Goal: Check status: Check status

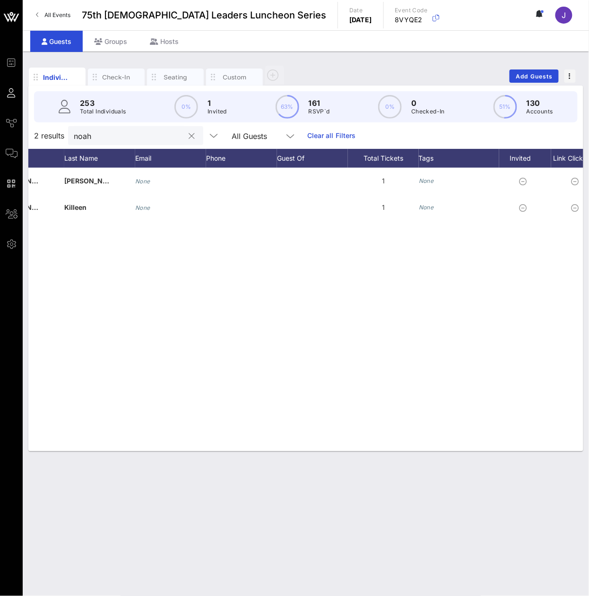
click at [103, 142] on input "noah" at bounding box center [129, 135] width 111 height 12
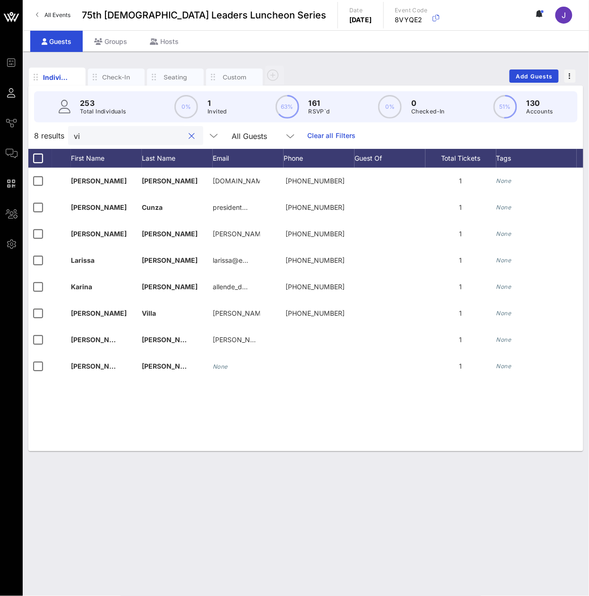
type input "v"
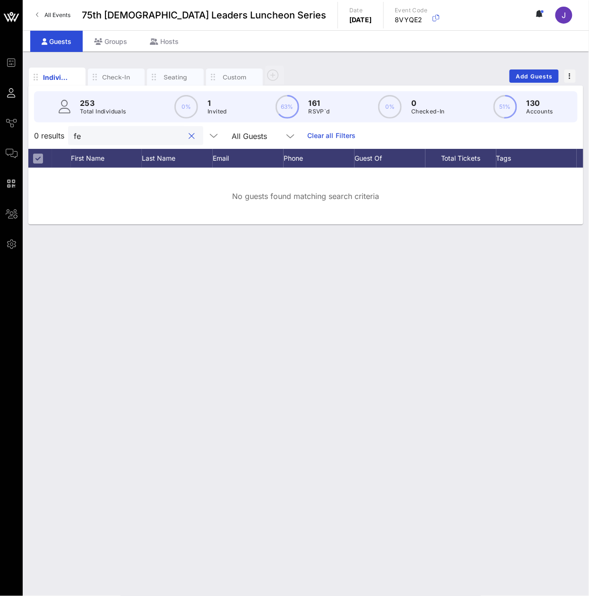
type input "f"
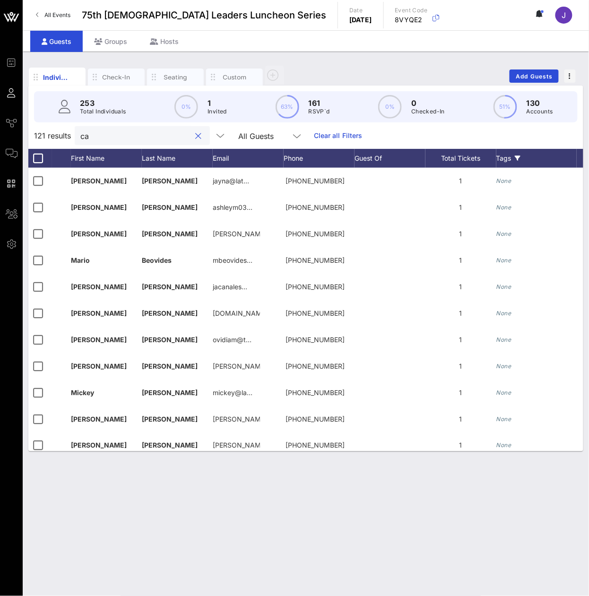
type input "c"
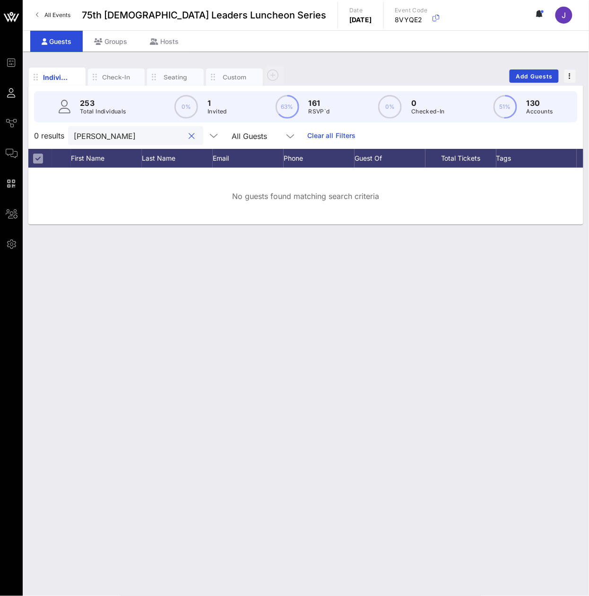
type input "[PERSON_NAME]"
click at [129, 140] on input "[PERSON_NAME]" at bounding box center [129, 135] width 111 height 12
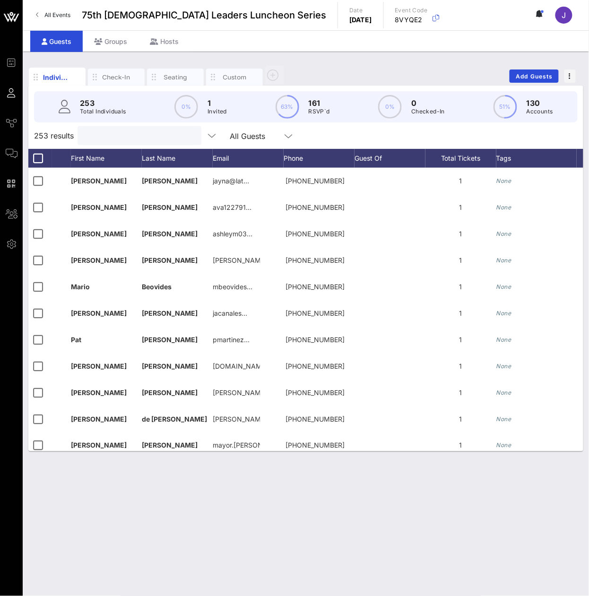
paste input "[PERSON_NAME]"
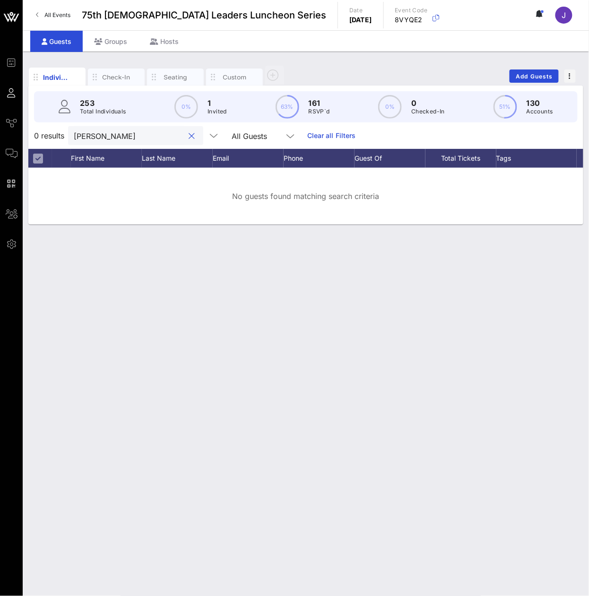
type input "[PERSON_NAME]"
click at [128, 141] on input "[PERSON_NAME]" at bounding box center [129, 135] width 111 height 12
click at [129, 142] on input "[PERSON_NAME]" at bounding box center [129, 135] width 111 height 12
paste input "[PERSON_NAME]"
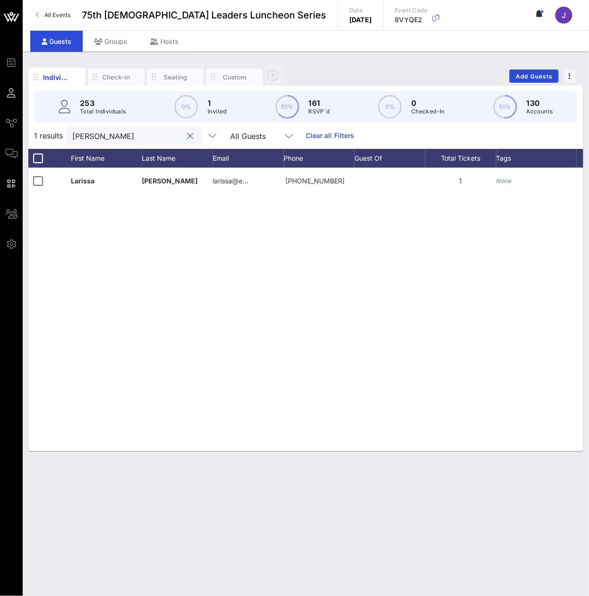
type input "[PERSON_NAME]"
click at [171, 142] on input "[PERSON_NAME]" at bounding box center [127, 135] width 111 height 12
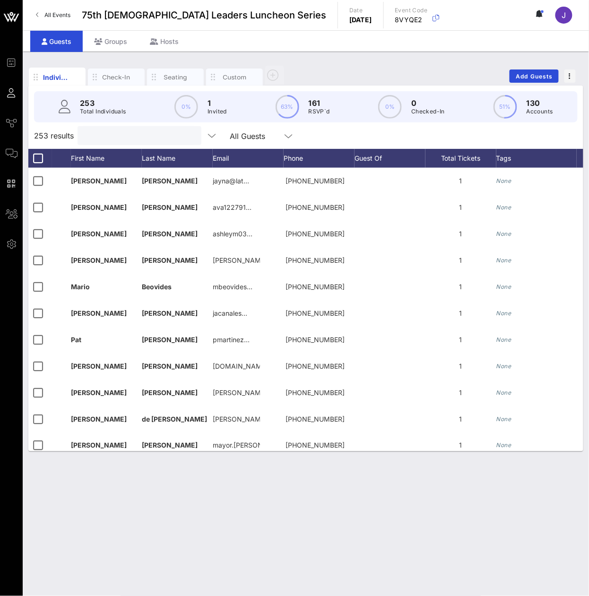
paste input "De Aztlan"
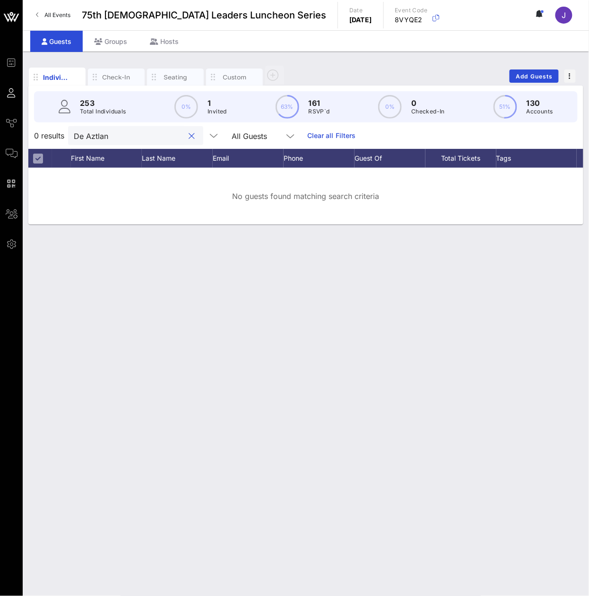
type input "De Aztlan"
click at [133, 142] on input "De Aztlan" at bounding box center [129, 135] width 111 height 12
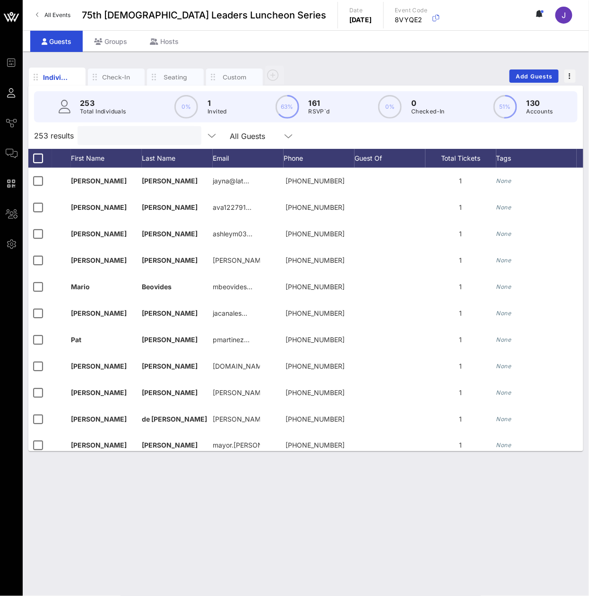
paste input "[PERSON_NAME]"
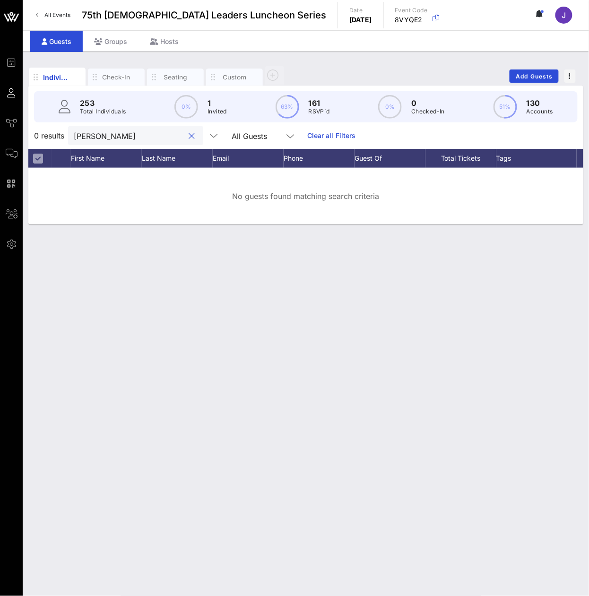
type input "[PERSON_NAME]"
click at [86, 142] on input "[PERSON_NAME]" at bounding box center [129, 135] width 111 height 12
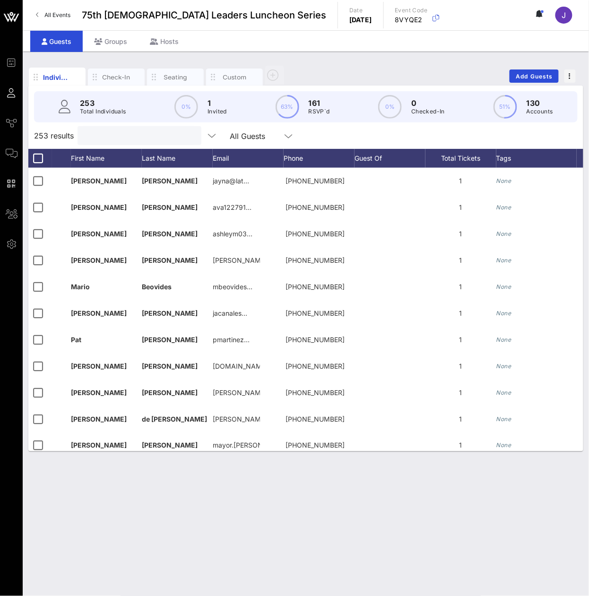
paste input "[PERSON_NAME]"
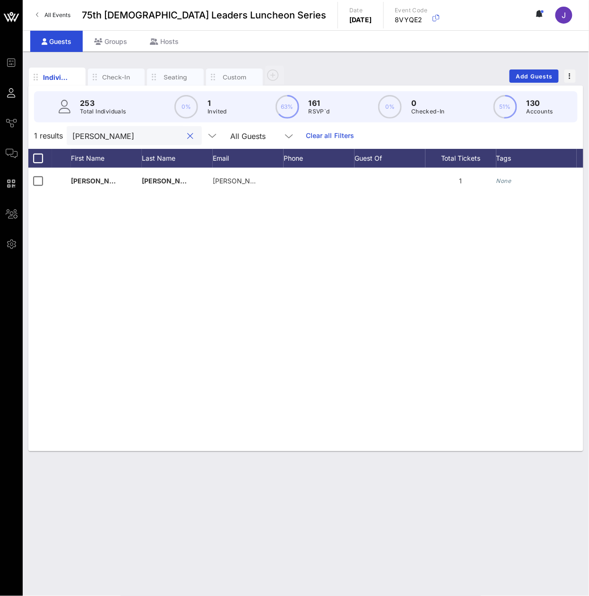
type input "[PERSON_NAME]"
click at [81, 142] on input "[PERSON_NAME]" at bounding box center [127, 135] width 111 height 12
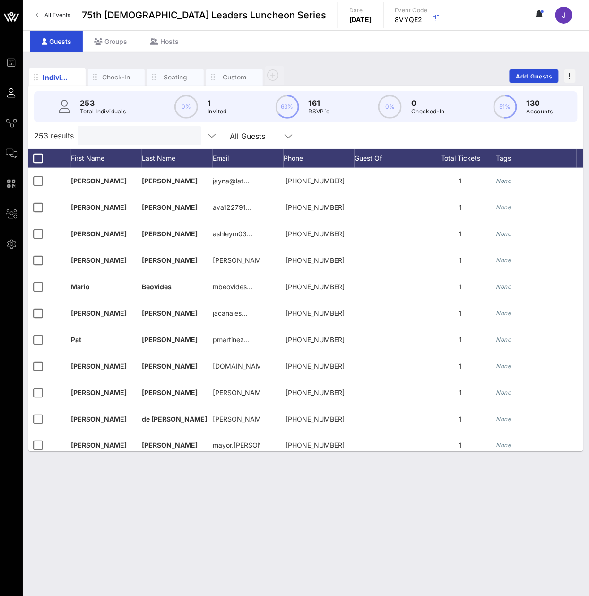
paste input "[PERSON_NAME]"
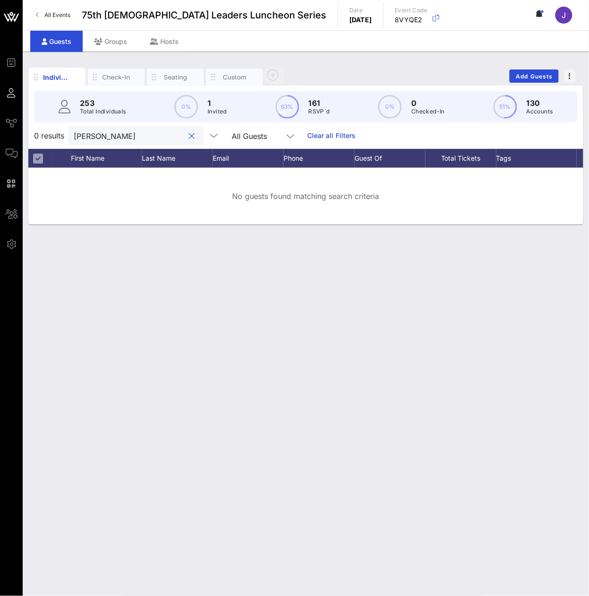
type input "[PERSON_NAME]"
click at [129, 142] on input "[PERSON_NAME]" at bounding box center [129, 135] width 111 height 12
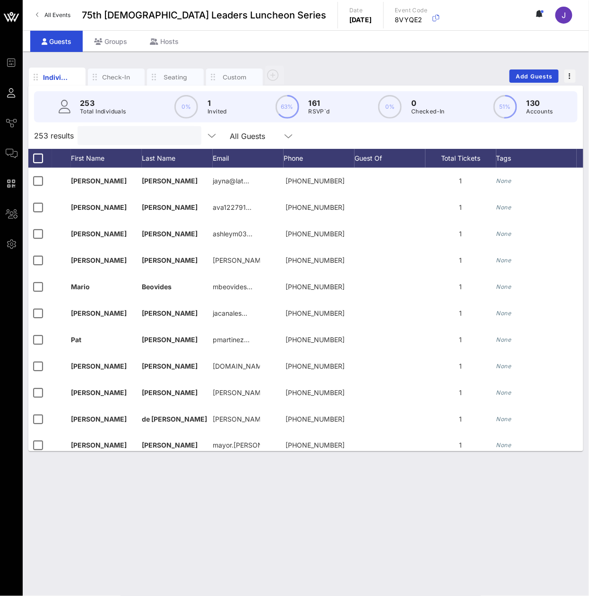
paste input "[PERSON_NAME]"
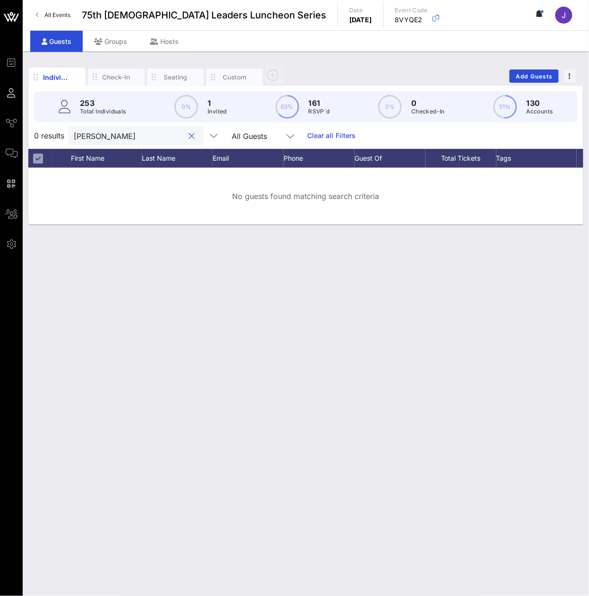
type input "[PERSON_NAME]"
click at [141, 142] on input "[PERSON_NAME]" at bounding box center [129, 135] width 111 height 12
click at [141, 141] on input "[PERSON_NAME]" at bounding box center [129, 135] width 111 height 12
click at [143, 142] on input "[PERSON_NAME]" at bounding box center [129, 135] width 111 height 12
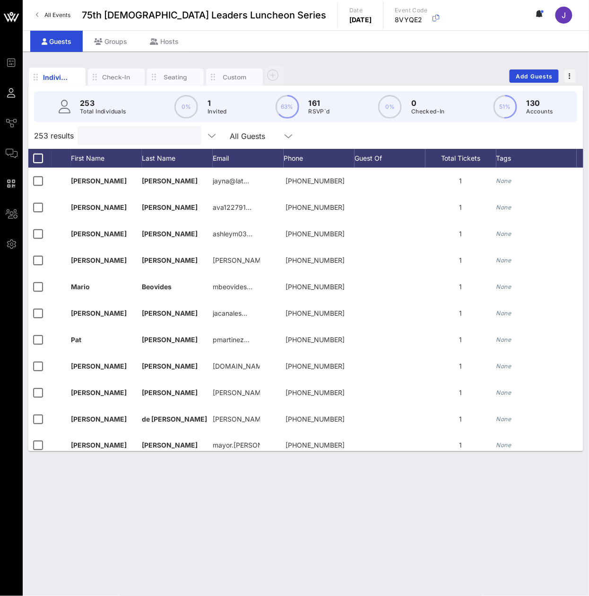
paste input "[PERSON_NAME]"
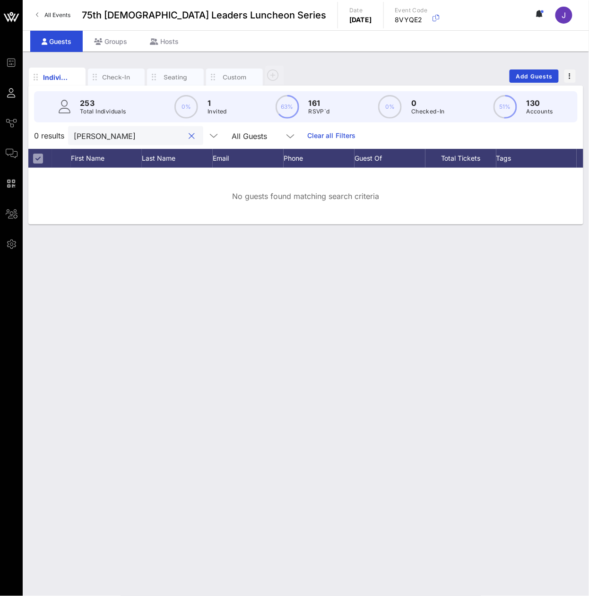
type input "[PERSON_NAME]"
click at [126, 149] on div "0 results [PERSON_NAME] All Guests Clear all Filters" at bounding box center [305, 135] width 555 height 26
click at [125, 149] on div "0 results [PERSON_NAME] All Guests Clear all Filters" at bounding box center [305, 135] width 555 height 26
click at [118, 142] on input "[PERSON_NAME]" at bounding box center [129, 135] width 111 height 12
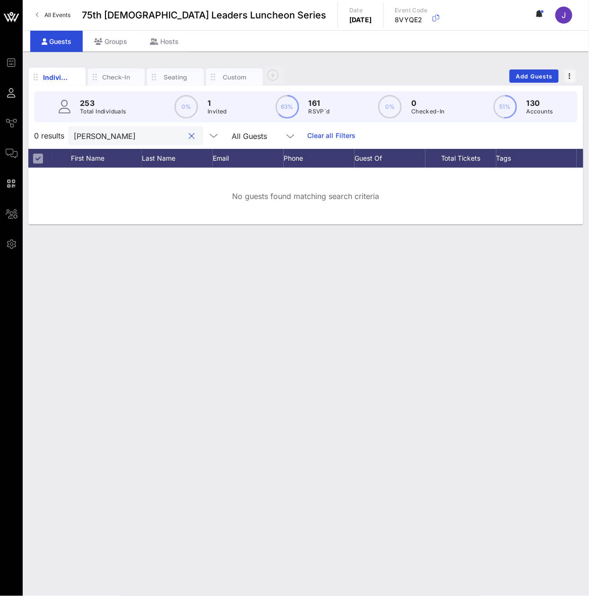
click at [118, 142] on input "[PERSON_NAME]" at bounding box center [129, 135] width 111 height 12
paste input "Echaveste"
type input "Echaveste"
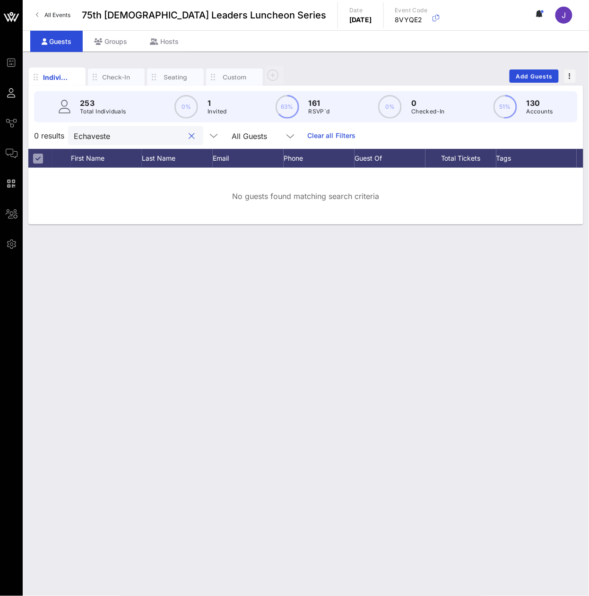
click at [128, 140] on input "Echaveste" at bounding box center [129, 135] width 111 height 12
paste input "[PERSON_NAME]"
type input "[PERSON_NAME]"
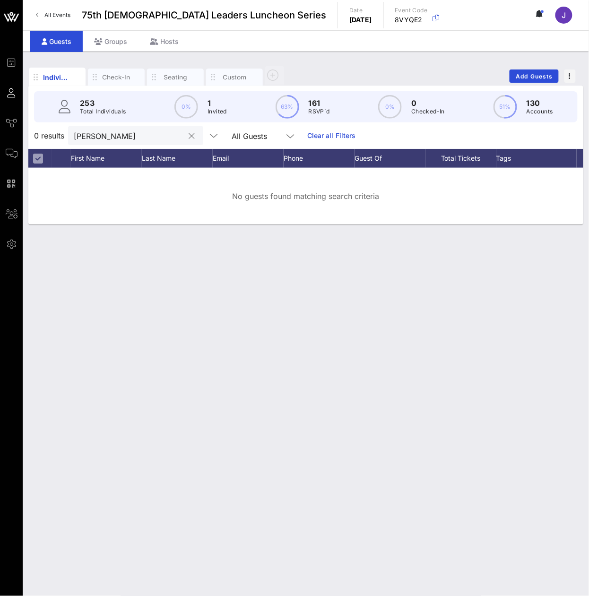
click at [129, 142] on input "[PERSON_NAME]" at bounding box center [129, 135] width 111 height 12
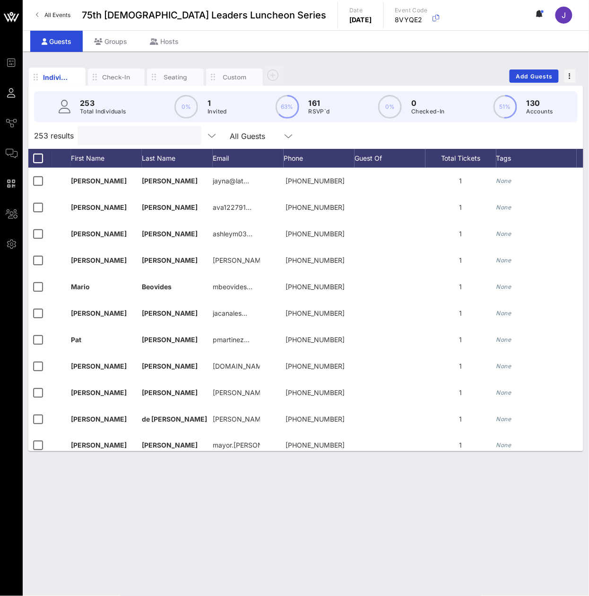
paste input "ESPINOZA SIERRA"
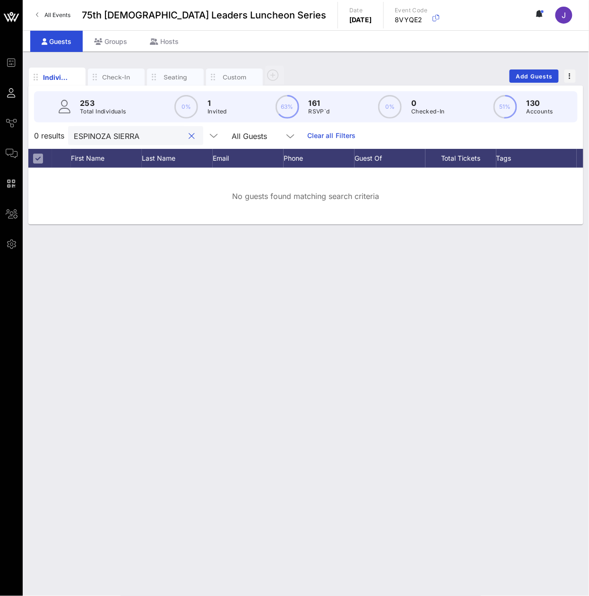
type input "ESPINOZA SIERRA"
drag, startPoint x: 127, startPoint y: 131, endPoint x: 126, endPoint y: 142, distance: 10.9
click at [127, 131] on div "0 results ESPINOZA SIERRA All Guests Clear all Filters" at bounding box center [305, 135] width 555 height 26
click at [126, 142] on input "ESPINOZA SIERRA" at bounding box center [129, 135] width 111 height 12
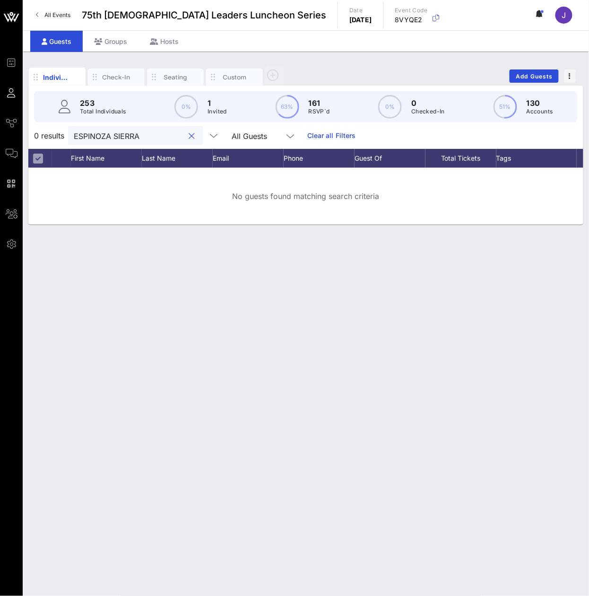
click at [126, 142] on input "ESPINOZA SIERRA" at bounding box center [129, 135] width 111 height 12
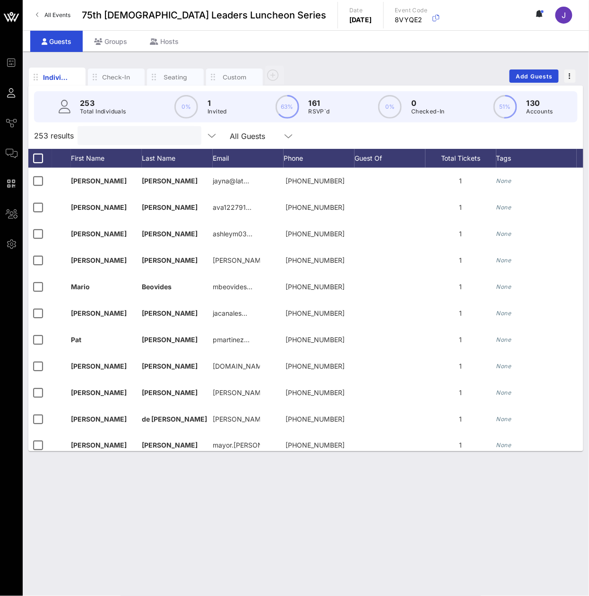
paste input "[PERSON_NAME]"
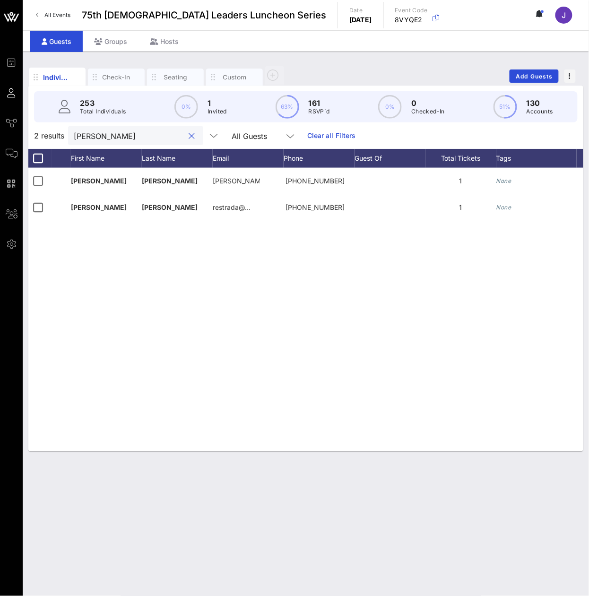
type input "[PERSON_NAME]"
click at [122, 145] on div "[PERSON_NAME]" at bounding box center [129, 135] width 111 height 19
click at [122, 142] on input "[PERSON_NAME]" at bounding box center [129, 135] width 111 height 12
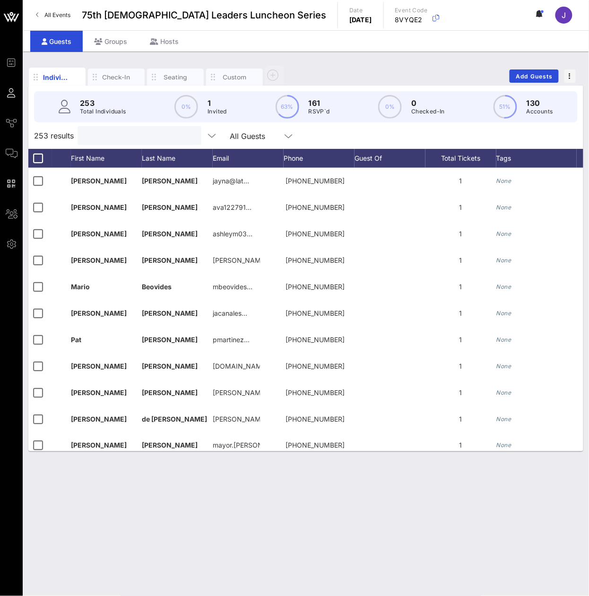
paste input "[PERSON_NAME]"
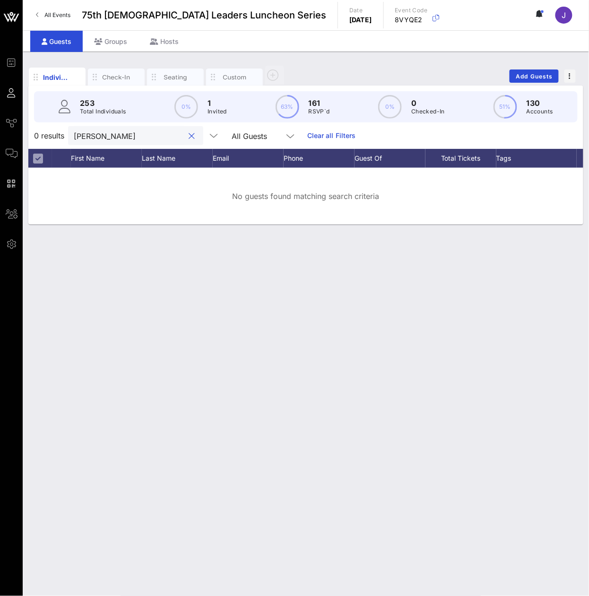
type input "[PERSON_NAME]"
click at [114, 138] on input "[PERSON_NAME]" at bounding box center [129, 135] width 111 height 12
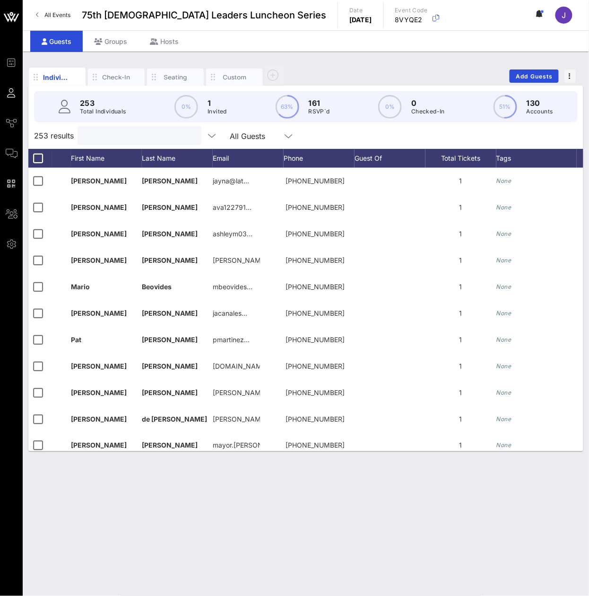
paste input "[PERSON_NAME]"
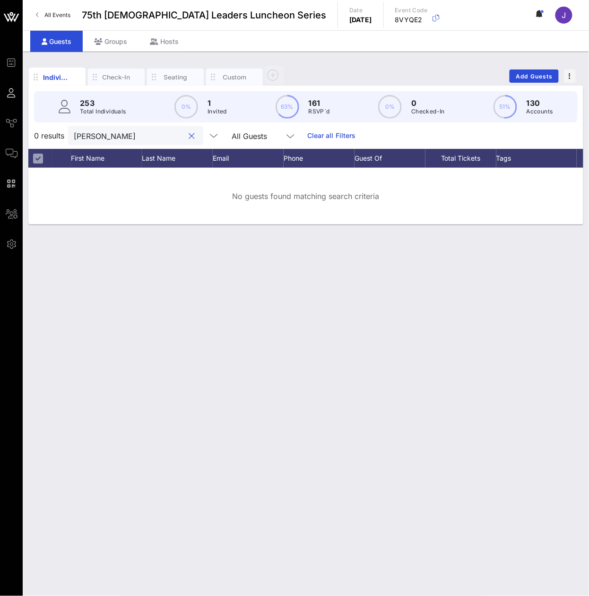
type input "[PERSON_NAME]"
click at [106, 142] on input "[PERSON_NAME]" at bounding box center [129, 135] width 111 height 12
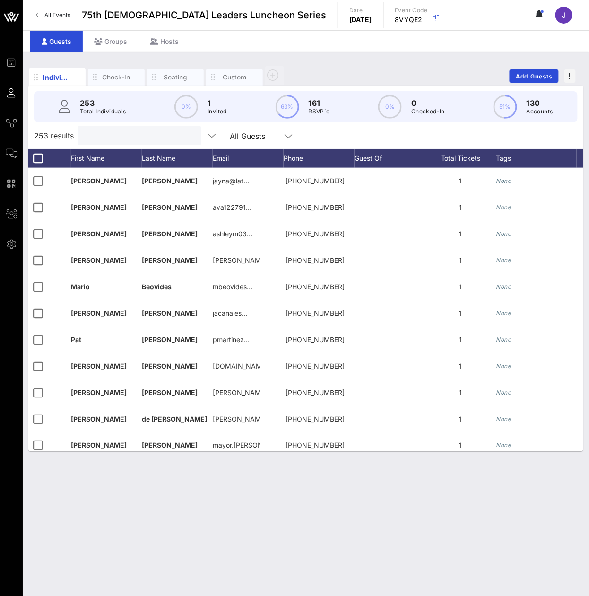
paste input "[PERSON_NAME]"
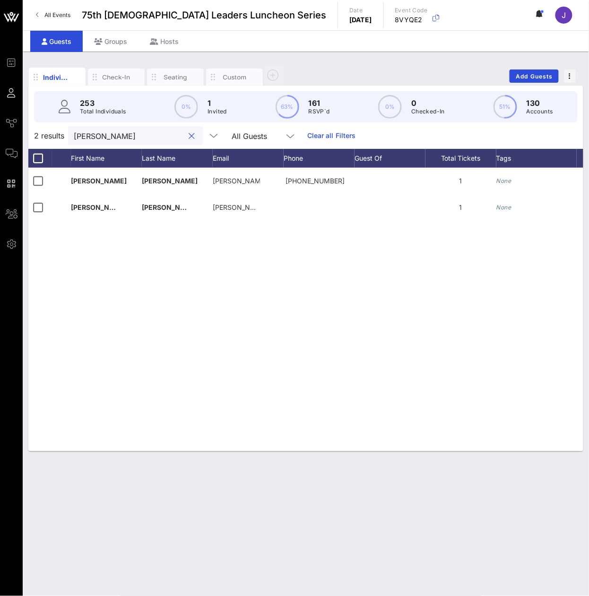
type input "[PERSON_NAME]"
click at [128, 142] on input "[PERSON_NAME]" at bounding box center [129, 135] width 111 height 12
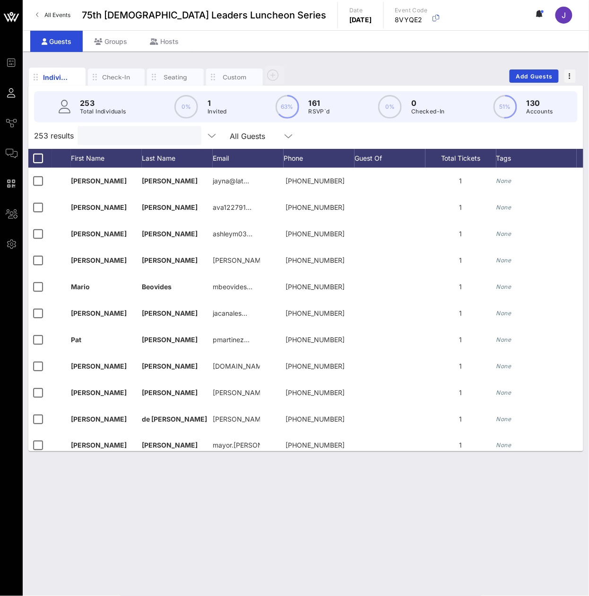
paste input "[PERSON_NAME]"
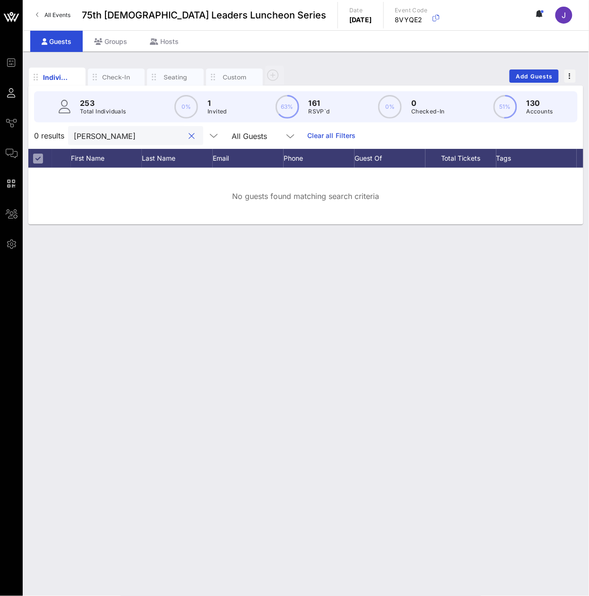
type input "[PERSON_NAME]"
click at [127, 142] on input "[PERSON_NAME]" at bounding box center [129, 135] width 111 height 12
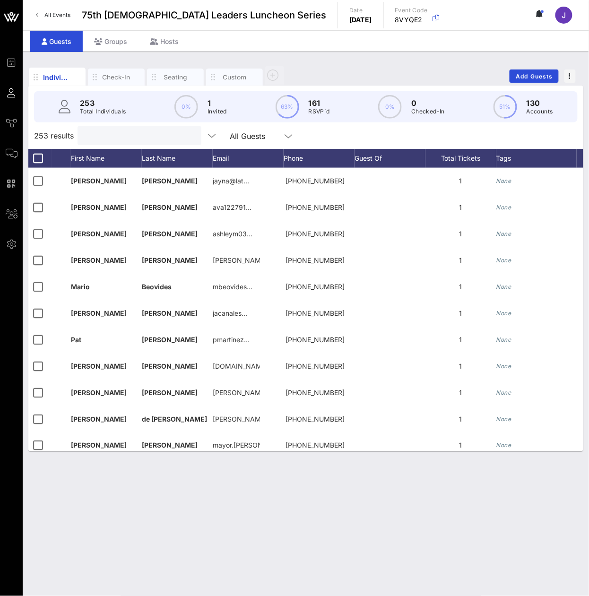
paste input "[PERSON_NAME]"
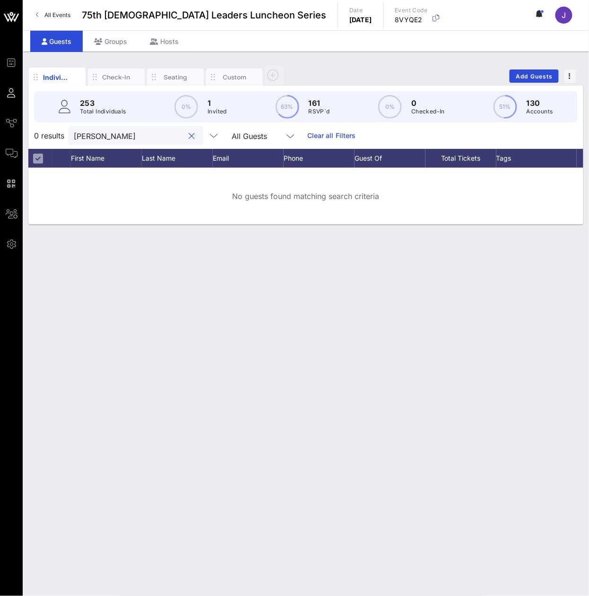
type input "[PERSON_NAME]"
click at [125, 142] on input "[PERSON_NAME]" at bounding box center [129, 135] width 111 height 12
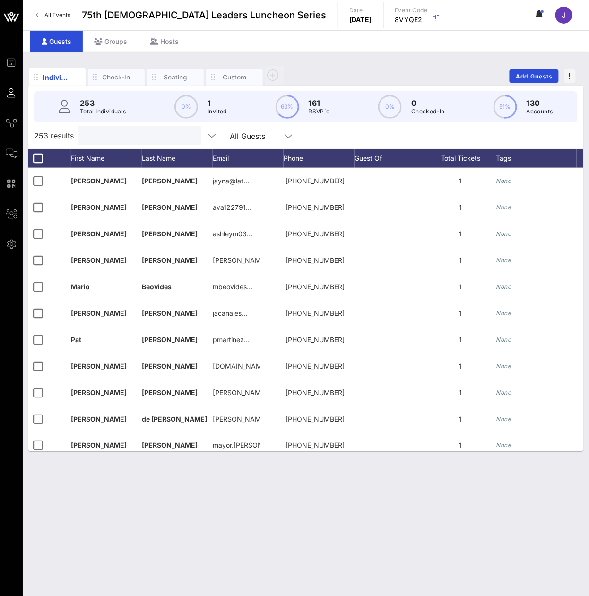
paste input "[PERSON_NAME]"
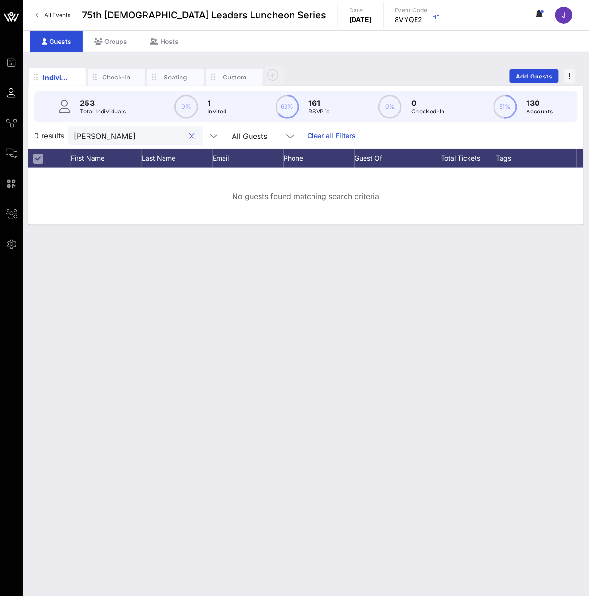
type input "[PERSON_NAME]"
click at [137, 142] on input "[PERSON_NAME]" at bounding box center [129, 135] width 111 height 12
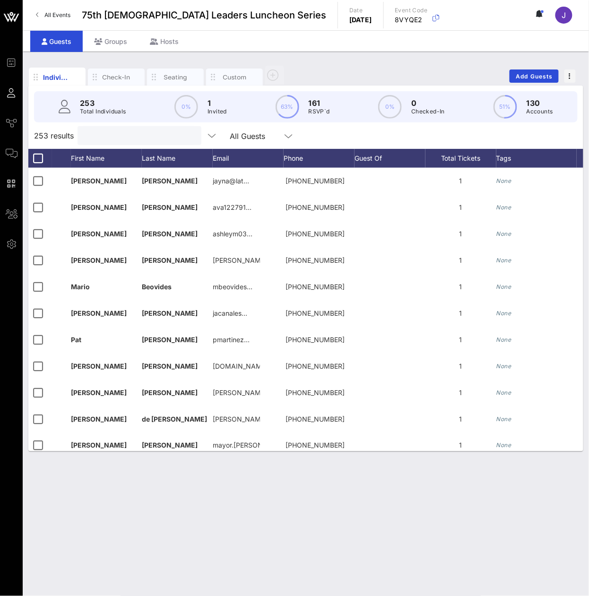
paste input "Gallardo"
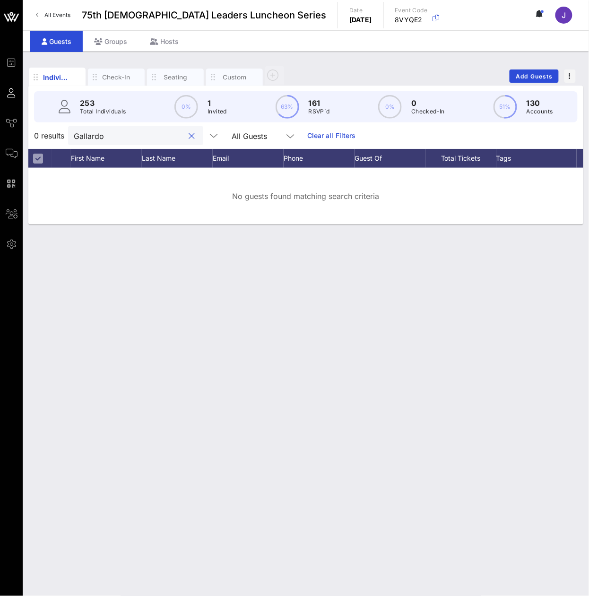
type input "Gallardo"
click at [121, 142] on input "Gallardo" at bounding box center [129, 135] width 111 height 12
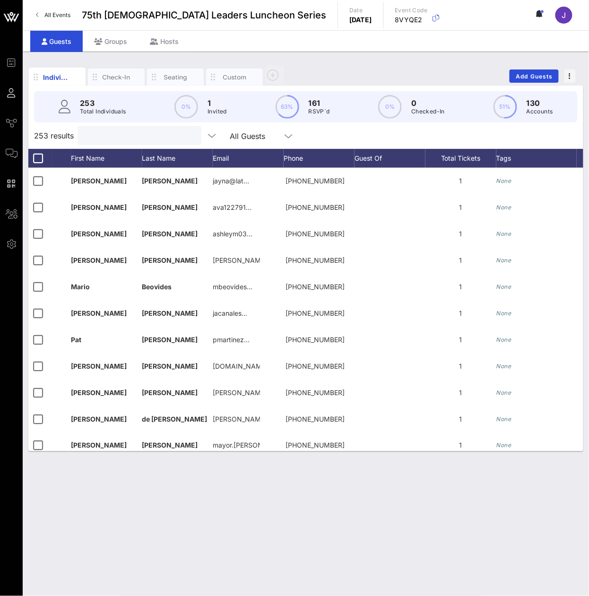
paste input "[PERSON_NAME]"
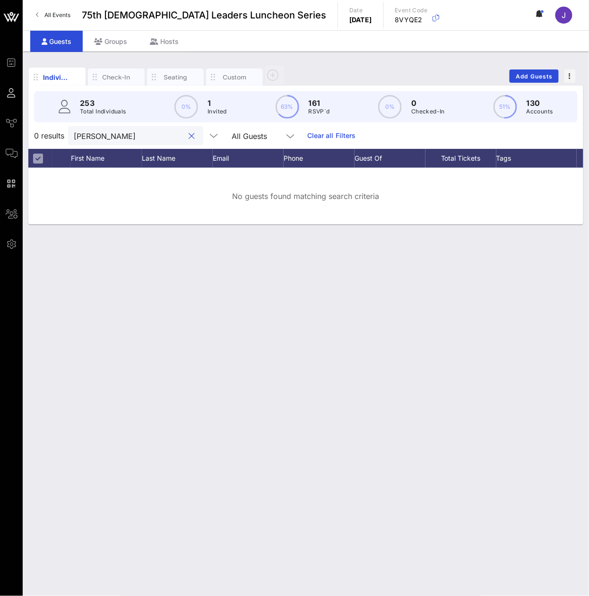
type input "[PERSON_NAME]"
click at [156, 145] on div "[PERSON_NAME]" at bounding box center [129, 135] width 111 height 19
click at [151, 142] on input "[PERSON_NAME]" at bounding box center [129, 135] width 111 height 12
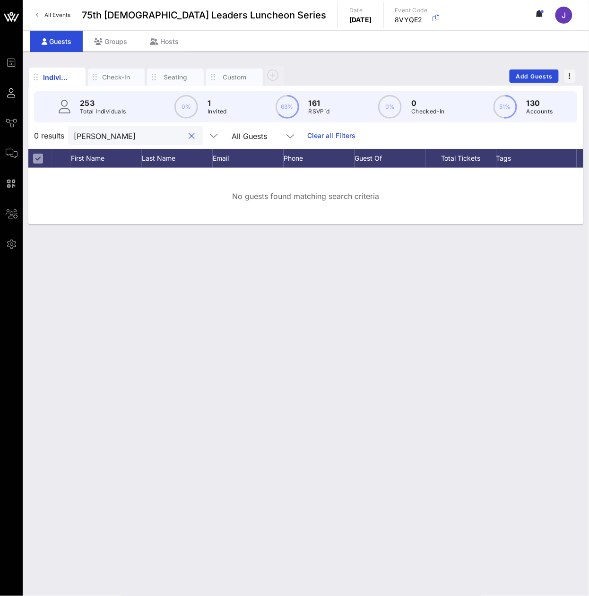
click at [150, 142] on input "[PERSON_NAME]" at bounding box center [129, 135] width 111 height 12
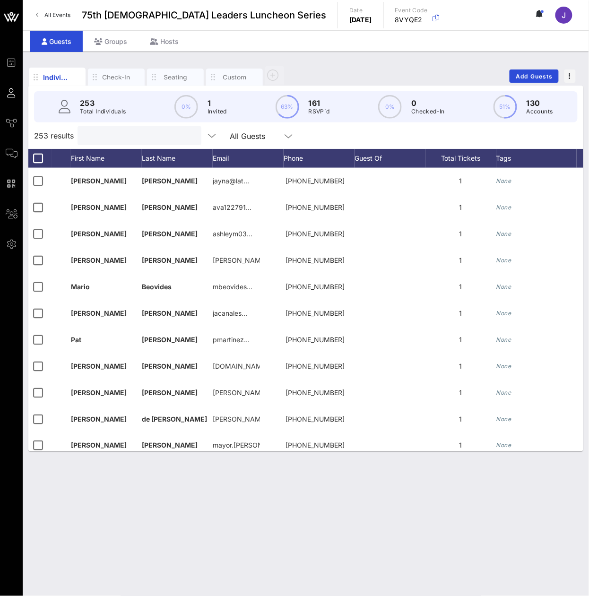
paste input "[PERSON_NAME]"
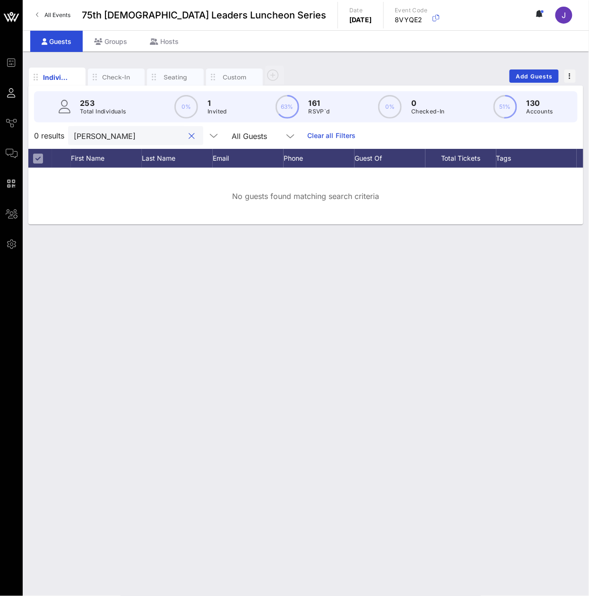
type input "[PERSON_NAME]"
click at [112, 142] on input "[PERSON_NAME]" at bounding box center [129, 135] width 111 height 12
click at [113, 142] on input "[PERSON_NAME]" at bounding box center [129, 135] width 111 height 12
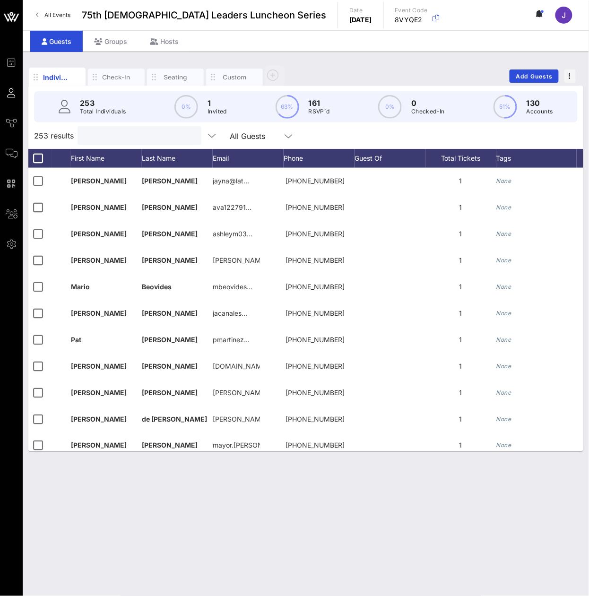
paste input "[PERSON_NAME]"
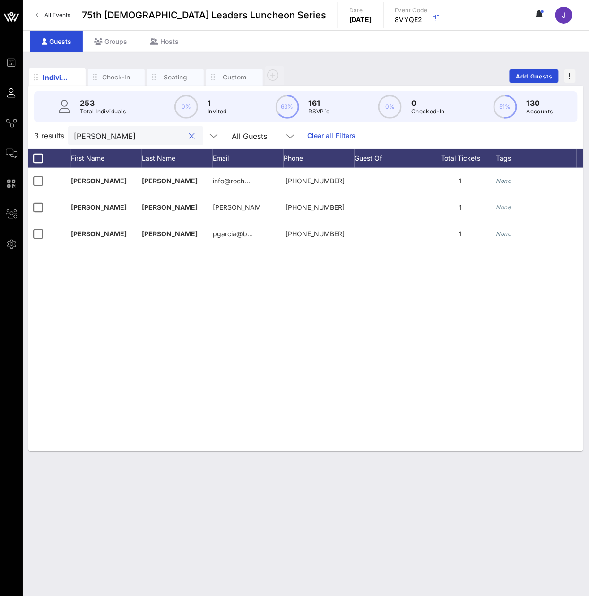
type input "[PERSON_NAME]"
click at [107, 142] on input "[PERSON_NAME]" at bounding box center [129, 135] width 111 height 12
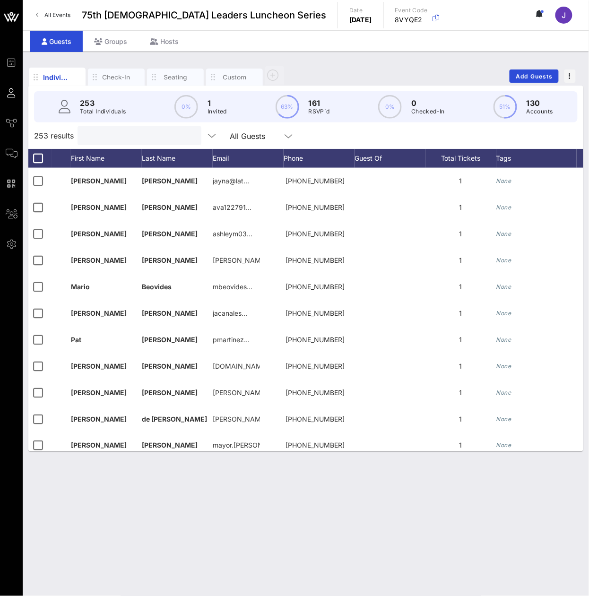
paste input "[PERSON_NAME]"
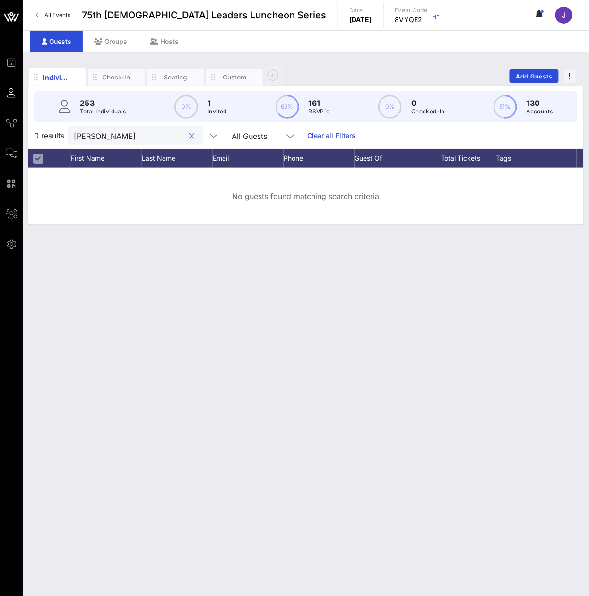
type input "[PERSON_NAME]"
click at [138, 142] on input "[PERSON_NAME]" at bounding box center [129, 135] width 111 height 12
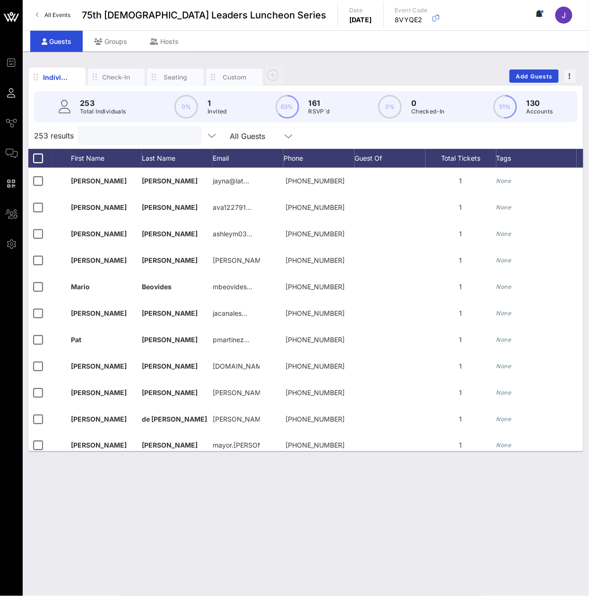
paste input "[PERSON_NAME]"
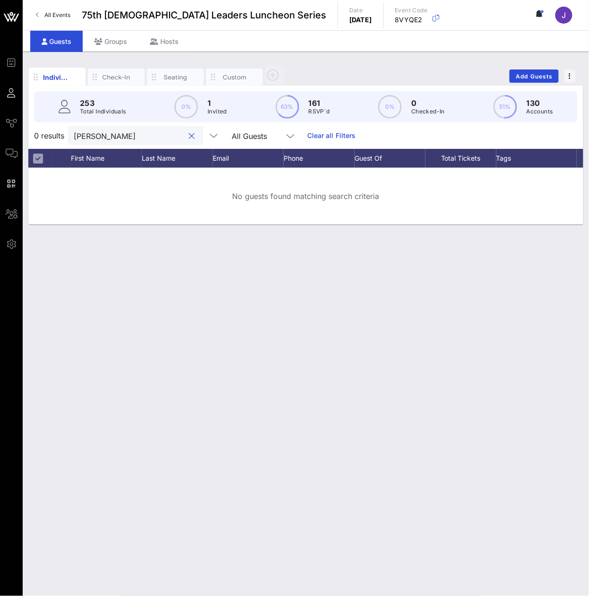
type input "[PERSON_NAME]"
click at [127, 142] on input "[PERSON_NAME]" at bounding box center [129, 135] width 111 height 12
paste input "[PERSON_NAME]"
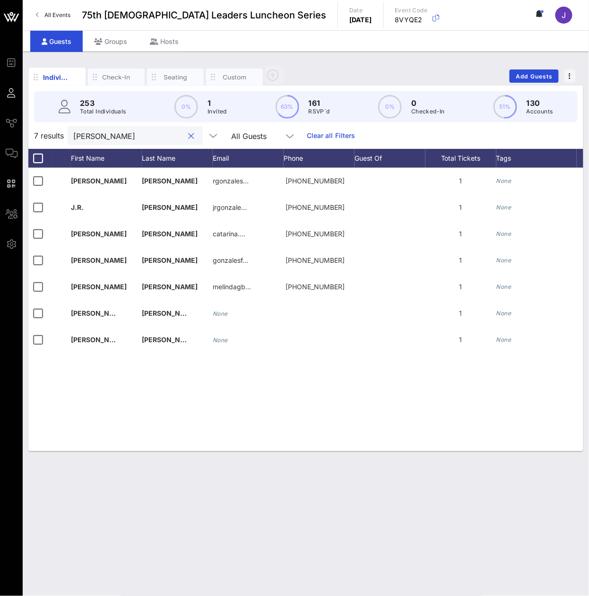
type input "[PERSON_NAME]"
click at [112, 140] on input "[PERSON_NAME]" at bounding box center [128, 135] width 111 height 12
paste input "GRACE"
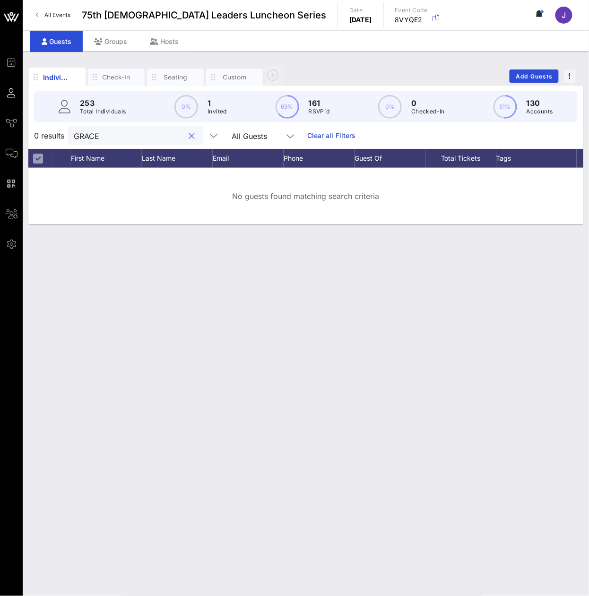
type input "GRACE"
click at [112, 142] on input "GRACE" at bounding box center [129, 135] width 111 height 12
click at [111, 142] on input "GRACE" at bounding box center [129, 135] width 111 height 12
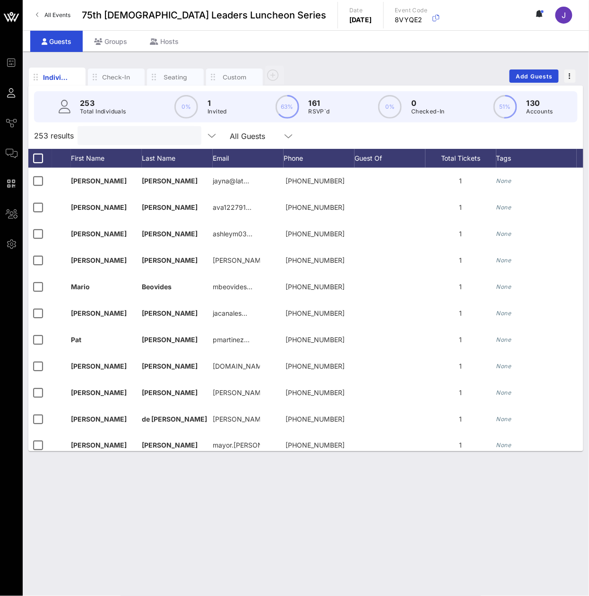
paste input "[PERSON_NAME]"
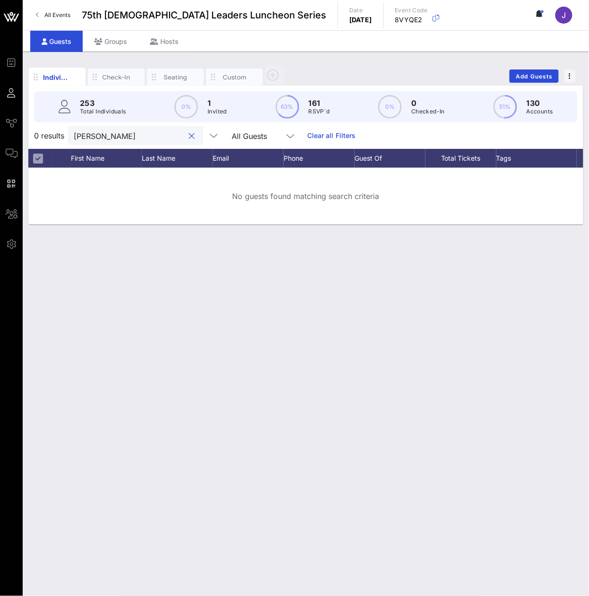
type input "[PERSON_NAME]"
click at [124, 142] on input "[PERSON_NAME]" at bounding box center [129, 135] width 111 height 12
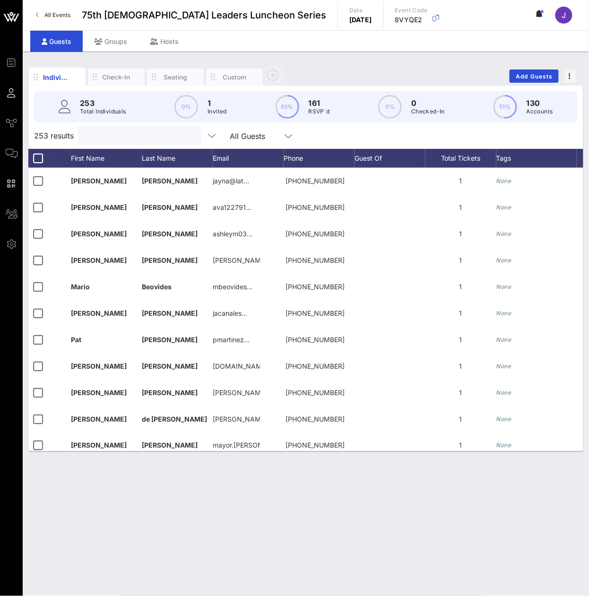
paste input "[PERSON_NAME]"
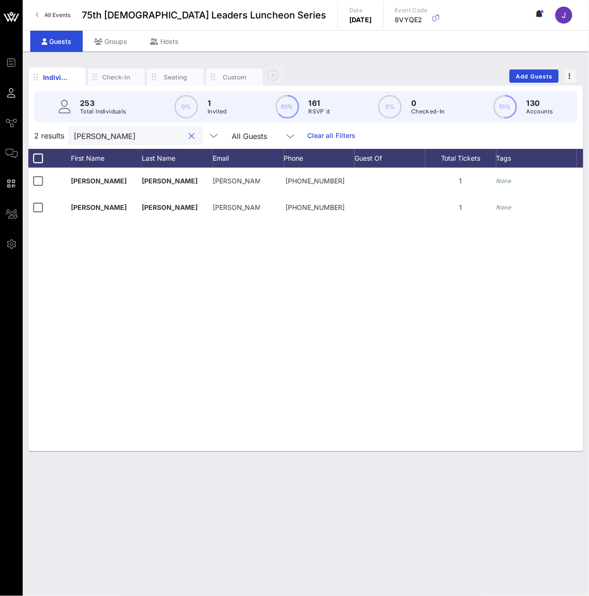
type input "[PERSON_NAME]"
click at [117, 141] on input "[PERSON_NAME]" at bounding box center [129, 135] width 111 height 12
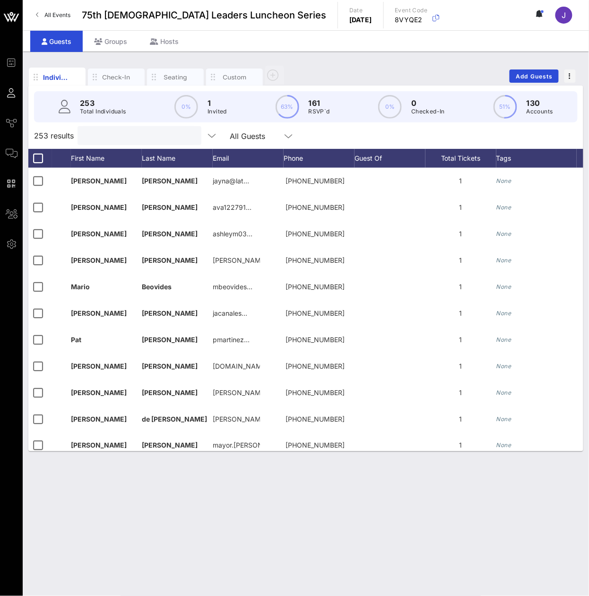
paste input "[PERSON_NAME]"
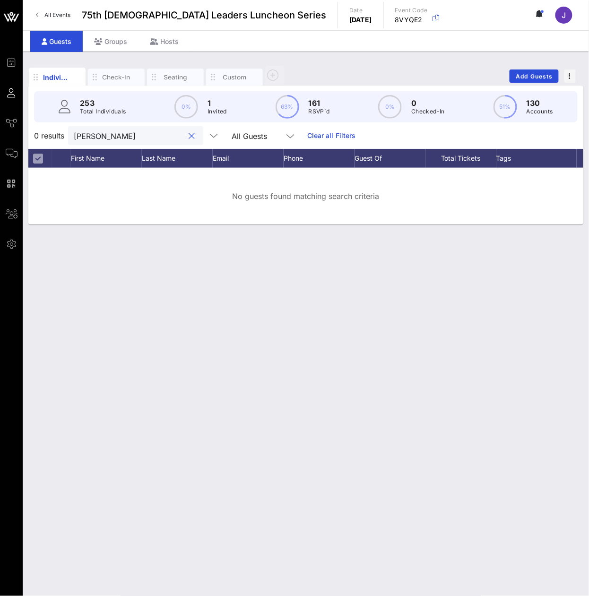
type input "[PERSON_NAME]"
click at [124, 142] on input "[PERSON_NAME]" at bounding box center [129, 135] width 111 height 12
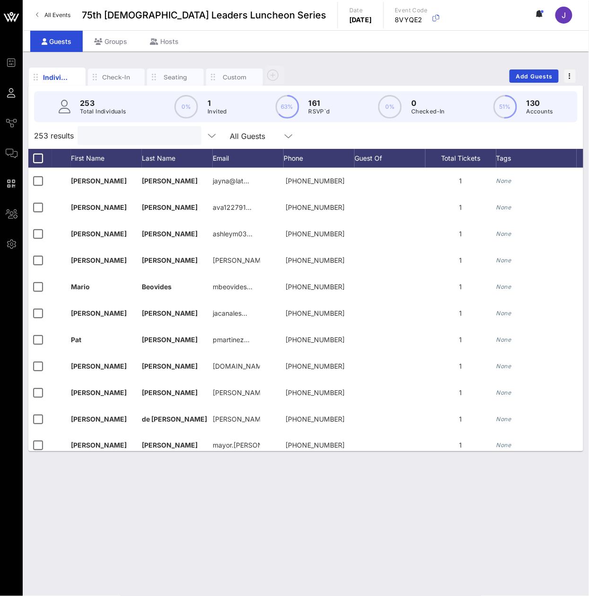
paste input "[PERSON_NAME]"
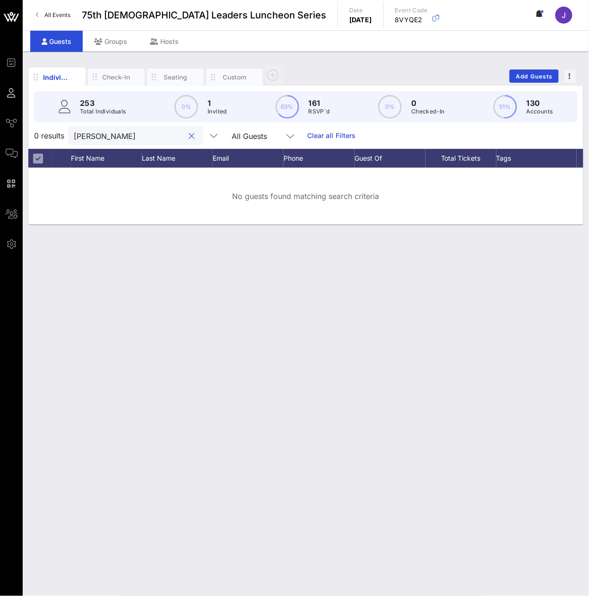
type input "[PERSON_NAME]"
click at [129, 138] on input "[PERSON_NAME]" at bounding box center [129, 135] width 111 height 12
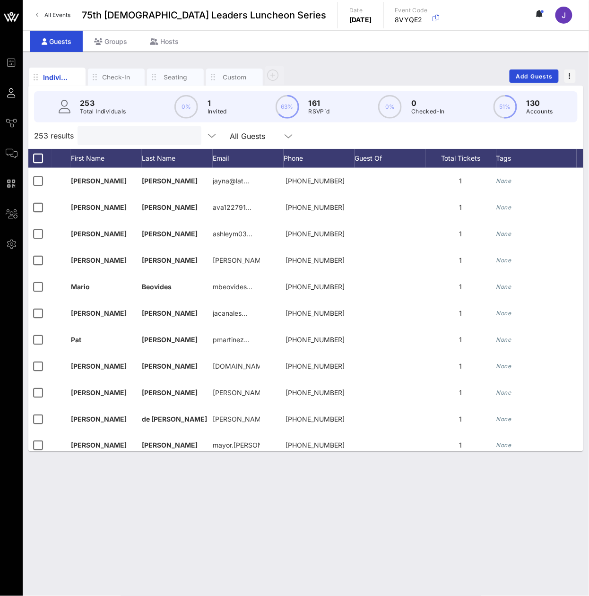
paste input "[PERSON_NAME]"
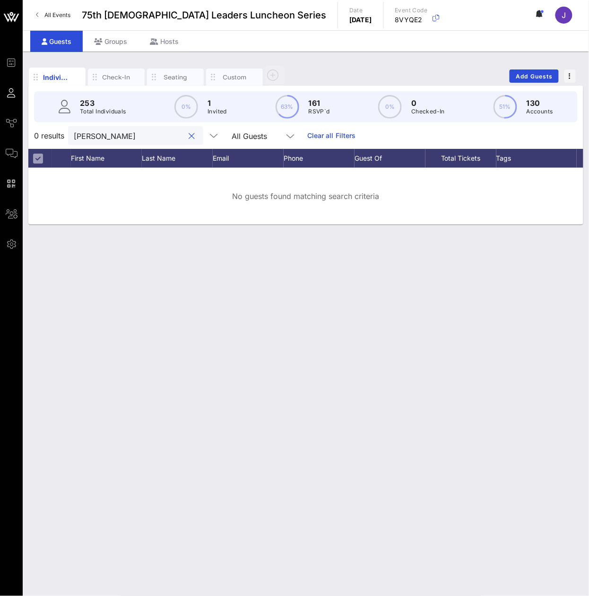
type input "[PERSON_NAME]"
click at [140, 142] on input "[PERSON_NAME]" at bounding box center [129, 135] width 111 height 12
click at [141, 142] on input "[PERSON_NAME]" at bounding box center [129, 135] width 111 height 12
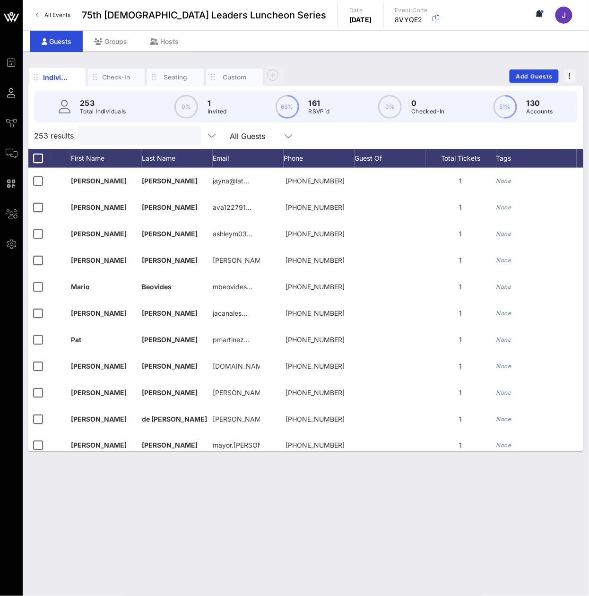
paste input "[PERSON_NAME]"
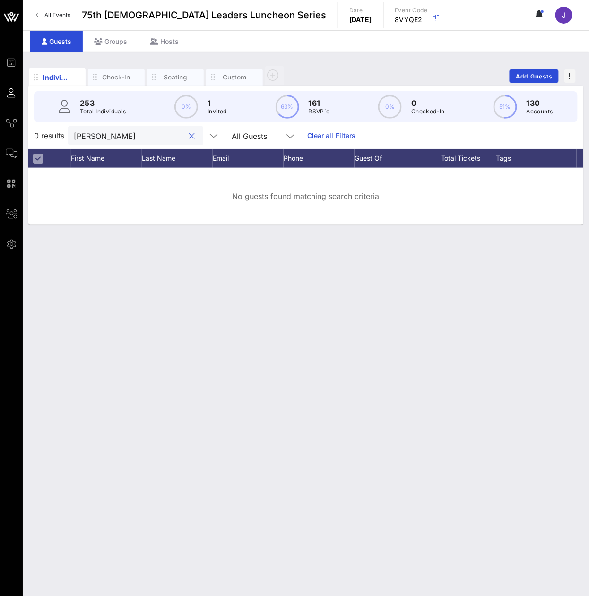
type input "[PERSON_NAME]"
click at [129, 137] on div "[PERSON_NAME]" at bounding box center [129, 135] width 111 height 19
click at [122, 142] on input "[PERSON_NAME]" at bounding box center [129, 135] width 111 height 12
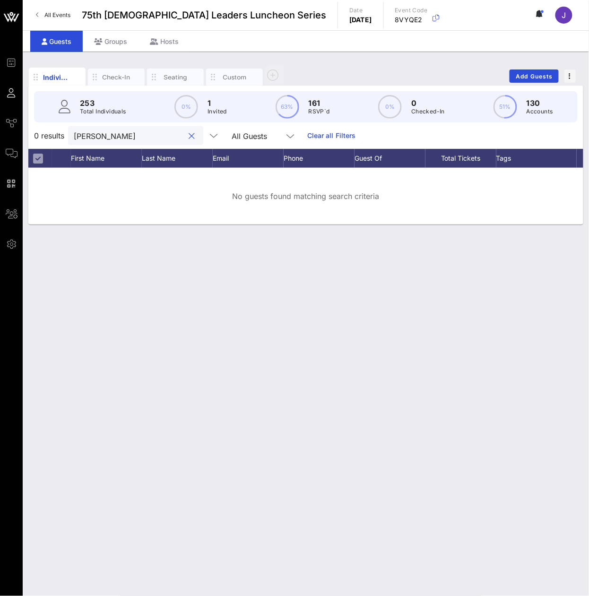
click at [122, 142] on input "[PERSON_NAME]" at bounding box center [129, 135] width 111 height 12
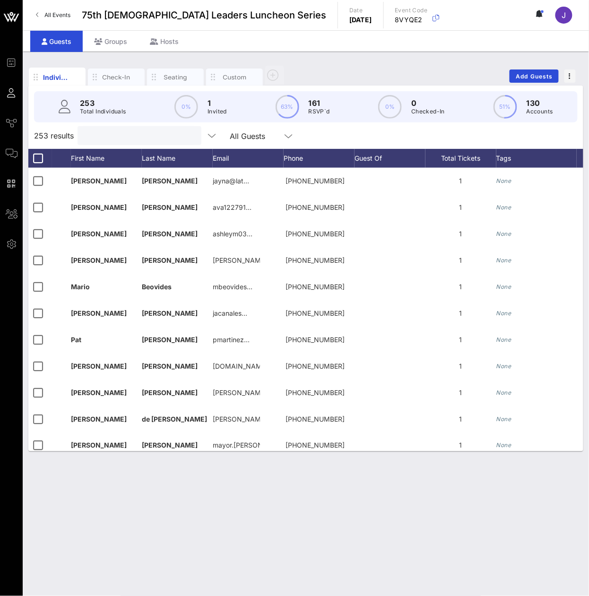
paste input "[PERSON_NAME]"
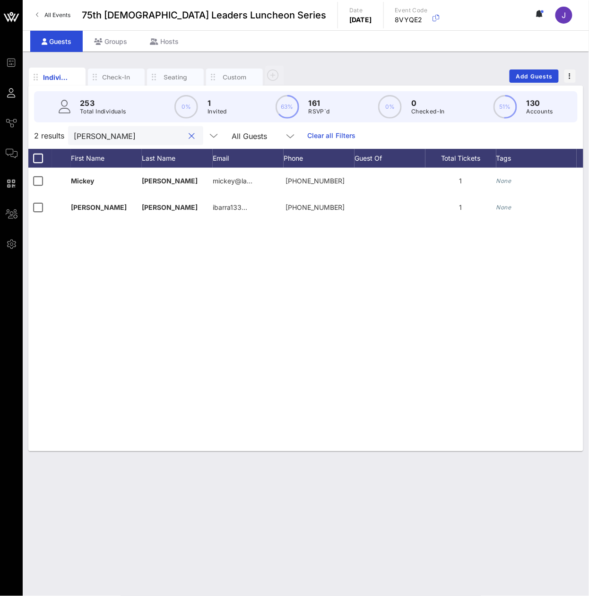
type input "[PERSON_NAME]"
click at [189, 141] on button "clear icon" at bounding box center [192, 135] width 6 height 9
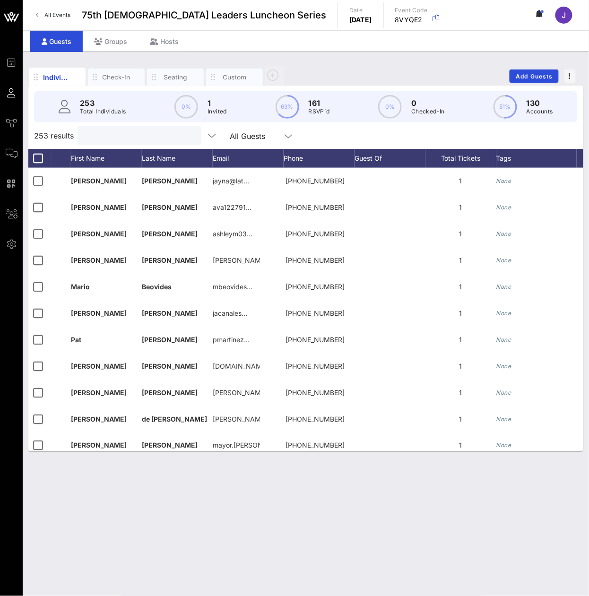
click at [185, 142] on input "text" at bounding box center [138, 135] width 111 height 12
click at [161, 142] on input "text" at bounding box center [138, 135] width 111 height 12
paste input "[PERSON_NAME]"
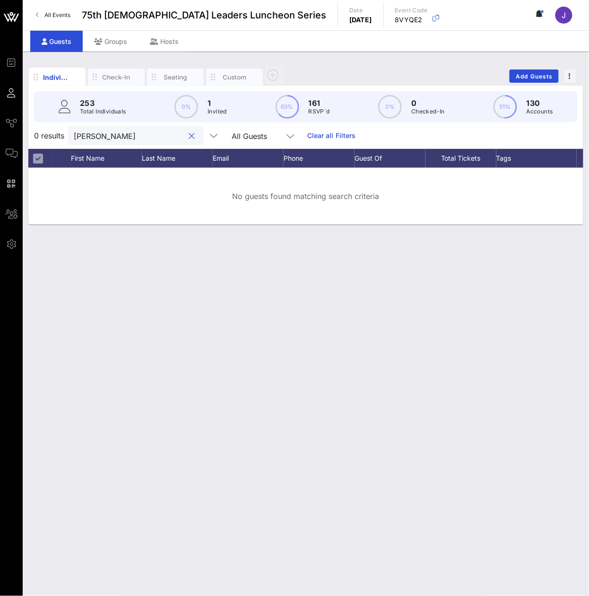
type input "[PERSON_NAME]"
click at [110, 140] on input "[PERSON_NAME]" at bounding box center [129, 135] width 111 height 12
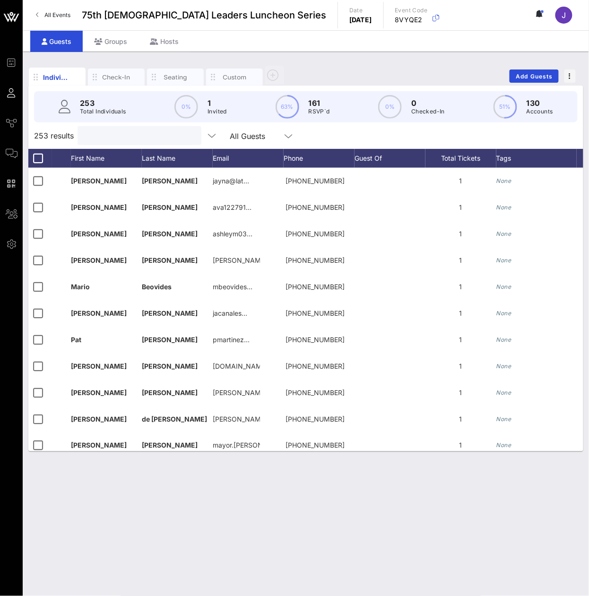
paste input "[PERSON_NAME]"
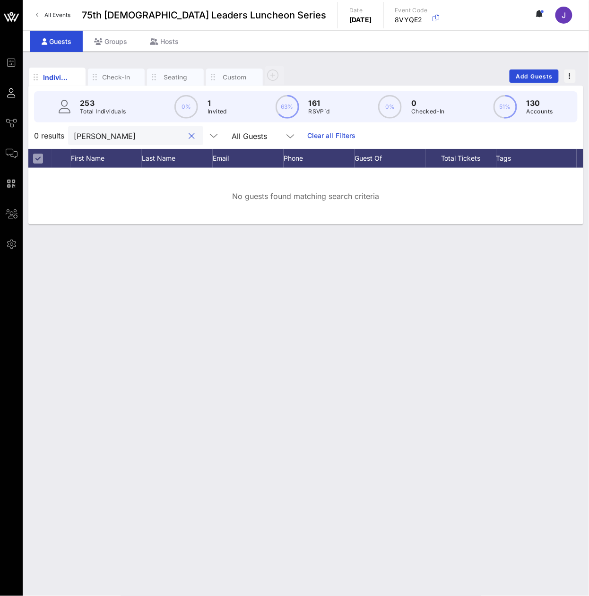
type input "[PERSON_NAME]"
click at [126, 145] on div "[PERSON_NAME]" at bounding box center [129, 135] width 111 height 19
click at [125, 145] on div "[PERSON_NAME]" at bounding box center [129, 135] width 111 height 19
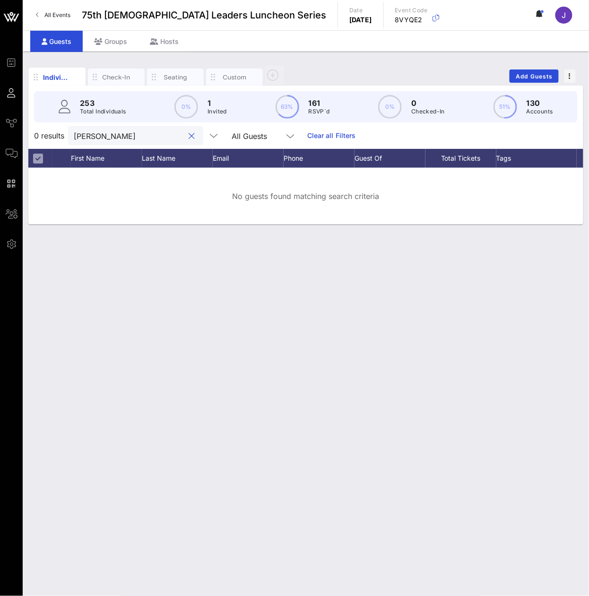
click at [125, 142] on input "[PERSON_NAME]" at bounding box center [129, 135] width 111 height 12
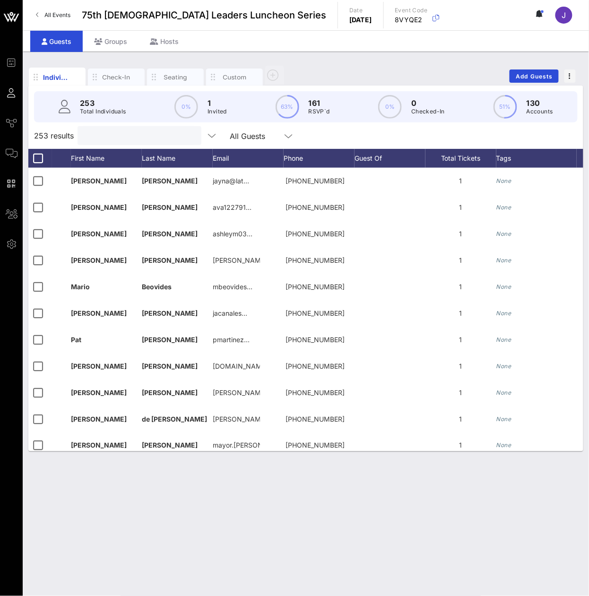
paste input "[PERSON_NAME]"
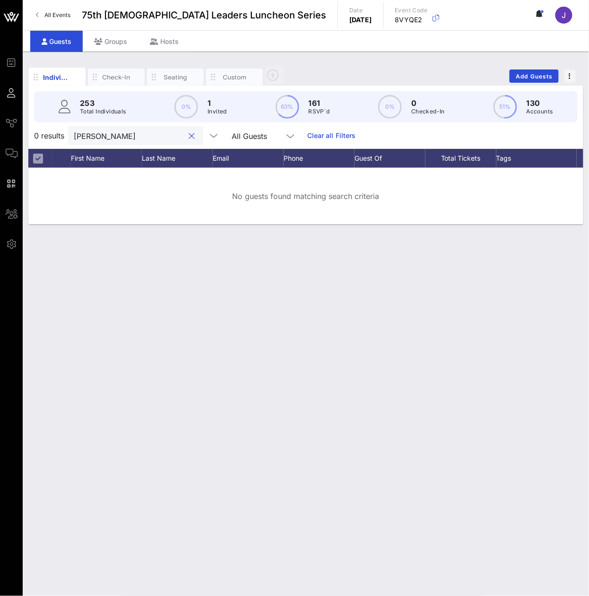
type input "[PERSON_NAME]"
click at [140, 137] on div "[PERSON_NAME]" at bounding box center [129, 135] width 111 height 19
click at [141, 137] on div "[PERSON_NAME]" at bounding box center [129, 135] width 111 height 19
click at [140, 137] on div "[PERSON_NAME]" at bounding box center [129, 135] width 111 height 19
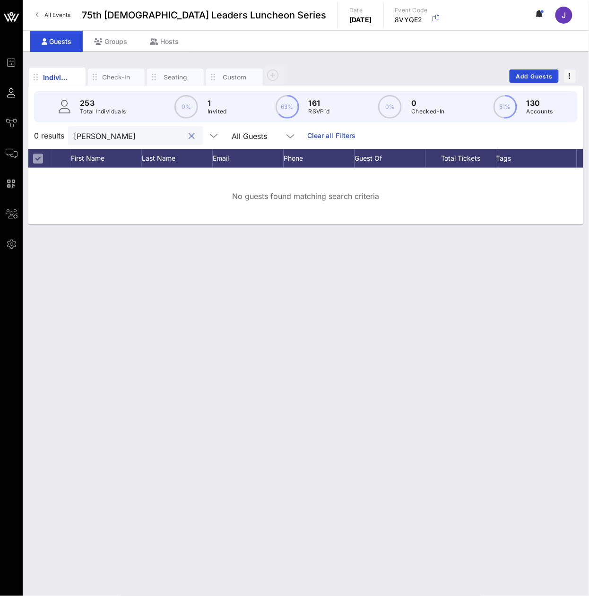
click at [137, 142] on input "[PERSON_NAME]" at bounding box center [129, 135] width 111 height 12
click at [135, 142] on input "[PERSON_NAME]" at bounding box center [129, 135] width 111 height 12
click at [91, 142] on input "[PERSON_NAME]" at bounding box center [129, 135] width 111 height 12
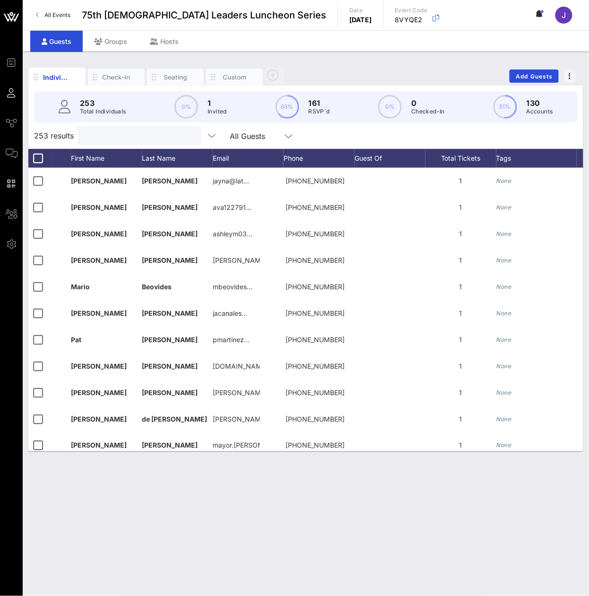
paste input "[PERSON_NAME]"
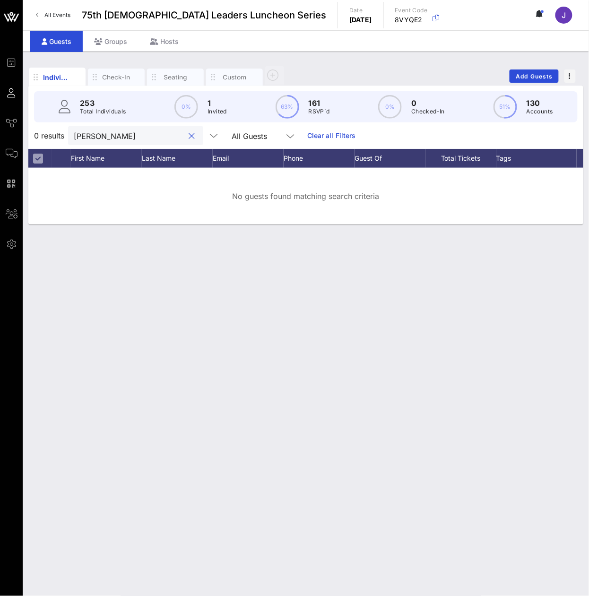
type input "[PERSON_NAME]"
click at [136, 142] on input "[PERSON_NAME]" at bounding box center [129, 135] width 111 height 12
paste input "Lomellin"
type input "Lomellin"
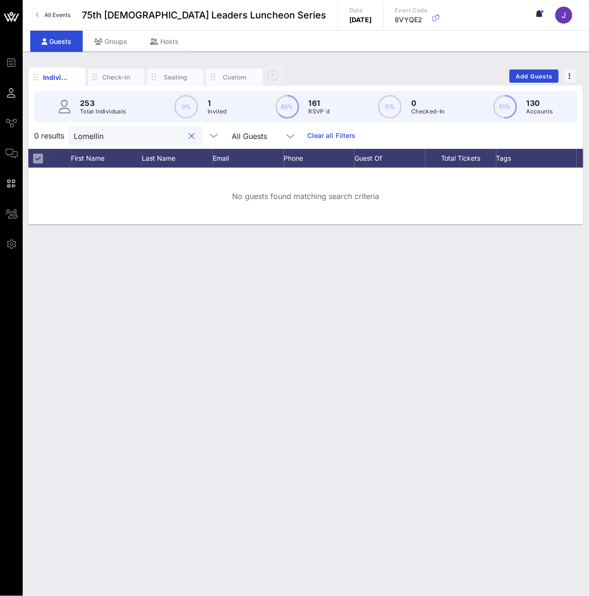
click at [116, 142] on input "Lomellin" at bounding box center [129, 135] width 111 height 12
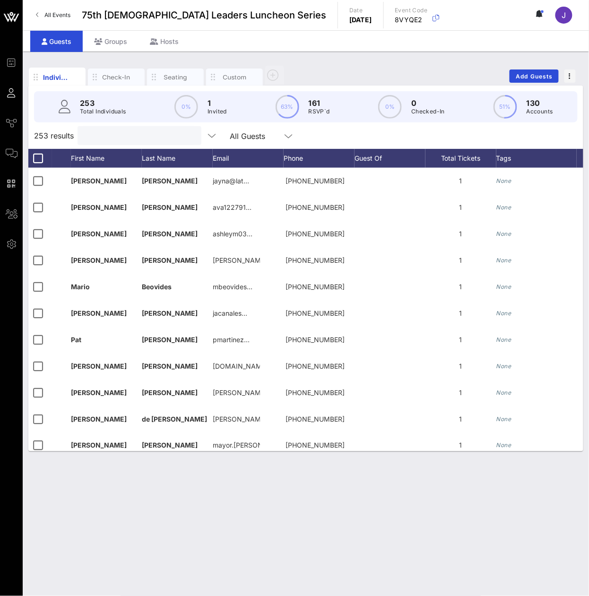
paste input "[PERSON_NAME]"
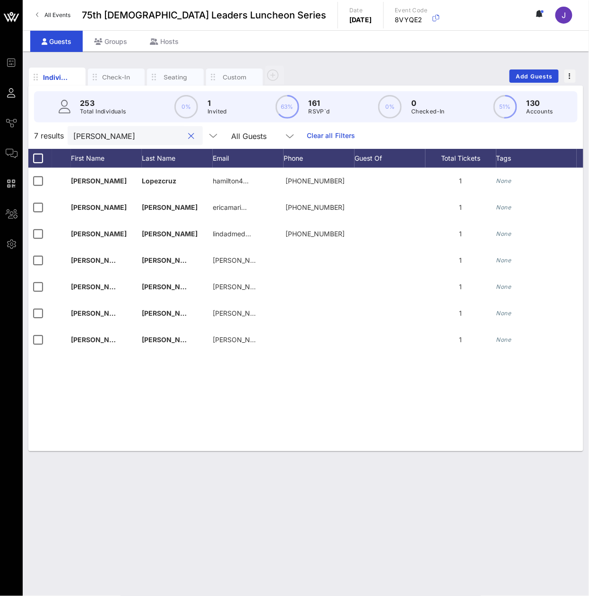
type input "[PERSON_NAME]"
click at [86, 142] on input "[PERSON_NAME]" at bounding box center [128, 135] width 111 height 12
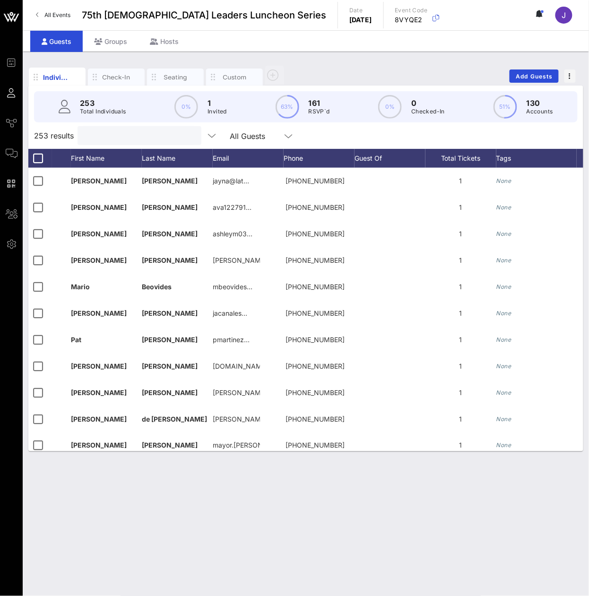
paste input "[PERSON_NAME]"
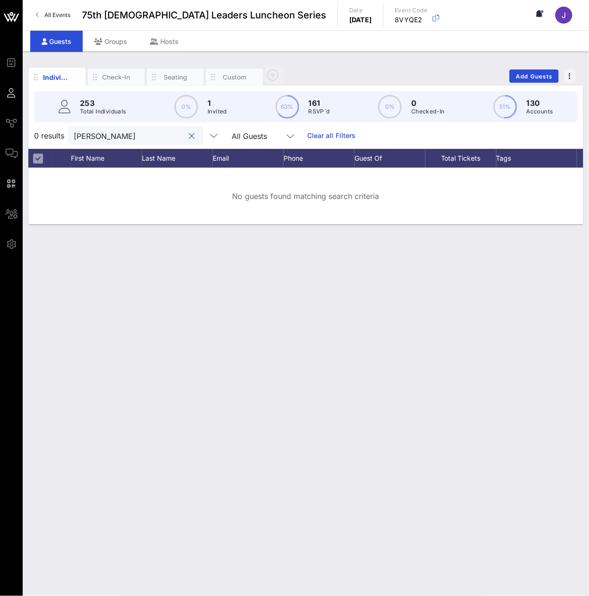
type input "[PERSON_NAME]"
click at [146, 145] on div "[PERSON_NAME]" at bounding box center [129, 135] width 111 height 19
click at [145, 145] on div "[PERSON_NAME]" at bounding box center [129, 135] width 111 height 19
click at [141, 142] on input "[PERSON_NAME]" at bounding box center [129, 135] width 111 height 12
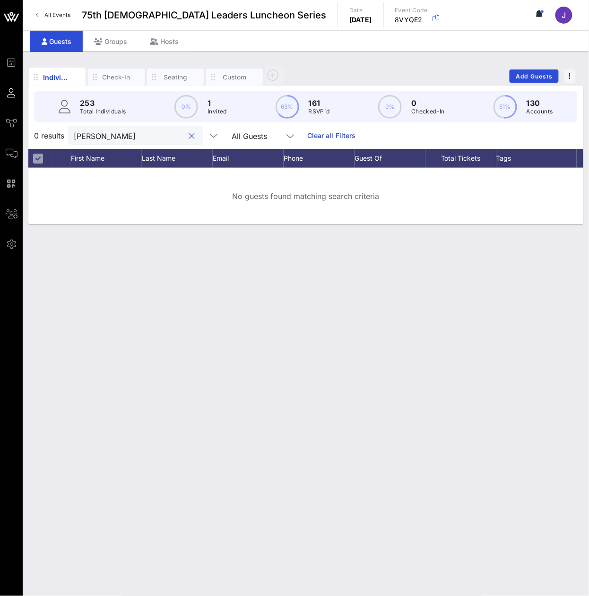
click at [141, 142] on input "[PERSON_NAME]" at bounding box center [129, 135] width 111 height 12
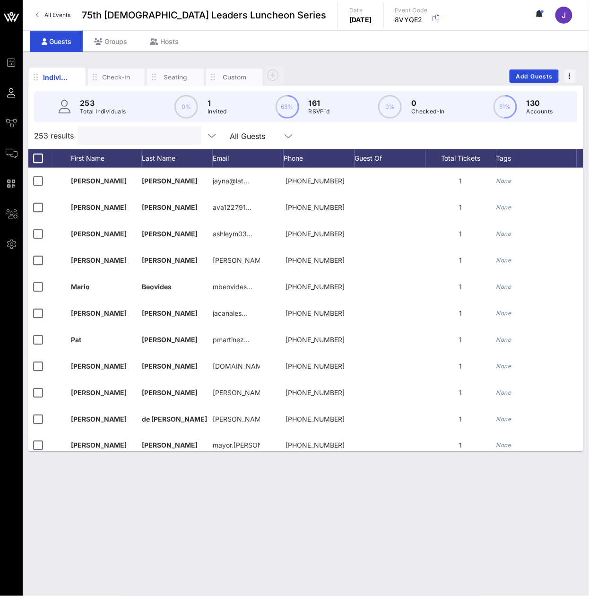
paste input "[GEOGRAPHIC_DATA]"
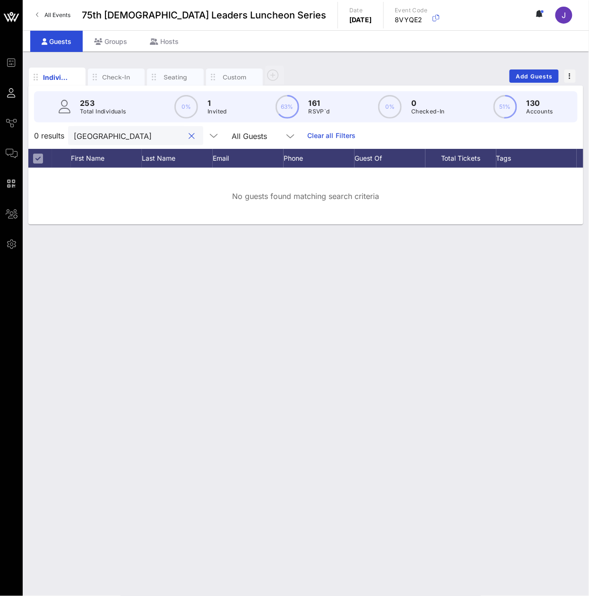
type input "[GEOGRAPHIC_DATA]"
click at [139, 142] on input "[GEOGRAPHIC_DATA]" at bounding box center [129, 135] width 111 height 12
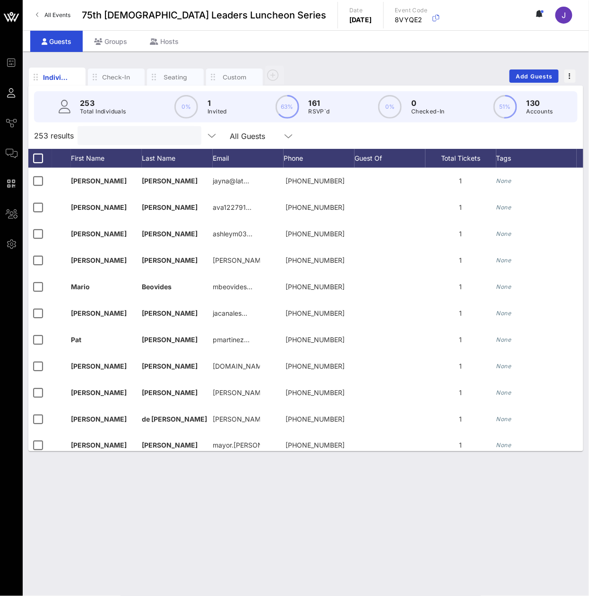
paste input "[PERSON_NAME]"
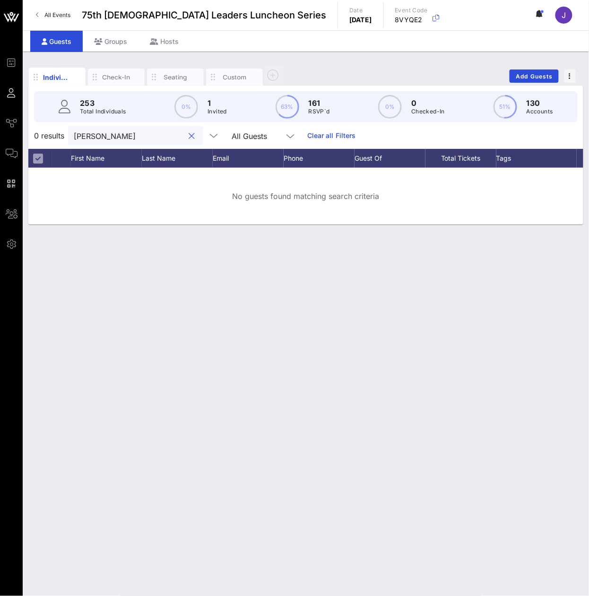
type input "[PERSON_NAME]"
click at [110, 142] on input "[PERSON_NAME]" at bounding box center [129, 135] width 111 height 12
paste input "[PERSON_NAME]"
type input "[PERSON_NAME]"
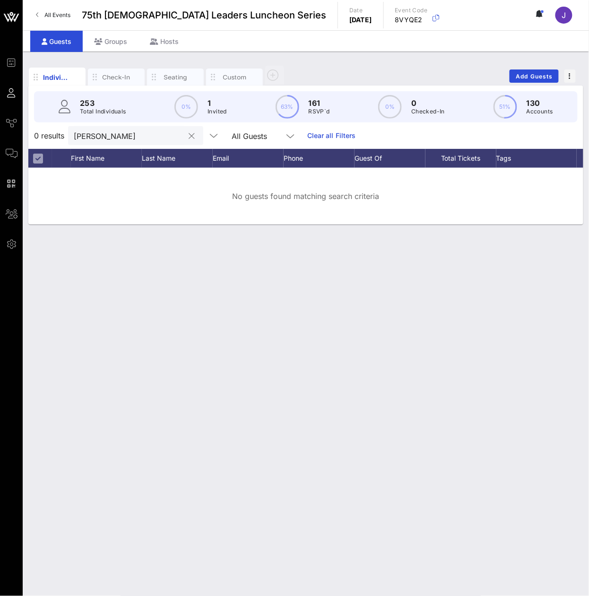
click at [143, 142] on input "[PERSON_NAME]" at bounding box center [129, 135] width 111 height 12
click at [142, 142] on input "[PERSON_NAME]" at bounding box center [129, 135] width 111 height 12
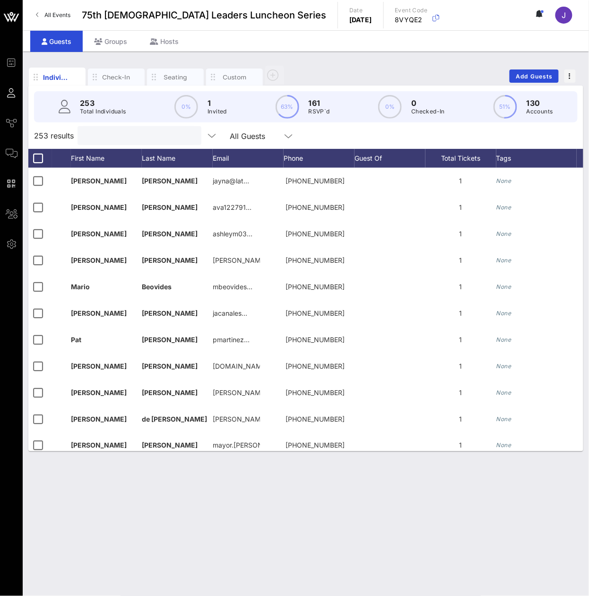
paste input "[PERSON_NAME]"
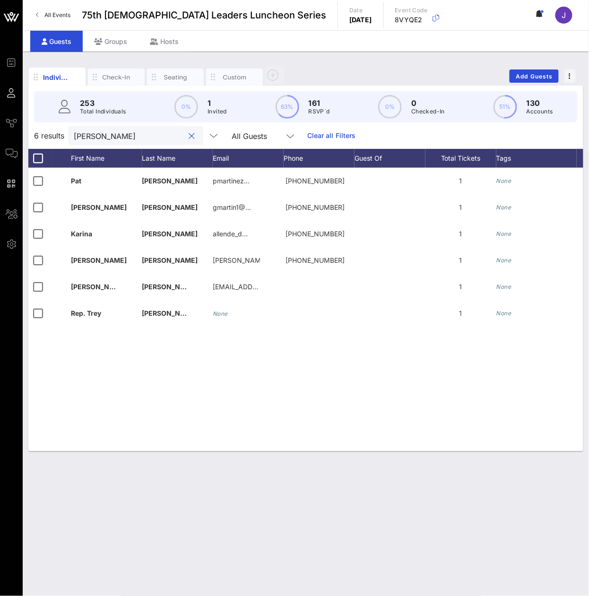
click at [167, 142] on input "[PERSON_NAME]" at bounding box center [129, 135] width 111 height 12
type input "M"
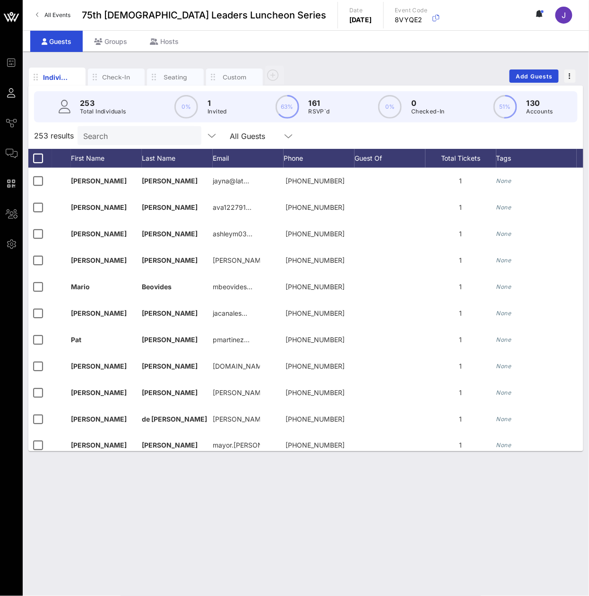
click at [135, 142] on input "Search" at bounding box center [138, 135] width 111 height 12
click at [135, 142] on input "text" at bounding box center [138, 135] width 111 height 12
paste input "[PERSON_NAME]"
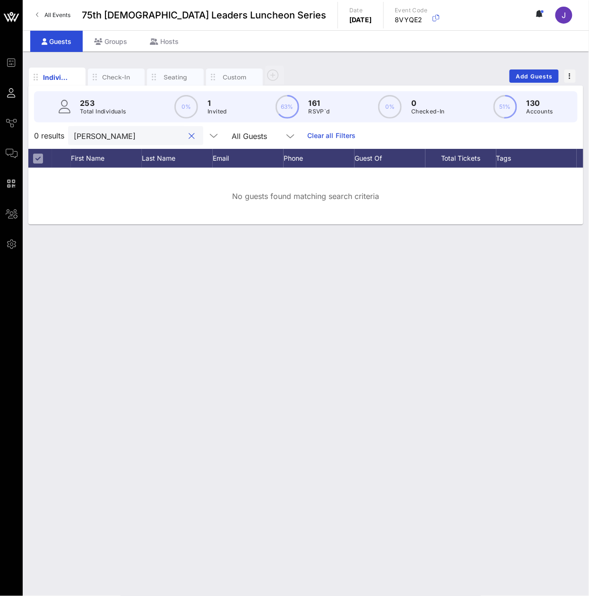
type input "[PERSON_NAME]"
click at [166, 137] on div "[PERSON_NAME]" at bounding box center [129, 135] width 111 height 19
drag, startPoint x: 166, startPoint y: 137, endPoint x: 158, endPoint y: 141, distance: 9.3
click at [166, 137] on div "[PERSON_NAME]" at bounding box center [129, 135] width 111 height 19
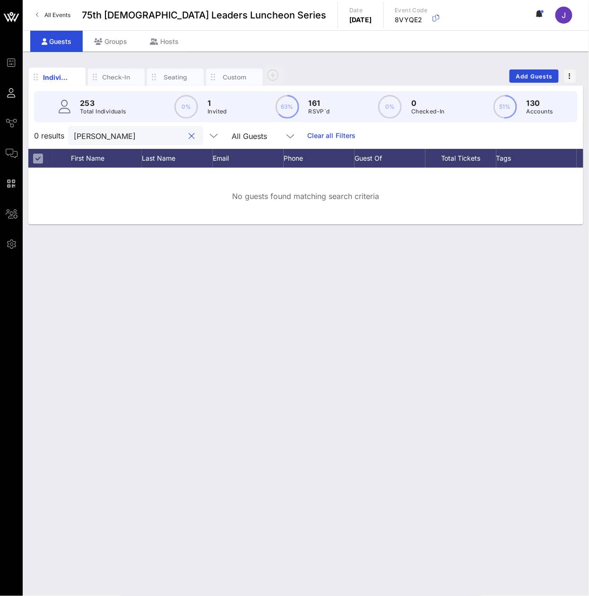
click at [97, 142] on input "[PERSON_NAME]" at bounding box center [129, 135] width 111 height 12
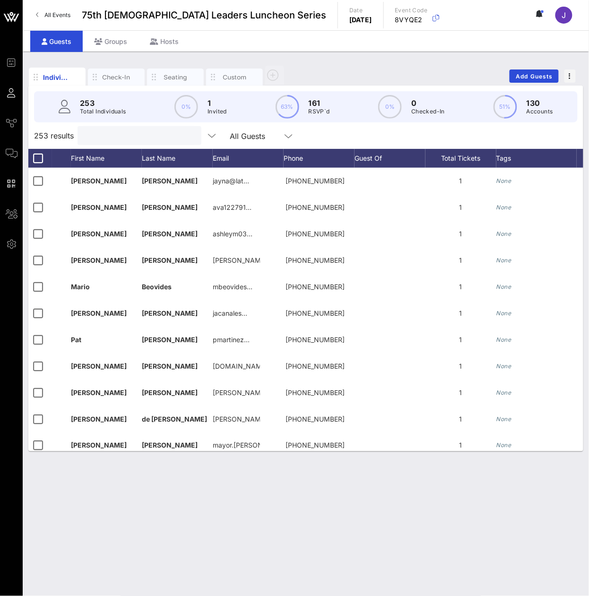
paste input "[PERSON_NAME]"
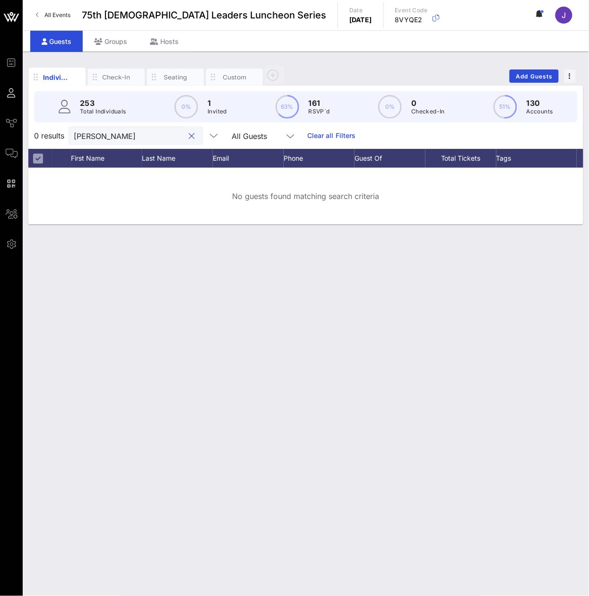
type input "[PERSON_NAME]"
click at [91, 142] on input "[PERSON_NAME]" at bounding box center [129, 135] width 111 height 12
paste input "[PERSON_NAME]"
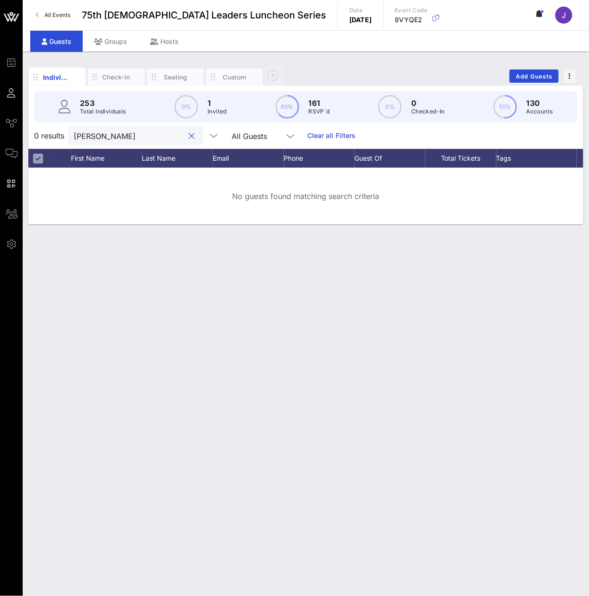
type input "[PERSON_NAME]"
click at [127, 142] on input "[PERSON_NAME]" at bounding box center [129, 135] width 111 height 12
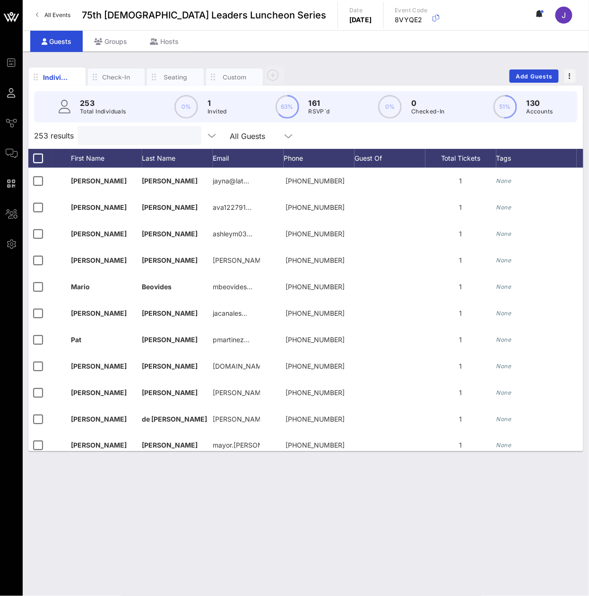
paste input "[PERSON_NAME]"
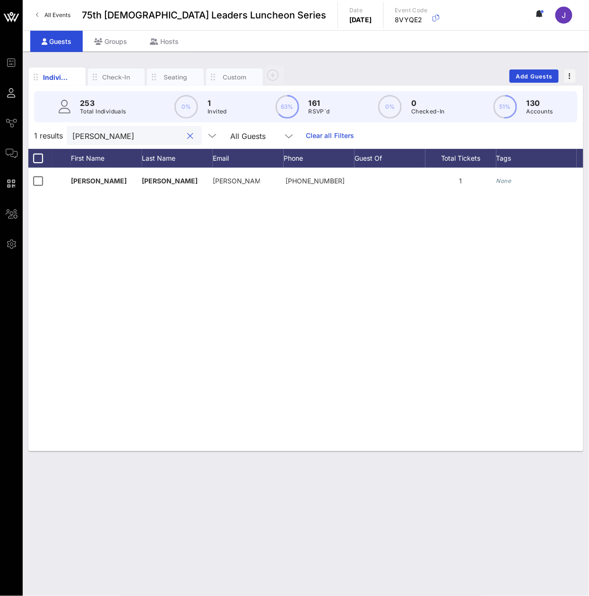
type input "[PERSON_NAME]"
click at [148, 142] on input "[PERSON_NAME]" at bounding box center [127, 135] width 111 height 12
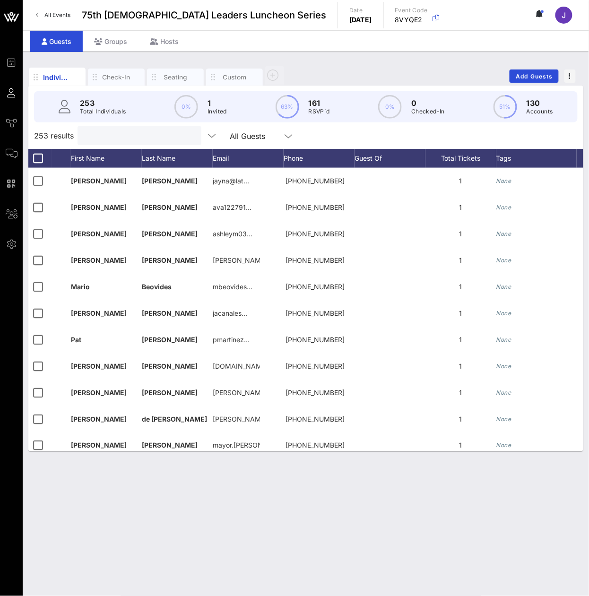
paste input "[PERSON_NAME]"
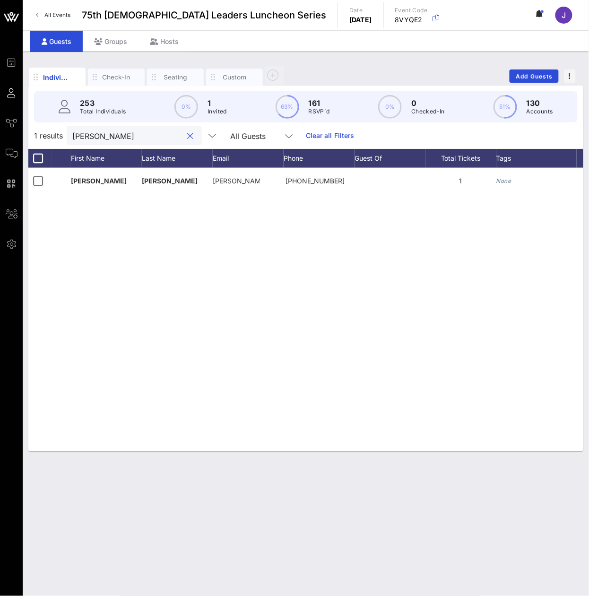
type input "[PERSON_NAME]"
click at [80, 142] on input "[PERSON_NAME]" at bounding box center [127, 135] width 111 height 12
click at [82, 142] on input "[PERSON_NAME]" at bounding box center [127, 135] width 111 height 12
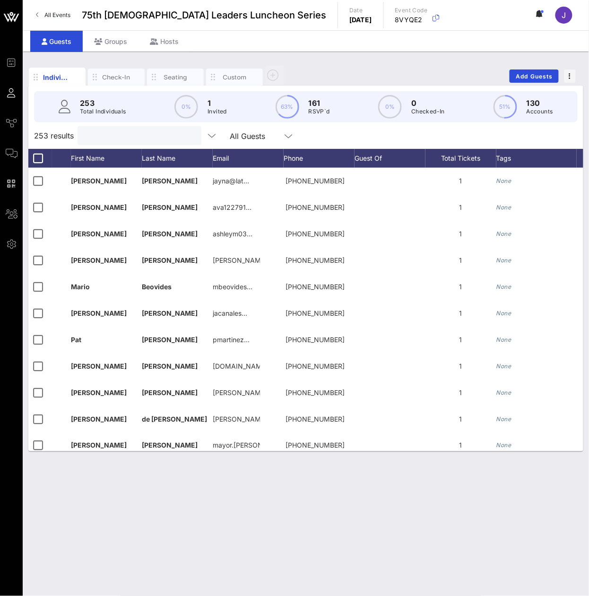
paste input "[PERSON_NAME]"
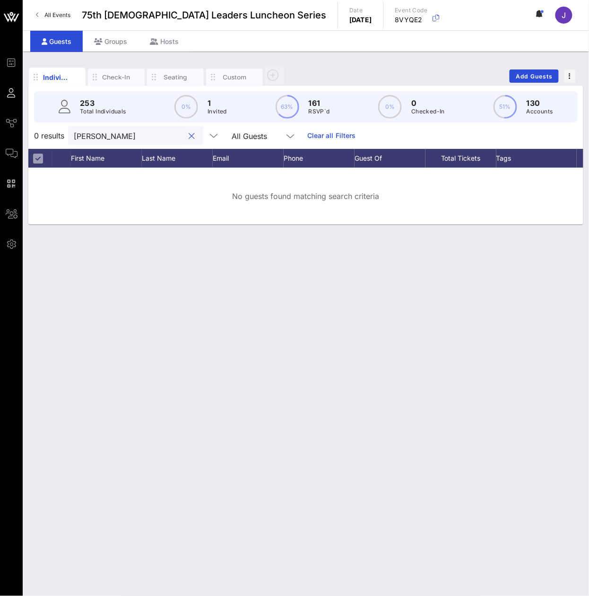
type input "[PERSON_NAME]"
click at [129, 142] on input "[PERSON_NAME]" at bounding box center [129, 135] width 111 height 12
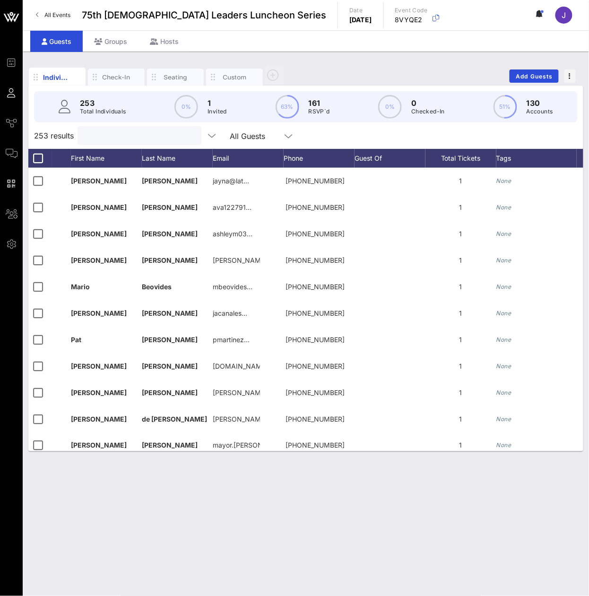
paste input "Minguez"
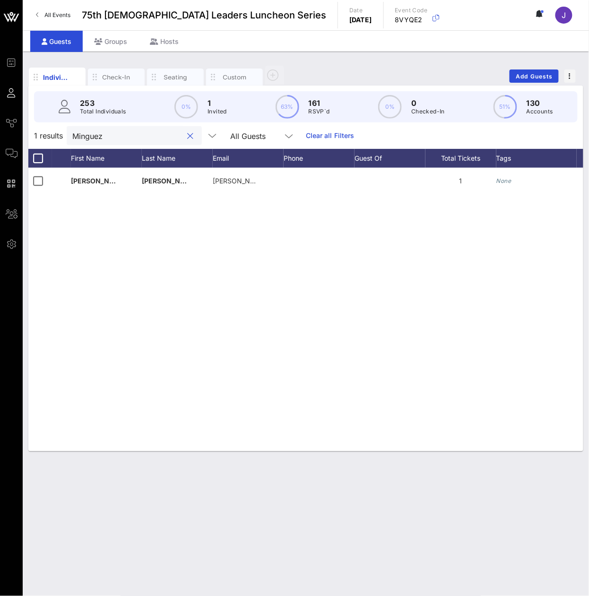
type input "Minguez"
click at [104, 140] on input "Minguez" at bounding box center [127, 135] width 111 height 12
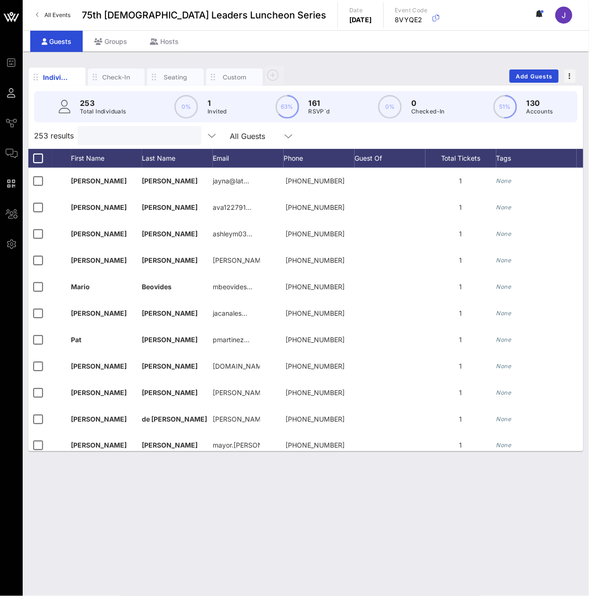
paste input "[PERSON_NAME]"
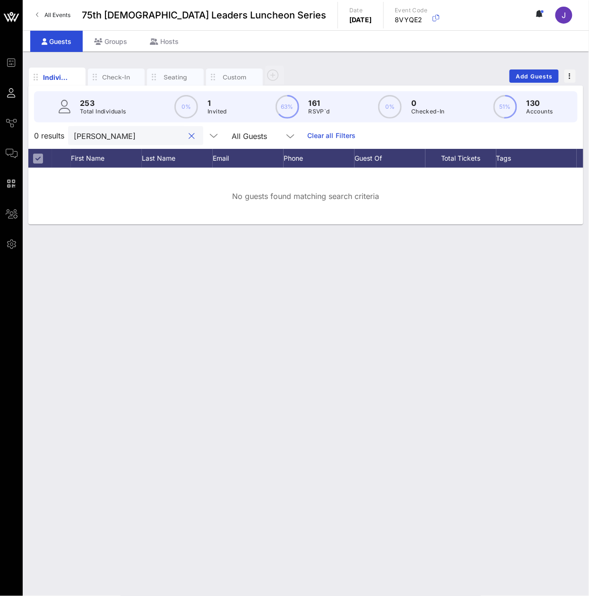
type input "[PERSON_NAME]"
drag, startPoint x: 118, startPoint y: 120, endPoint x: 118, endPoint y: 140, distance: 20.8
click at [118, 120] on div "253 Total Individuals 0% 1 Invited 63% 161 RSVP`d 0% 0 Checked-In 51% 130 Accou…" at bounding box center [305, 106] width 543 height 31
click at [118, 142] on input "[PERSON_NAME]" at bounding box center [129, 135] width 111 height 12
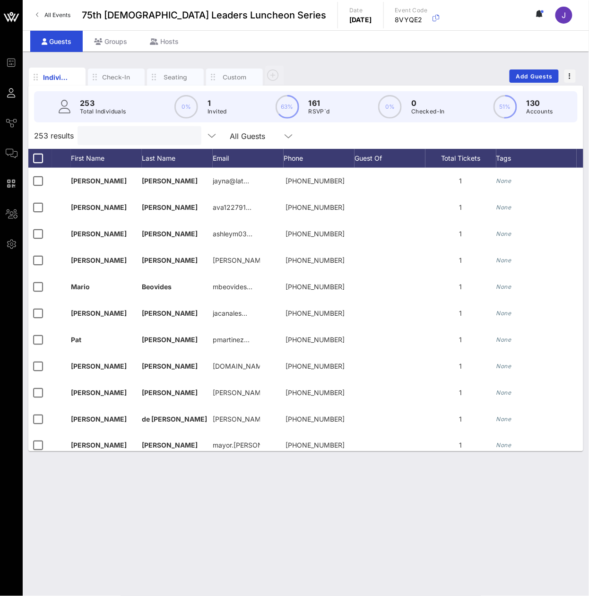
paste input "[PERSON_NAME]"
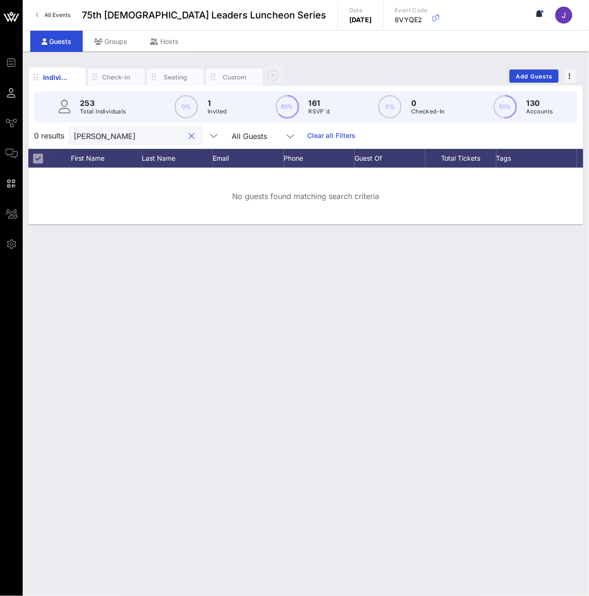
type input "[PERSON_NAME]"
click at [115, 145] on div "[PERSON_NAME]" at bounding box center [129, 135] width 111 height 19
click at [104, 142] on input "[PERSON_NAME]" at bounding box center [129, 135] width 111 height 12
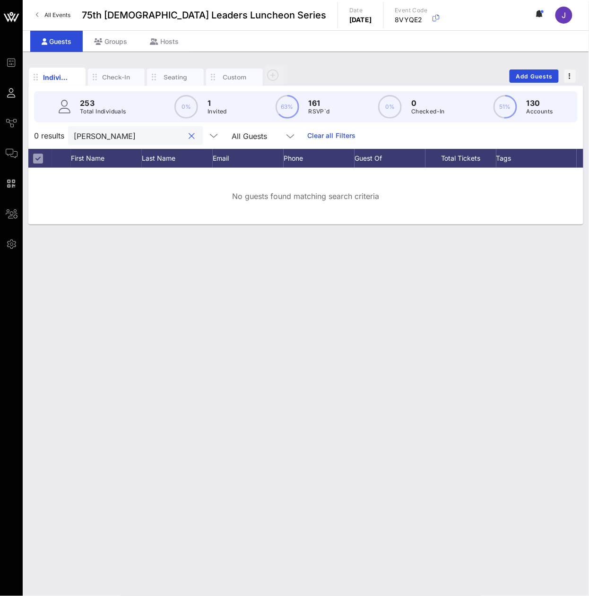
click at [104, 142] on input "[PERSON_NAME]" at bounding box center [129, 135] width 111 height 12
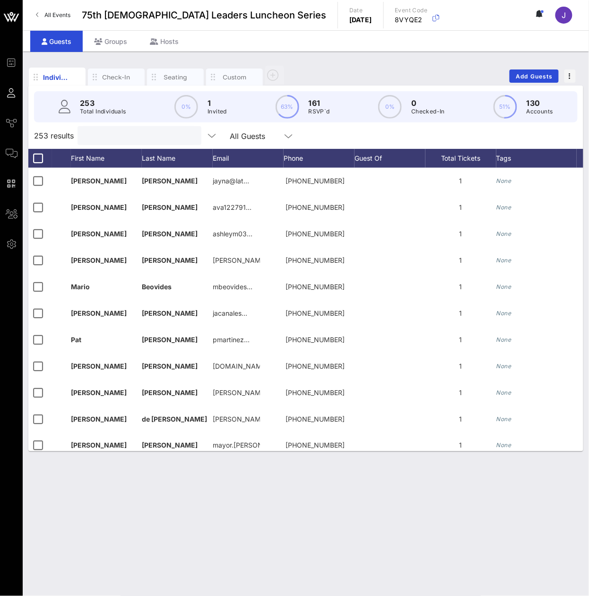
paste input "[PERSON_NAME]"
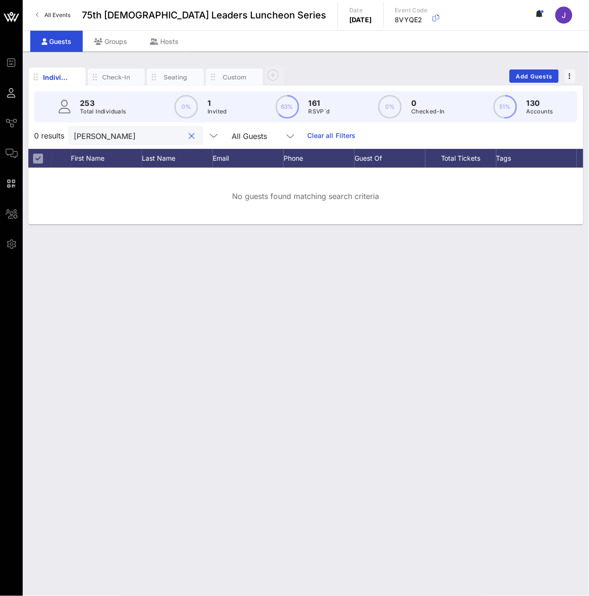
type input "[PERSON_NAME]"
click at [114, 137] on div "[PERSON_NAME]" at bounding box center [129, 135] width 111 height 19
click at [114, 142] on input "[PERSON_NAME]" at bounding box center [129, 135] width 111 height 12
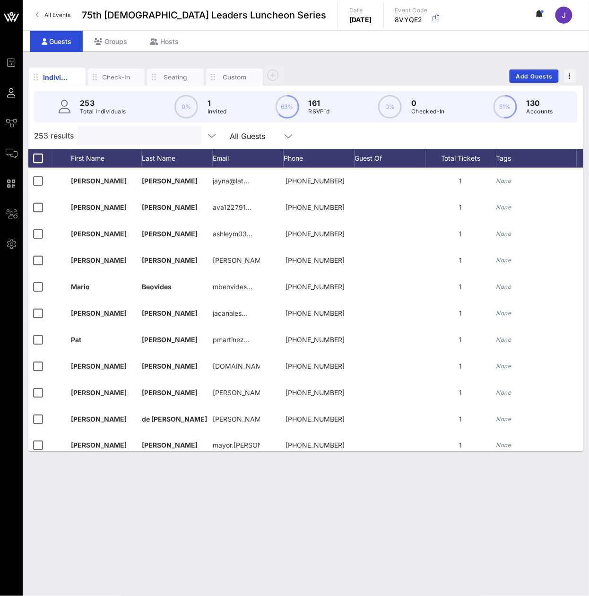
paste input "Molera"
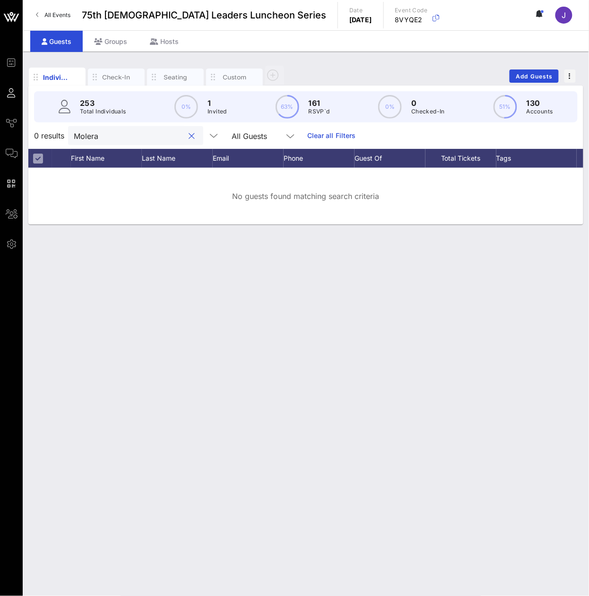
type input "Molera"
click at [121, 138] on input "Molera" at bounding box center [129, 135] width 111 height 12
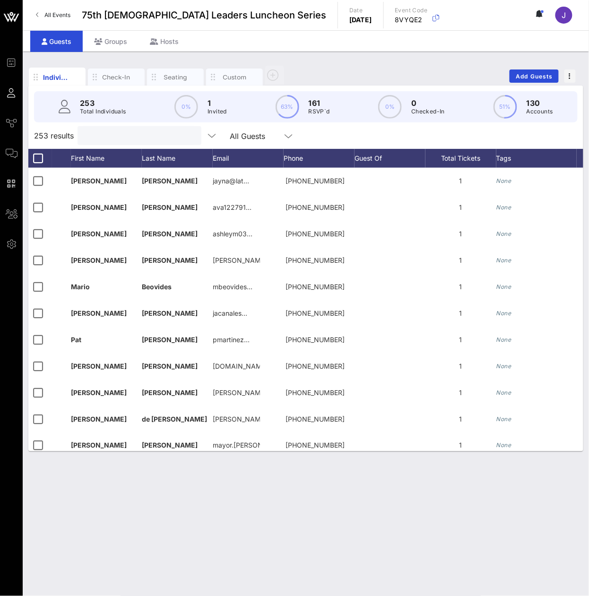
paste input "[PERSON_NAME]"
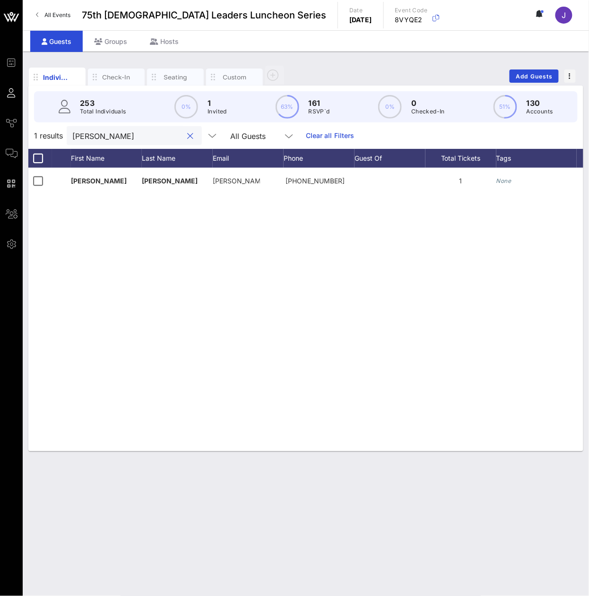
type input "[PERSON_NAME]"
click at [101, 142] on input "[PERSON_NAME]" at bounding box center [127, 135] width 111 height 12
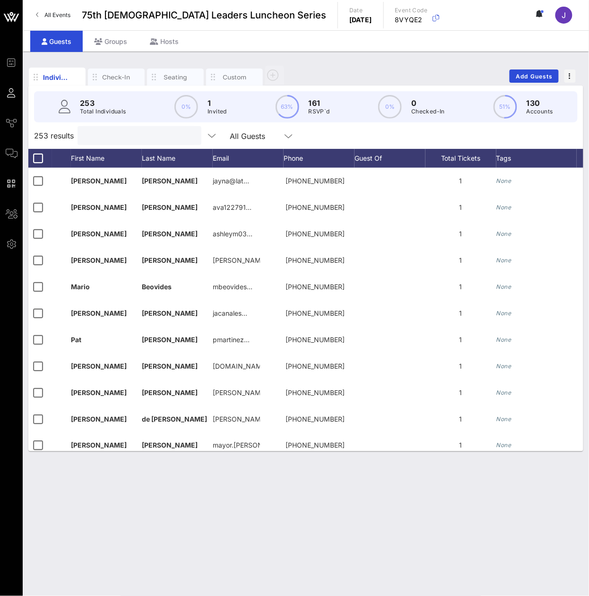
paste input "[PERSON_NAME]"
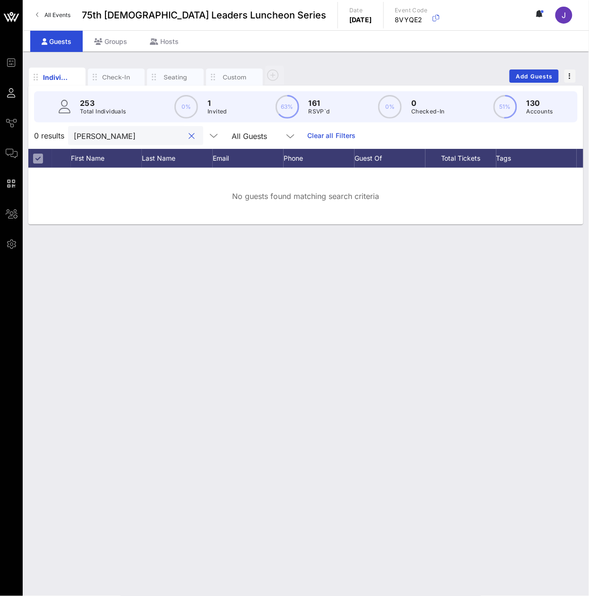
type input "[PERSON_NAME]"
click at [155, 142] on input "[PERSON_NAME]" at bounding box center [129, 135] width 111 height 12
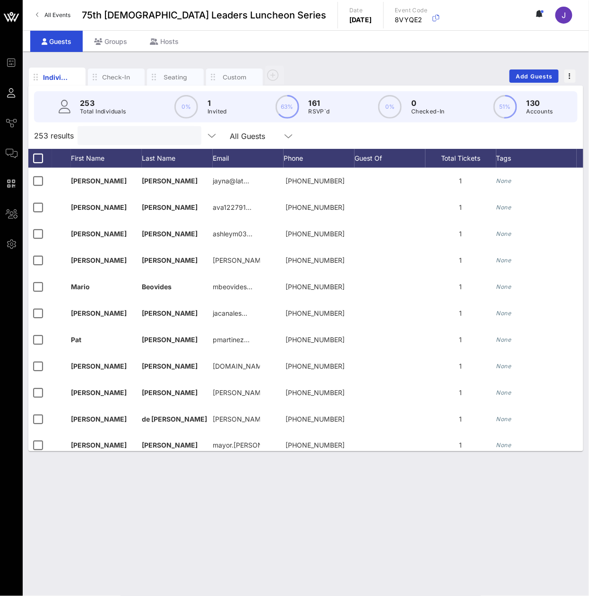
paste input "[PERSON_NAME]"
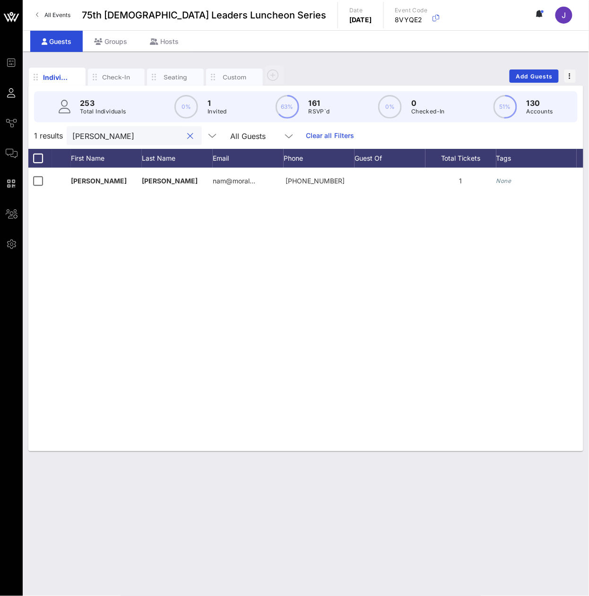
type input "[PERSON_NAME]"
click at [140, 140] on input "[PERSON_NAME]" at bounding box center [127, 135] width 111 height 12
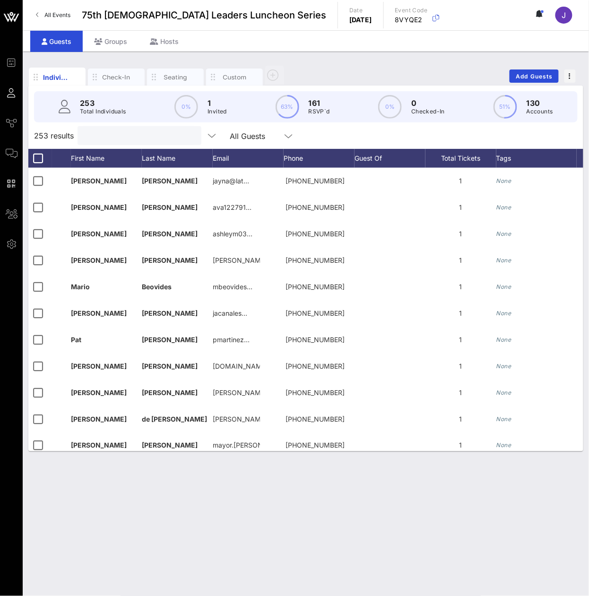
paste input "[PERSON_NAME]"
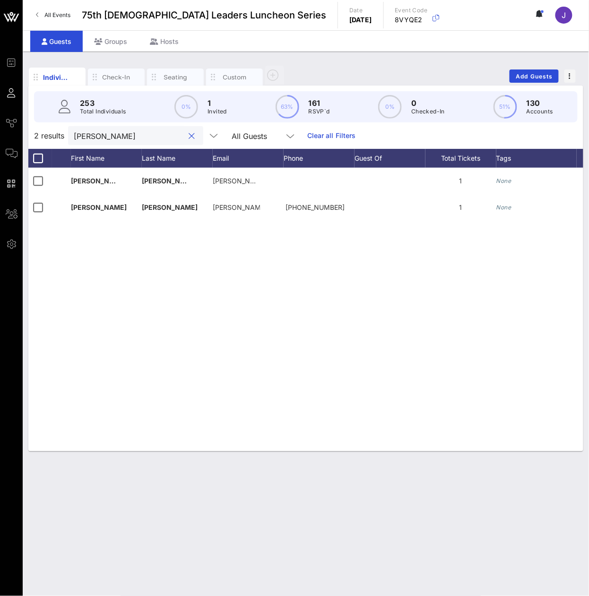
type input "[PERSON_NAME]"
click at [171, 142] on input "[PERSON_NAME]" at bounding box center [129, 135] width 111 height 12
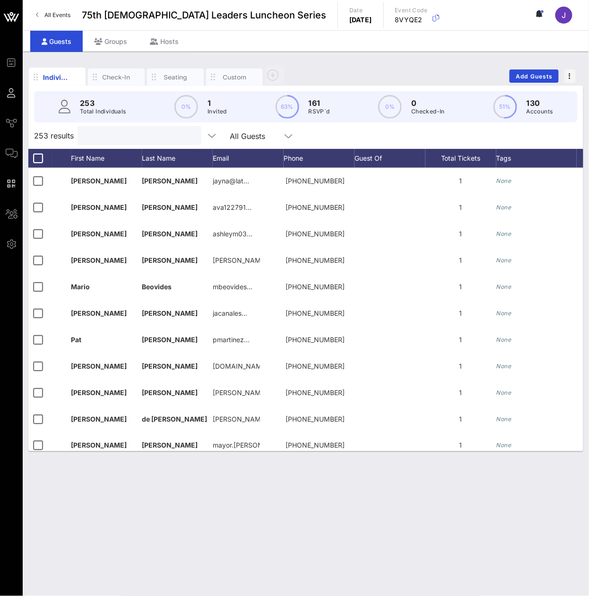
paste input "[PERSON_NAME]"
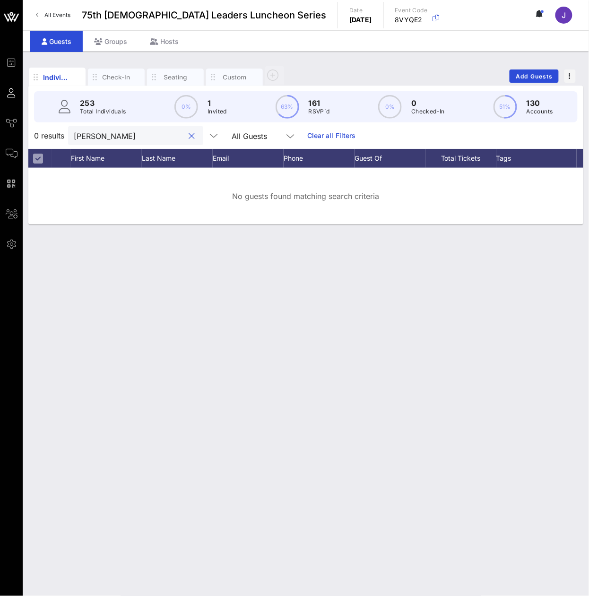
type input "[PERSON_NAME]"
click at [122, 145] on div "[PERSON_NAME]" at bounding box center [129, 135] width 111 height 19
click at [122, 142] on input "[PERSON_NAME]" at bounding box center [129, 135] width 111 height 12
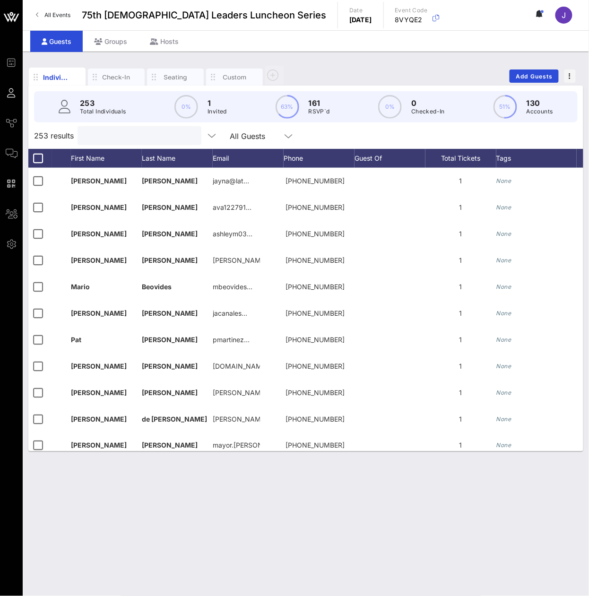
paste input "Nerini"
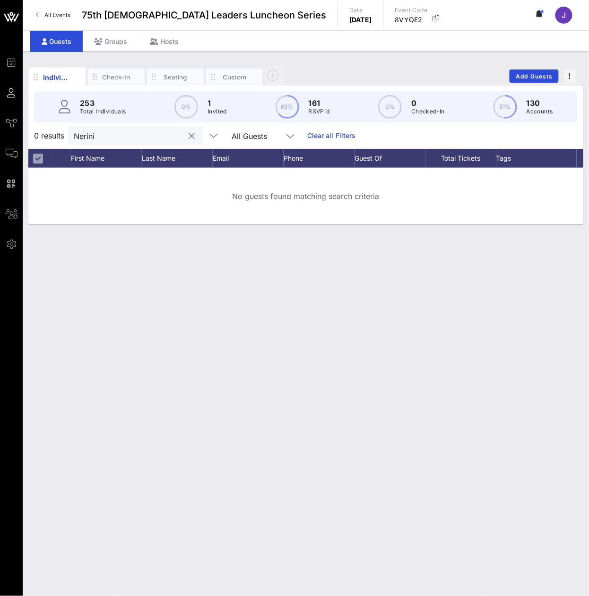
type input "Nerini"
click at [126, 142] on input "Nerini" at bounding box center [129, 135] width 111 height 12
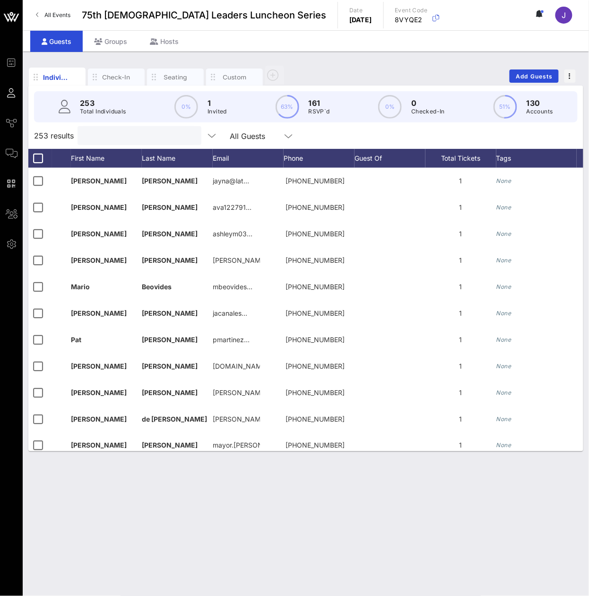
paste input "[PERSON_NAME]"
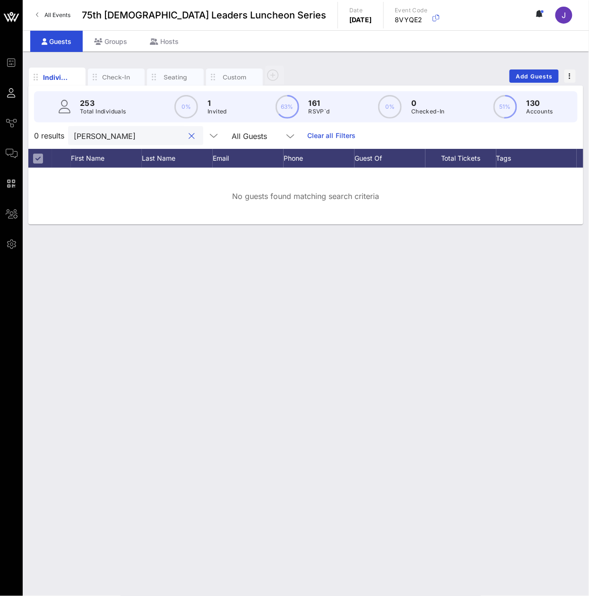
type input "[PERSON_NAME]"
click at [108, 142] on input "[PERSON_NAME]" at bounding box center [129, 135] width 111 height 12
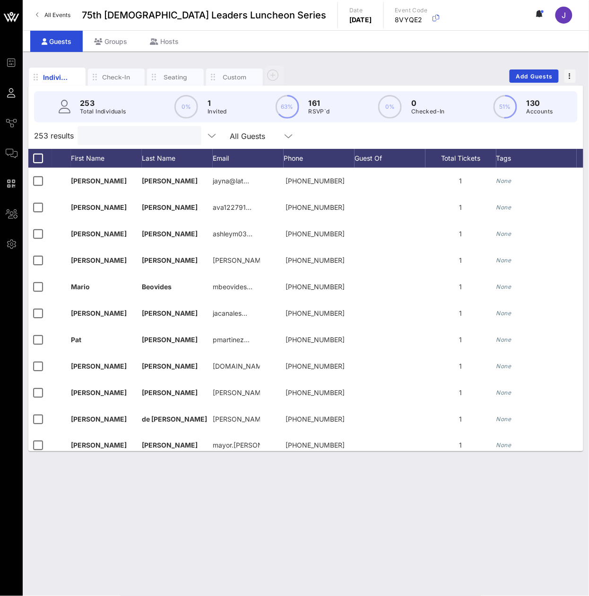
paste input "[PERSON_NAME].D."
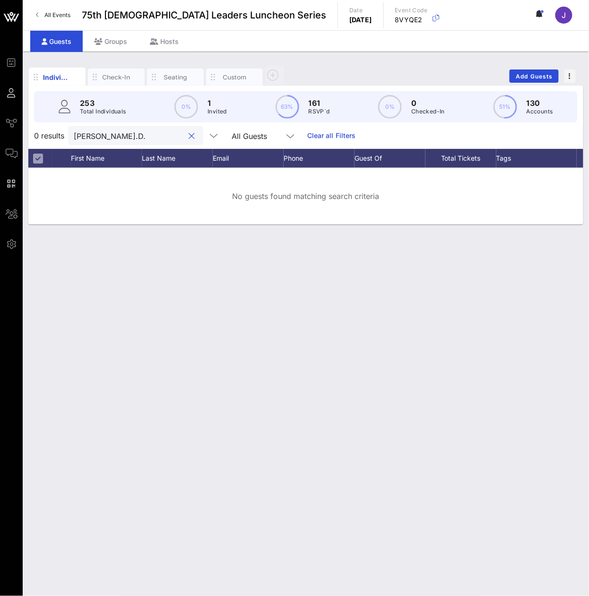
type input "[PERSON_NAME].D."
click at [163, 142] on input "[PERSON_NAME].D." at bounding box center [129, 135] width 111 height 12
paste input "[PERSON_NAME], PhD"
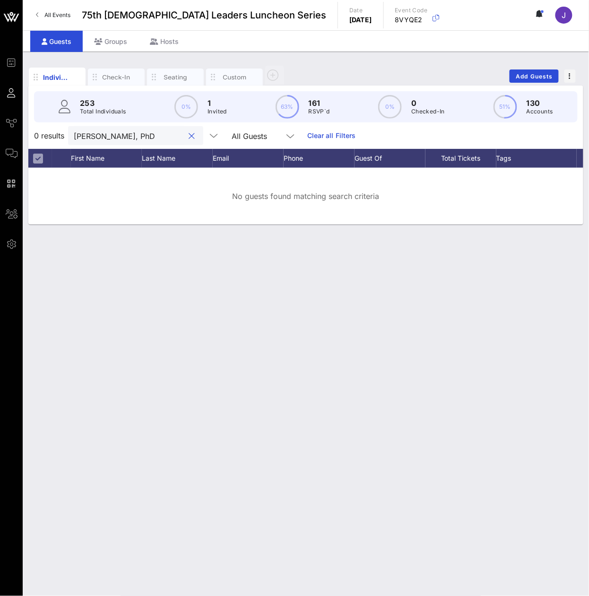
type input "[PERSON_NAME], PhD"
click at [127, 142] on input "[PERSON_NAME], PhD" at bounding box center [129, 135] width 111 height 12
paste input "[PERSON_NAME]"
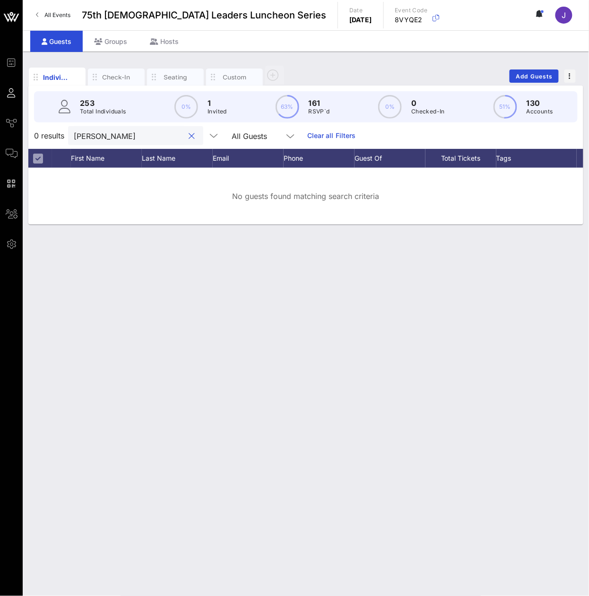
type input "[PERSON_NAME]"
click at [156, 142] on input "[PERSON_NAME]" at bounding box center [129, 135] width 111 height 12
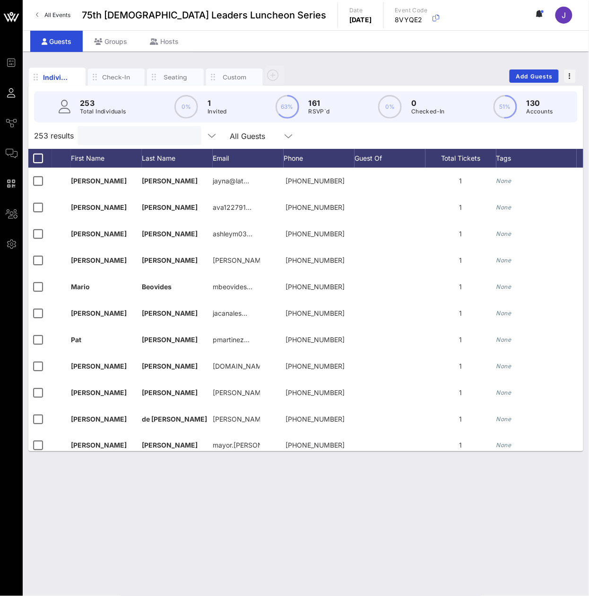
paste input "[PERSON_NAME]"
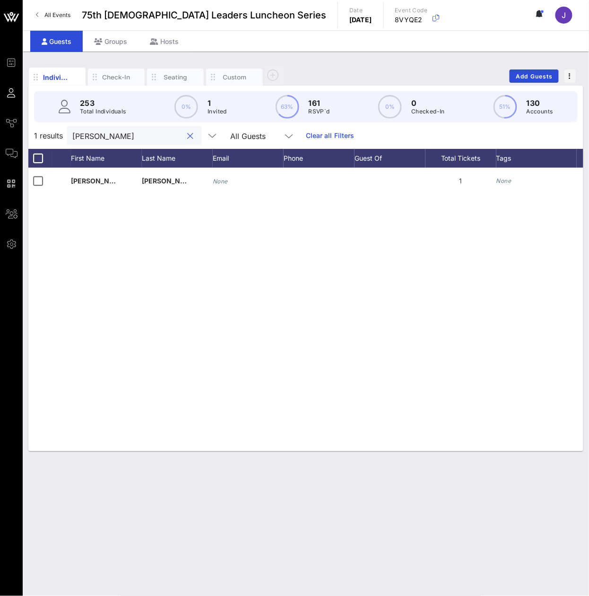
type input "[PERSON_NAME]"
click at [131, 142] on input "[PERSON_NAME]" at bounding box center [127, 135] width 111 height 12
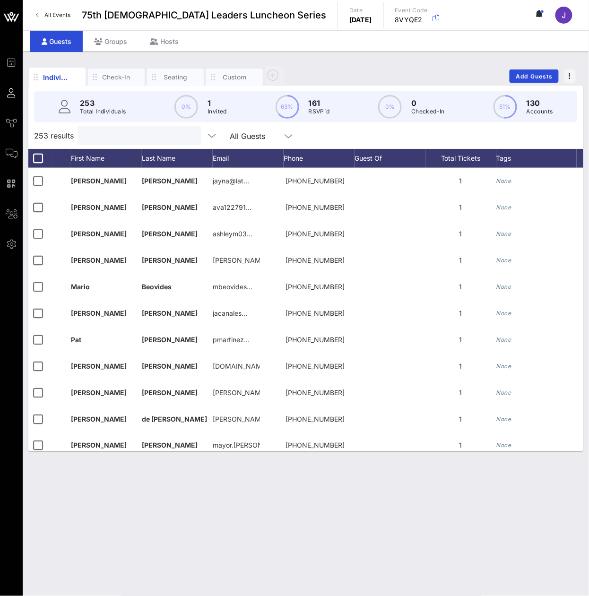
paste input "[PERSON_NAME]"
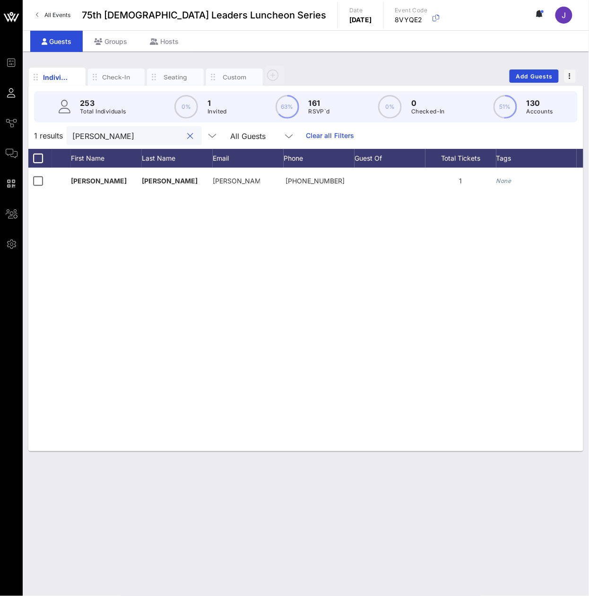
type input "[PERSON_NAME]"
click at [147, 142] on input "[PERSON_NAME]" at bounding box center [127, 135] width 111 height 12
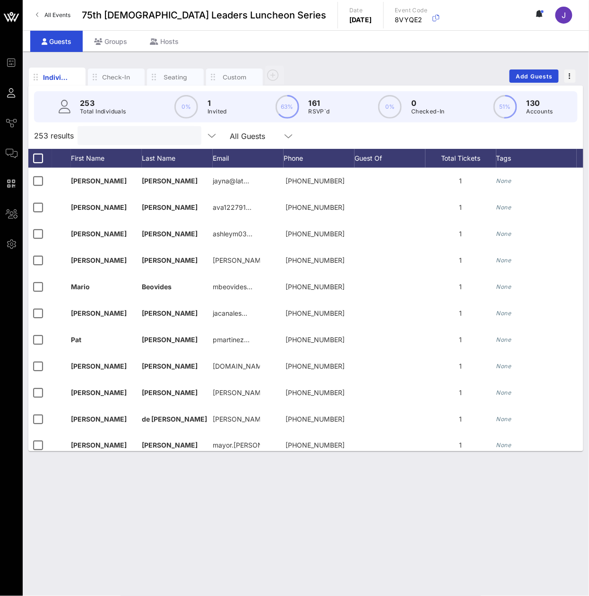
paste input "[PERSON_NAME]"
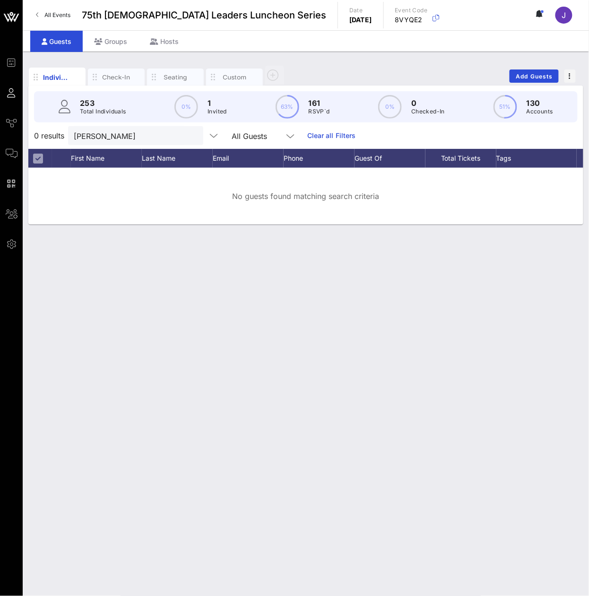
click at [184, 142] on div at bounding box center [190, 135] width 13 height 11
type input "P"
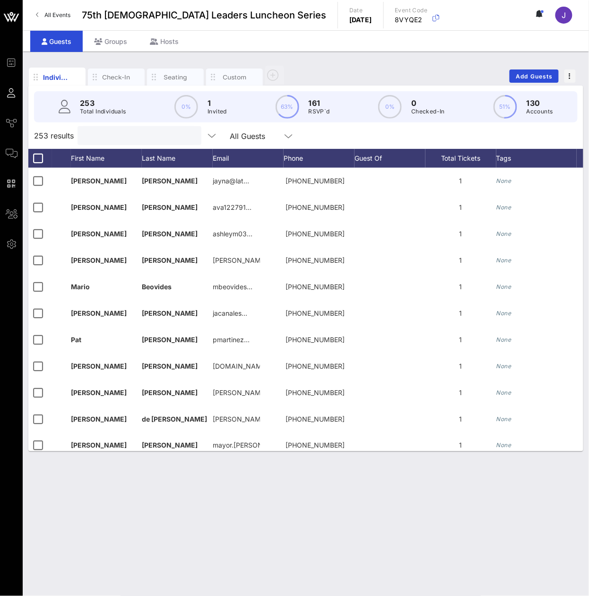
paste input "[PERSON_NAME]"
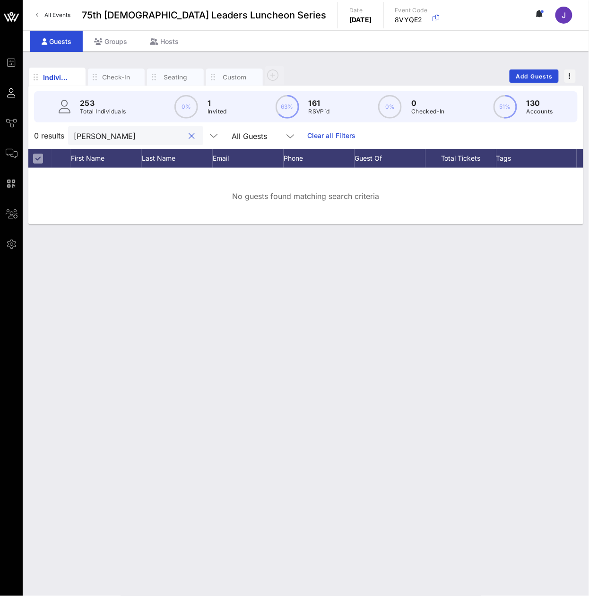
type input "[PERSON_NAME]"
click at [189, 141] on button "clear icon" at bounding box center [192, 135] width 6 height 9
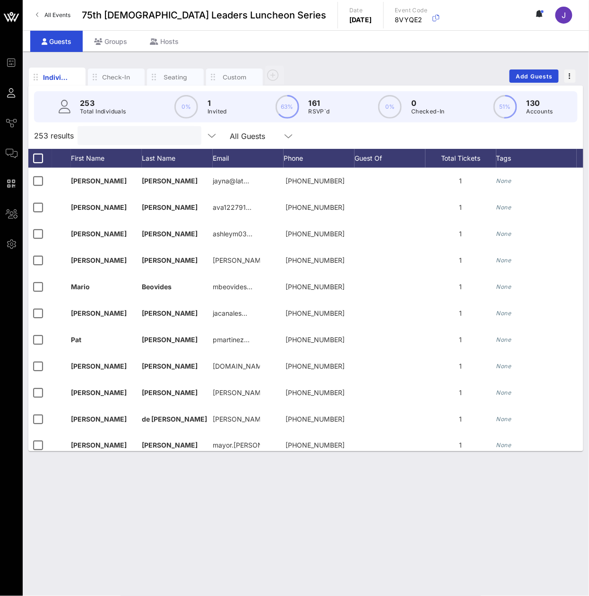
paste input "[PERSON_NAME]"
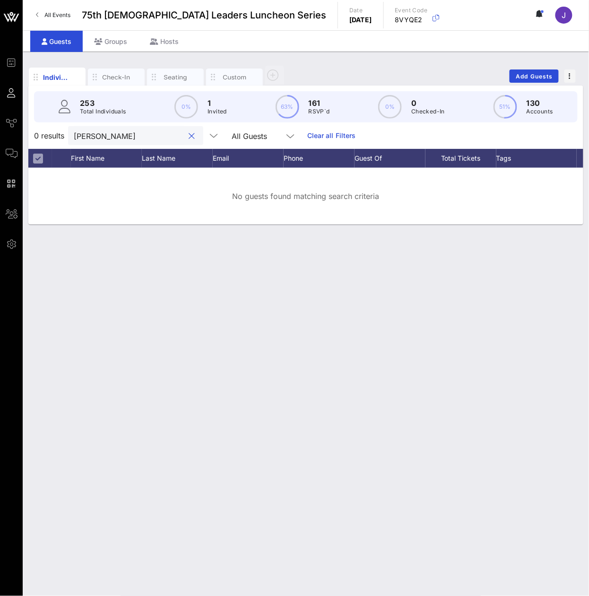
type input "[PERSON_NAME]"
click at [118, 142] on input "[PERSON_NAME]" at bounding box center [129, 135] width 111 height 12
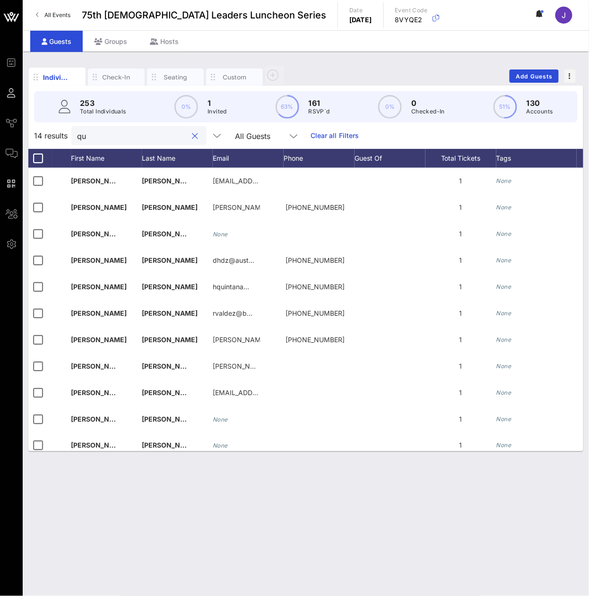
type input "q"
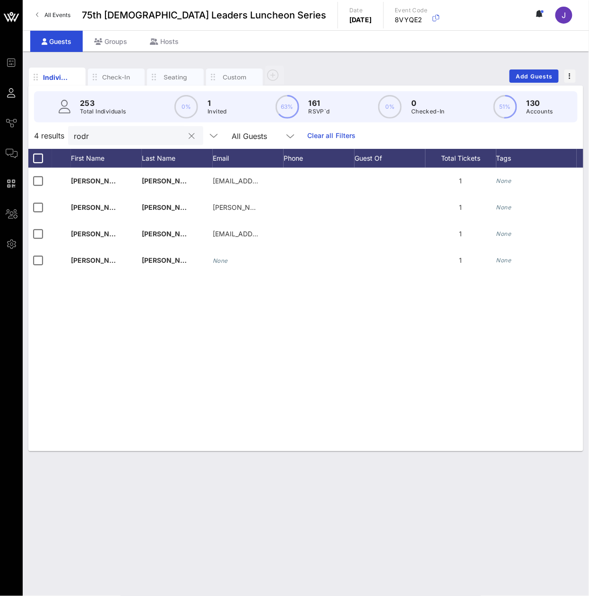
click at [139, 145] on div "rodr" at bounding box center [129, 135] width 111 height 19
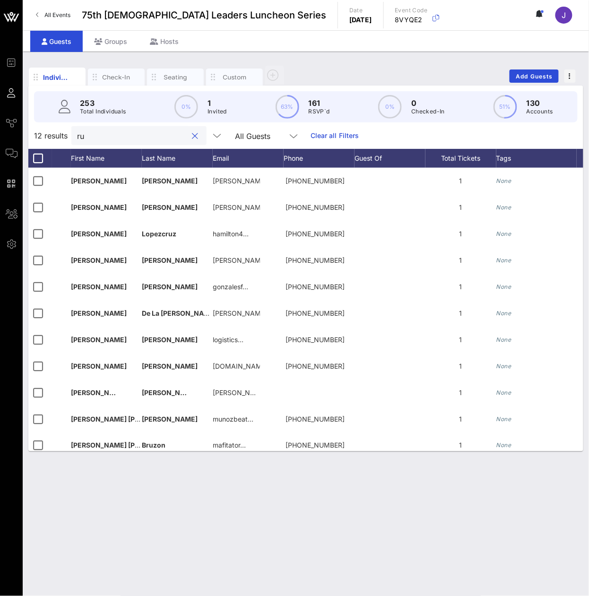
type input "r"
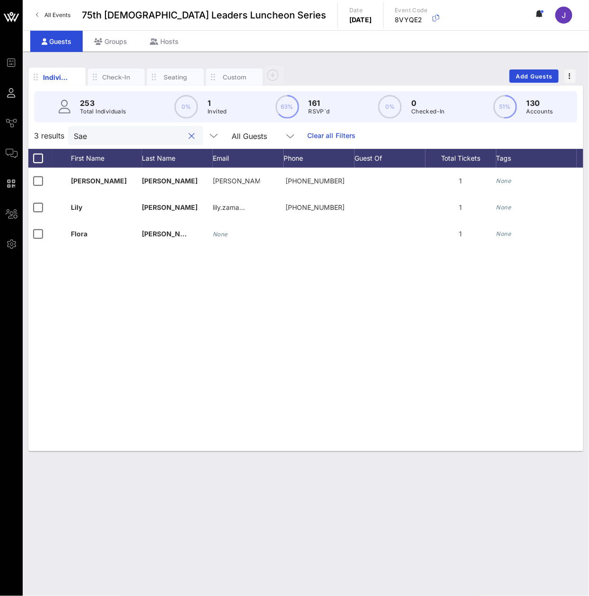
click at [101, 138] on div "Sae" at bounding box center [129, 135] width 111 height 19
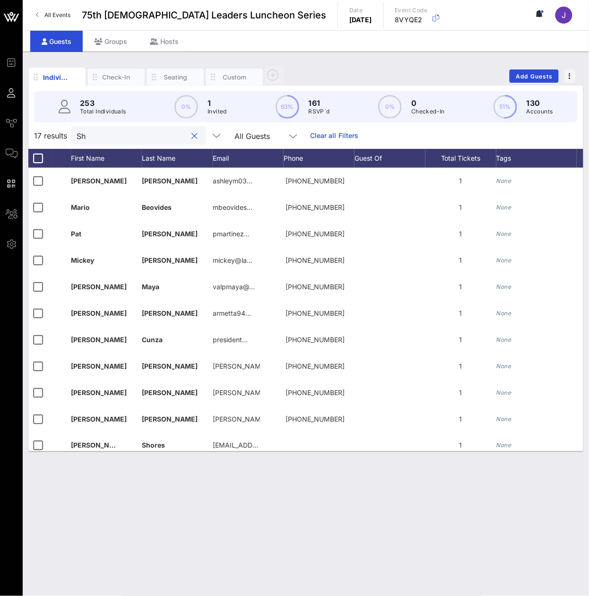
type input "S"
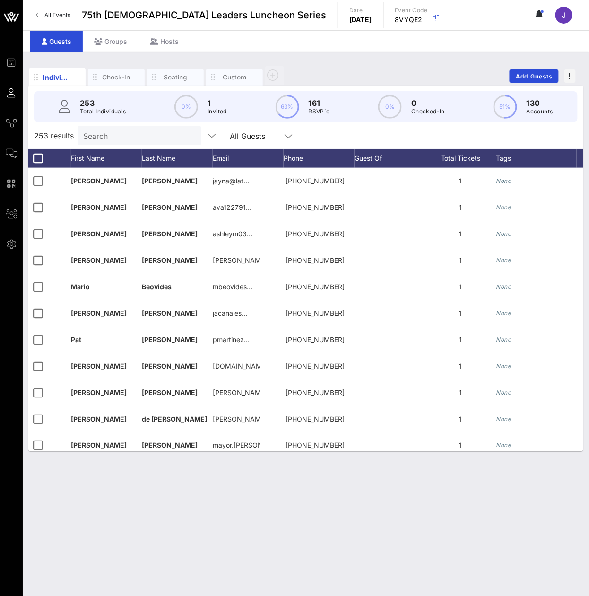
click at [142, 142] on input "Search" at bounding box center [138, 135] width 111 height 12
paste input "[PERSON_NAME]"
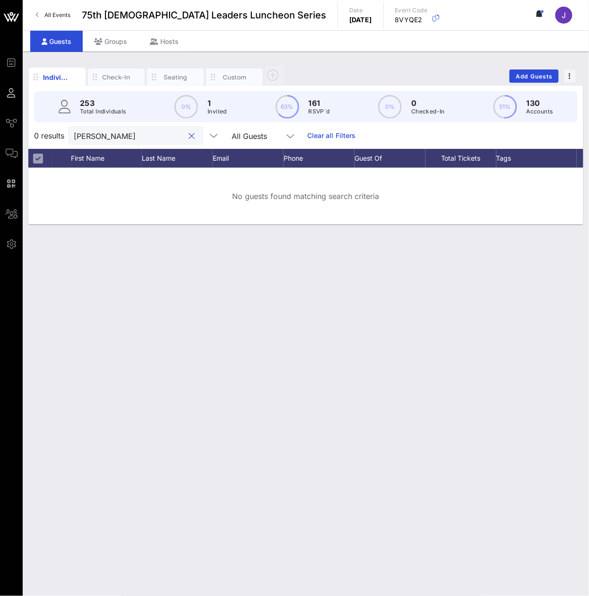
type input "[PERSON_NAME]"
click at [97, 142] on input "[PERSON_NAME]" at bounding box center [129, 135] width 111 height 12
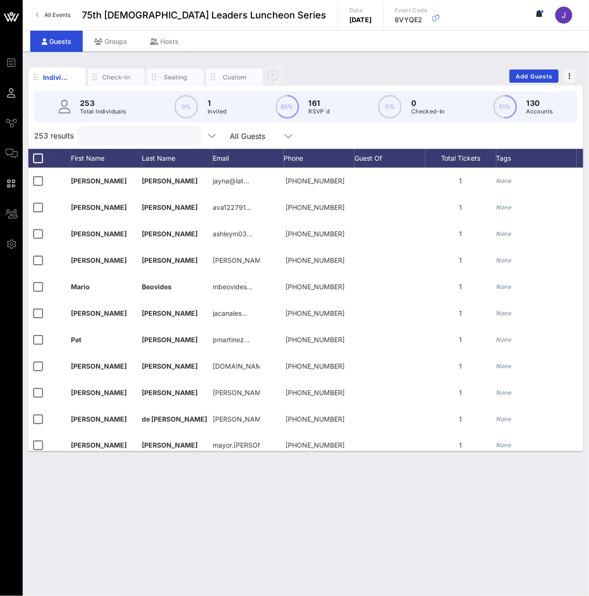
paste input "Sierra"
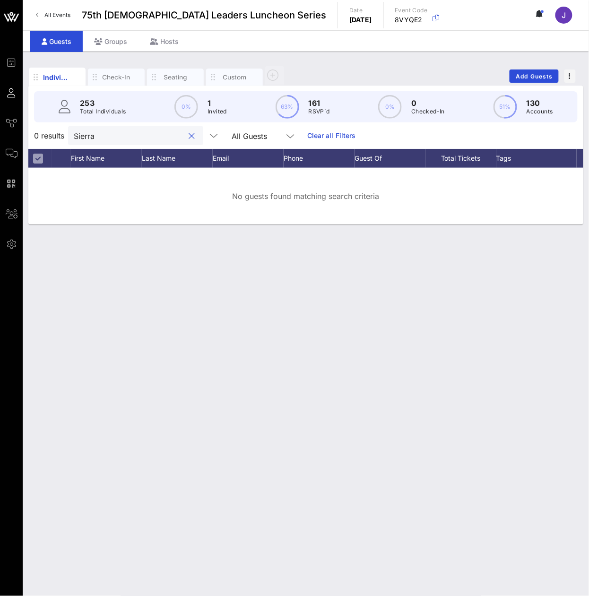
type input "Sierra"
click at [112, 142] on input "Sierra" at bounding box center [129, 135] width 111 height 12
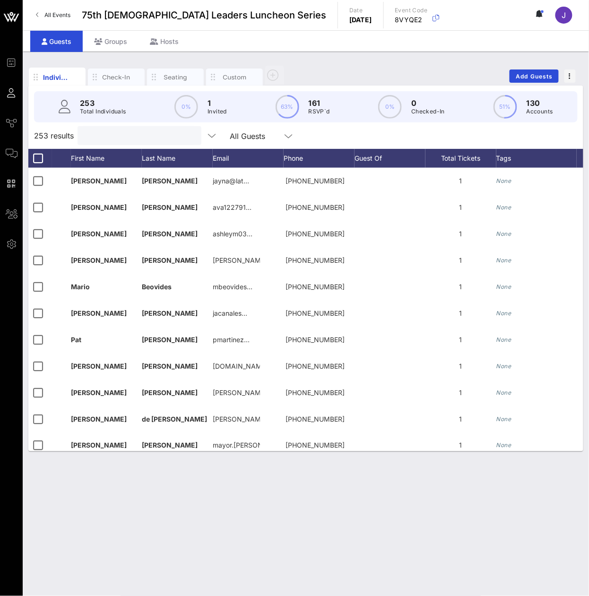
paste input "[PERSON_NAME]"
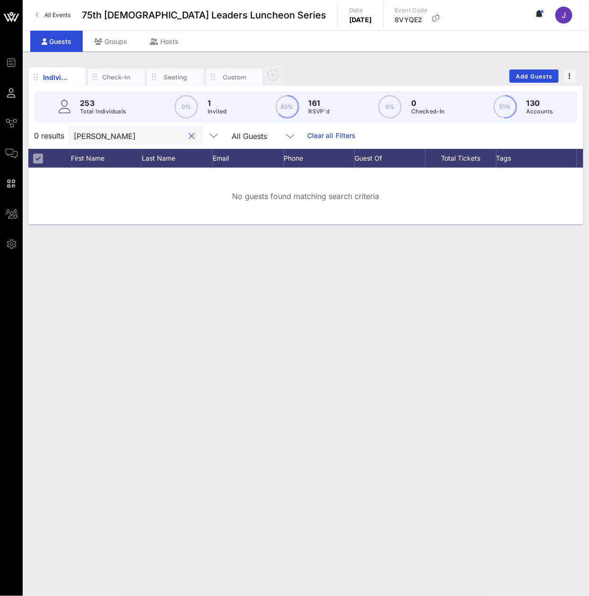
type input "[PERSON_NAME]"
click at [131, 140] on input "[PERSON_NAME]" at bounding box center [129, 135] width 111 height 12
click at [131, 141] on input "[PERSON_NAME]" at bounding box center [129, 135] width 111 height 12
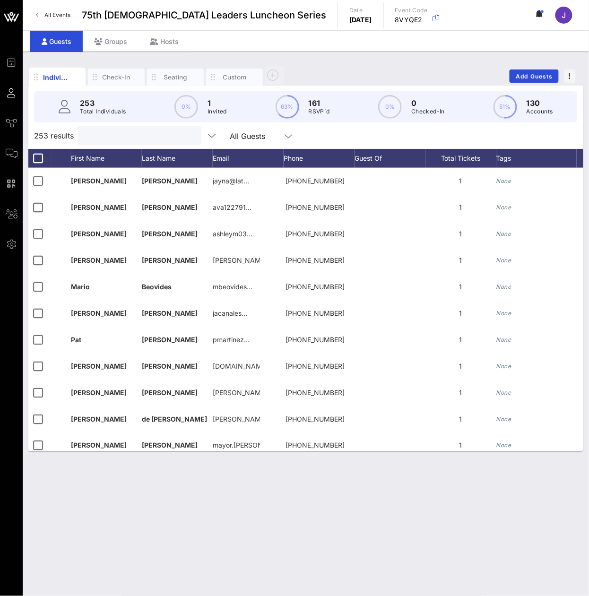
paste input "[PERSON_NAME]"
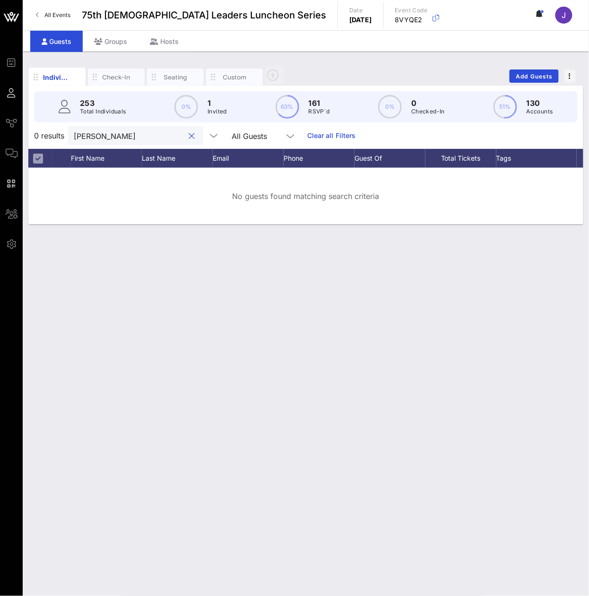
type input "[PERSON_NAME]"
click at [108, 142] on input "[PERSON_NAME]" at bounding box center [129, 135] width 111 height 12
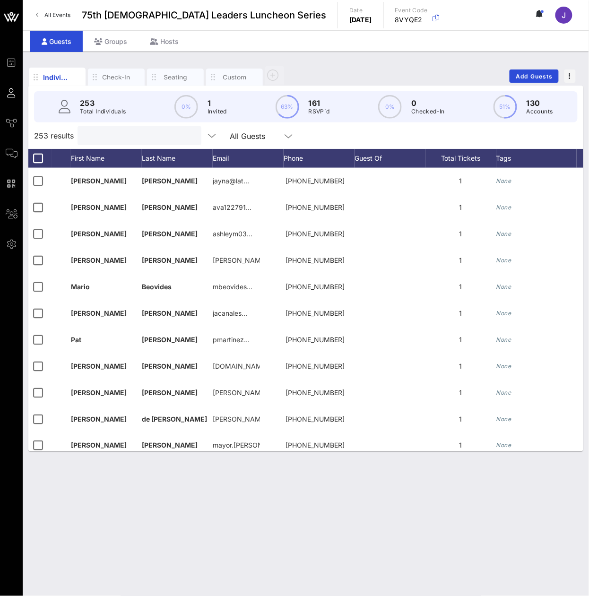
paste input "[PERSON_NAME], PhD"
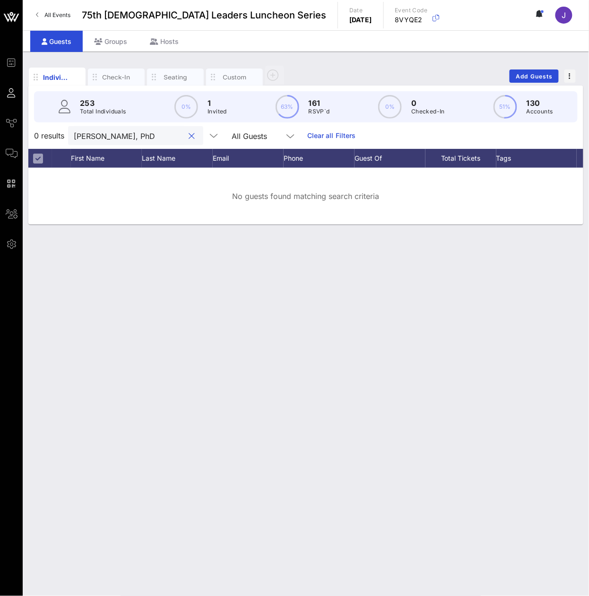
type input "[PERSON_NAME], PhD"
click at [152, 145] on div "[PERSON_NAME], PhD" at bounding box center [129, 135] width 111 height 19
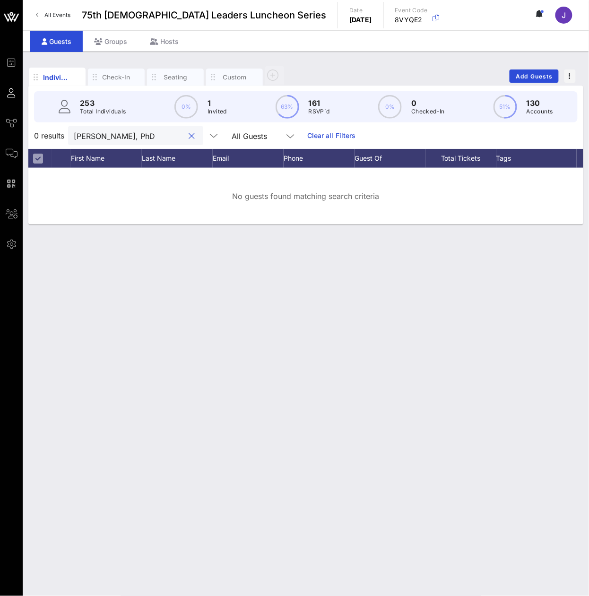
click at [151, 145] on div "[PERSON_NAME], PhD" at bounding box center [129, 135] width 111 height 19
click at [149, 142] on input "[PERSON_NAME], PhD" at bounding box center [129, 135] width 111 height 12
click at [88, 141] on input "[PERSON_NAME], PhD" at bounding box center [129, 135] width 111 height 12
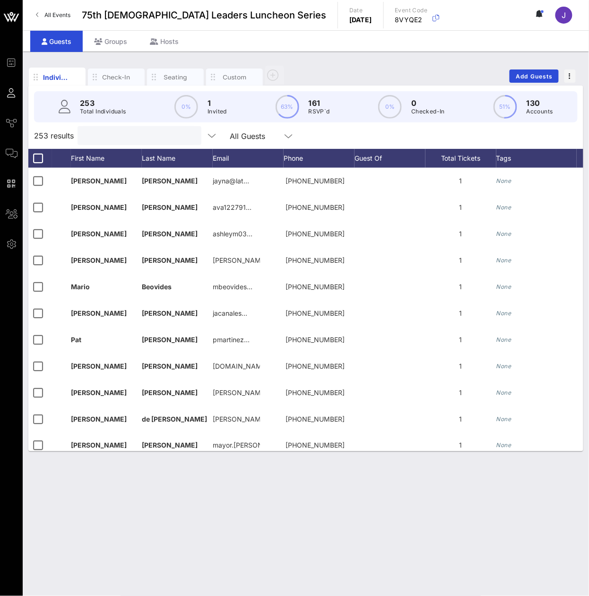
paste input "[PERSON_NAME]"
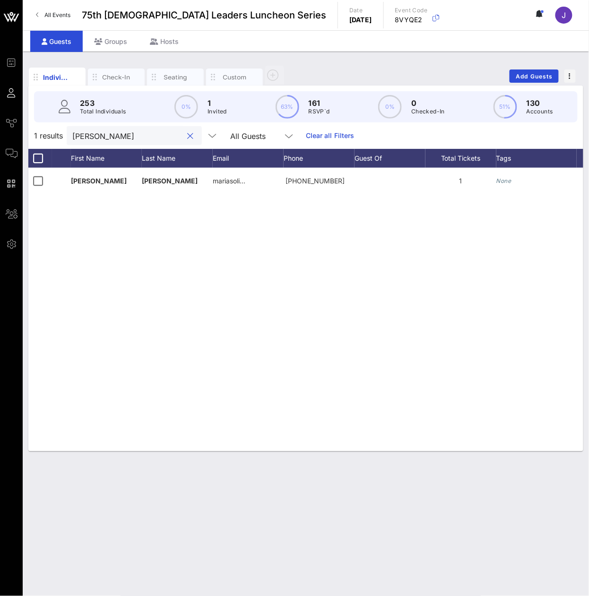
type input "[PERSON_NAME]"
click at [134, 139] on input "[PERSON_NAME]" at bounding box center [127, 135] width 111 height 12
click at [133, 141] on input "[PERSON_NAME]" at bounding box center [127, 135] width 111 height 12
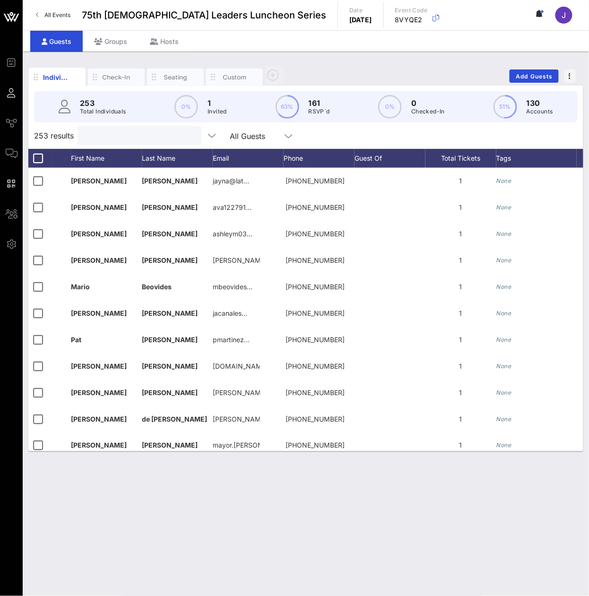
paste input "[PERSON_NAME]"
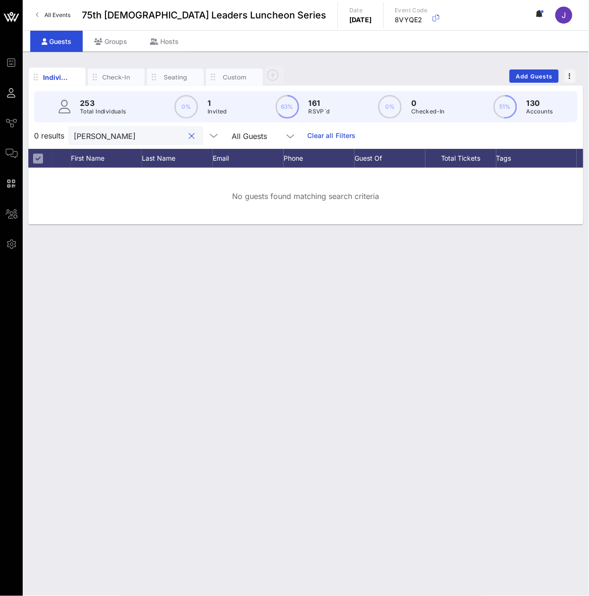
type input "[PERSON_NAME]"
click at [107, 139] on input "[PERSON_NAME]" at bounding box center [129, 135] width 111 height 12
paste input "[PERSON_NAME]"
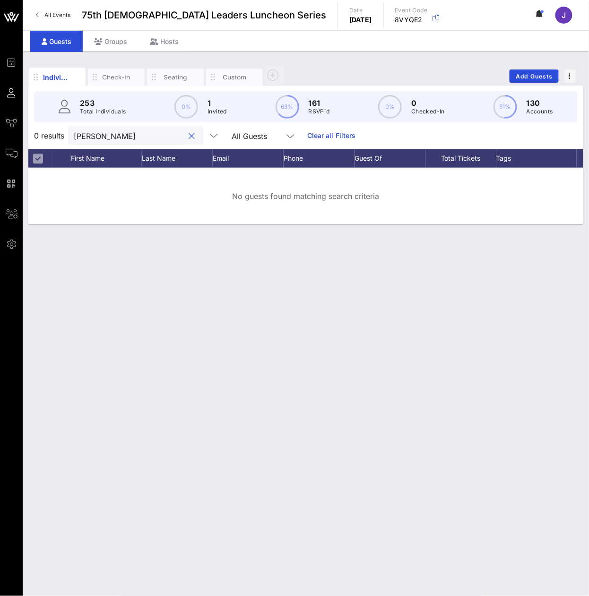
type input "[PERSON_NAME]"
click at [147, 142] on input "[PERSON_NAME]" at bounding box center [129, 135] width 111 height 12
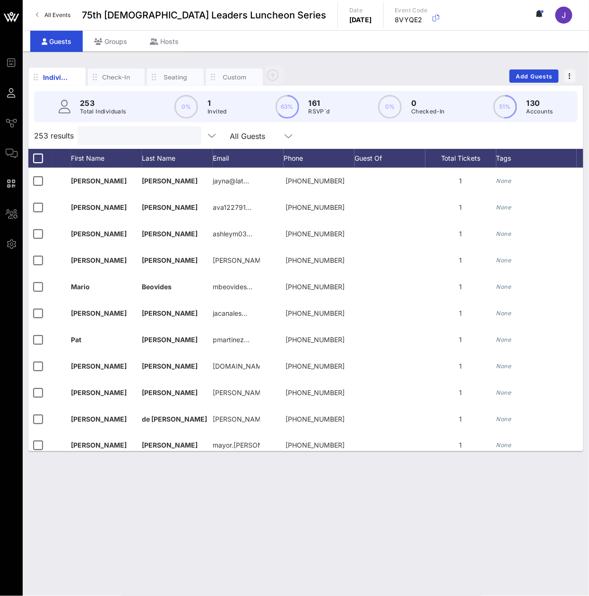
paste input "[PERSON_NAME]"
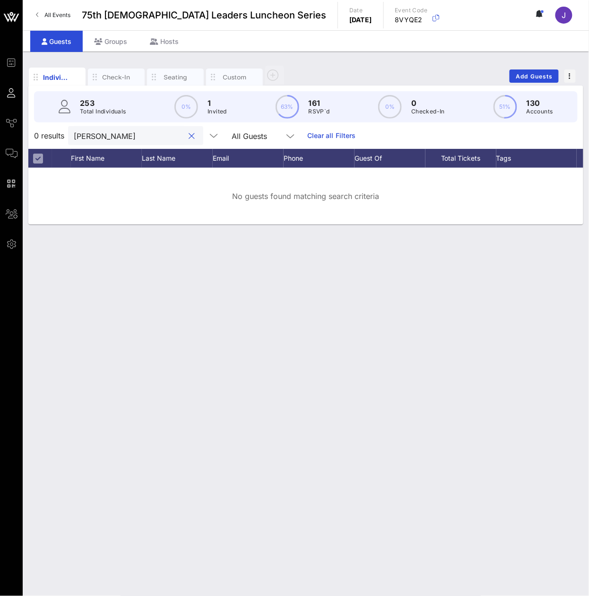
type input "[PERSON_NAME]"
click at [119, 142] on input "[PERSON_NAME]" at bounding box center [129, 135] width 111 height 12
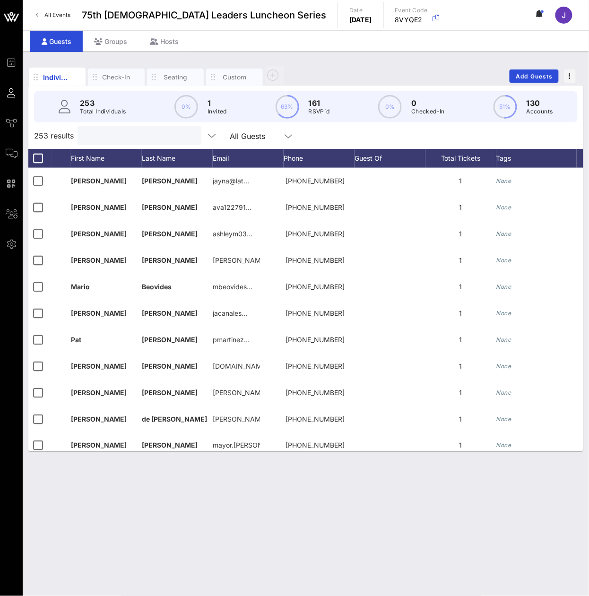
paste input "[PERSON_NAME]"
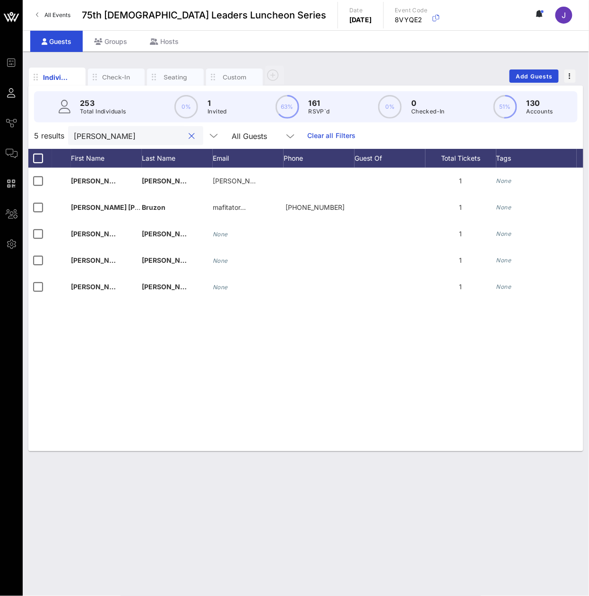
type input "[PERSON_NAME]"
click at [143, 142] on input "[PERSON_NAME]" at bounding box center [129, 135] width 111 height 12
click at [142, 142] on input "[PERSON_NAME]" at bounding box center [129, 135] width 111 height 12
paste input "[PERSON_NAME]"
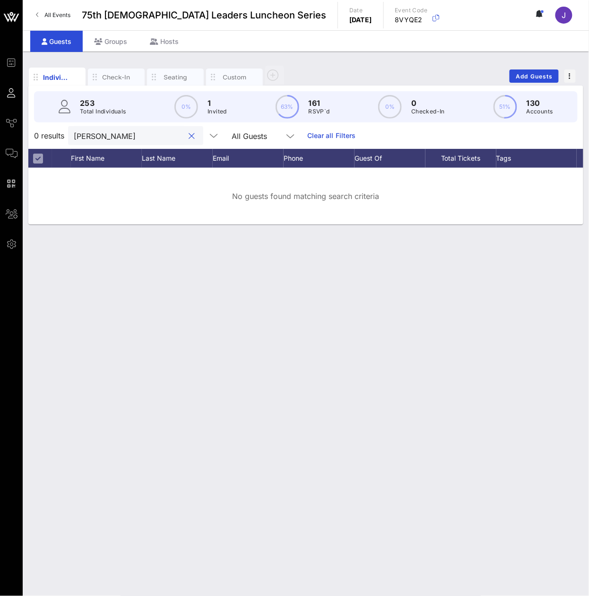
type input "[PERSON_NAME]"
click at [130, 142] on input "[PERSON_NAME]" at bounding box center [129, 135] width 111 height 12
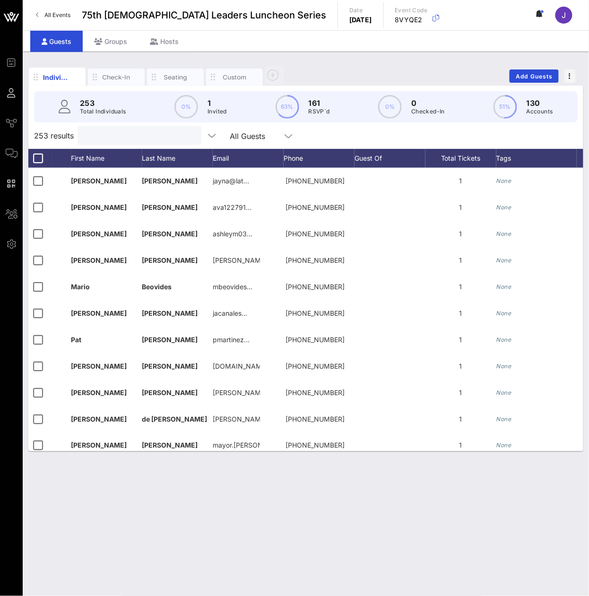
paste input "[PERSON_NAME]"
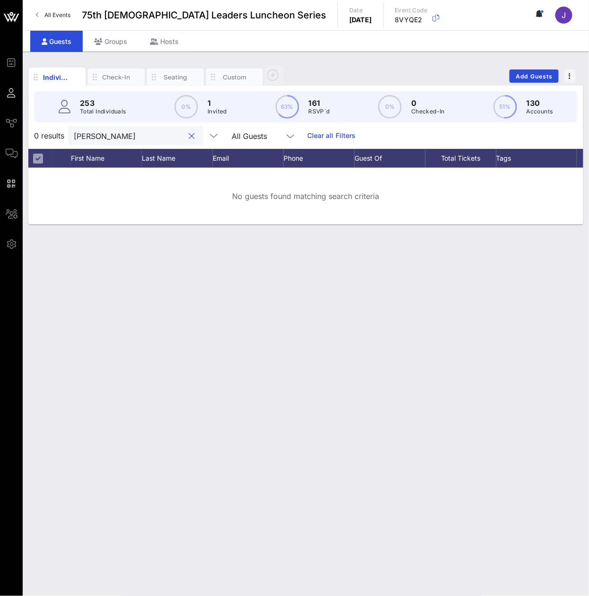
type input "[PERSON_NAME]"
click at [140, 138] on input "[PERSON_NAME]" at bounding box center [129, 135] width 111 height 12
click at [139, 138] on input "[PERSON_NAME]" at bounding box center [129, 135] width 111 height 12
paste input "[GEOGRAPHIC_DATA]"
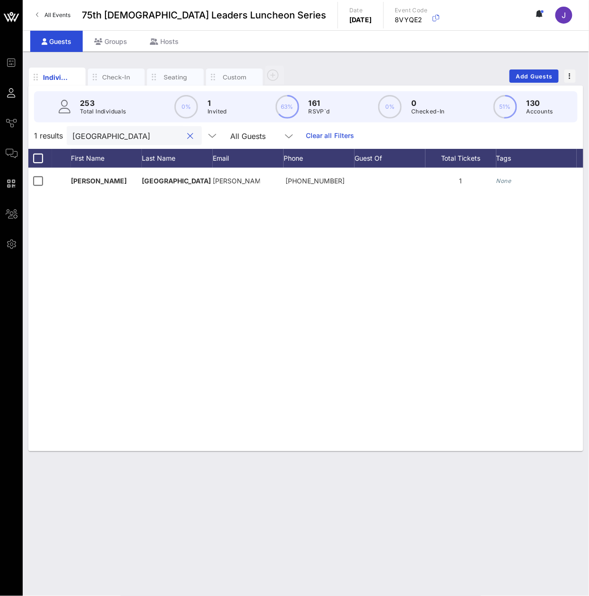
type input "[GEOGRAPHIC_DATA]"
click at [123, 142] on input "[GEOGRAPHIC_DATA]" at bounding box center [127, 135] width 111 height 12
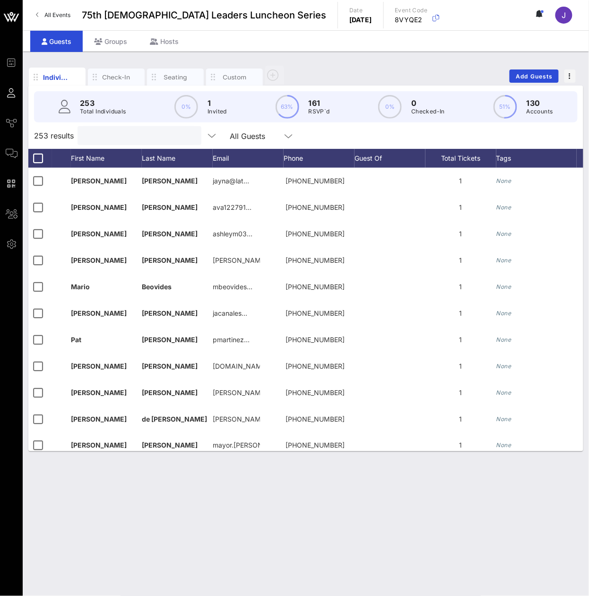
paste input "[PERSON_NAME]"
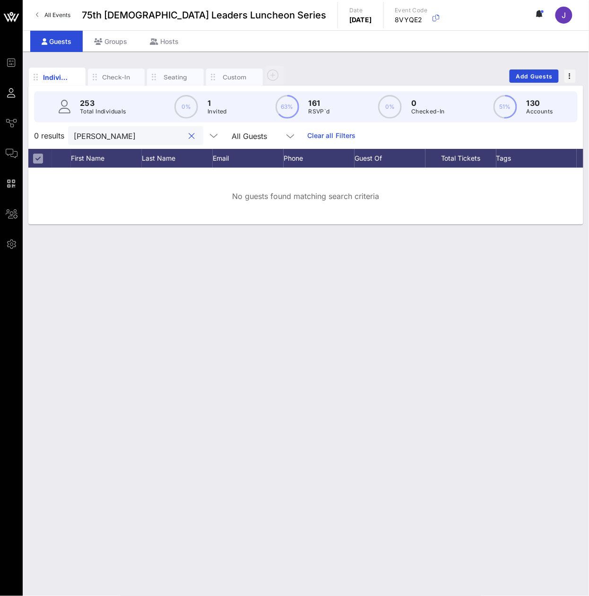
type input "[PERSON_NAME]"
click at [154, 142] on input "[PERSON_NAME]" at bounding box center [129, 135] width 111 height 12
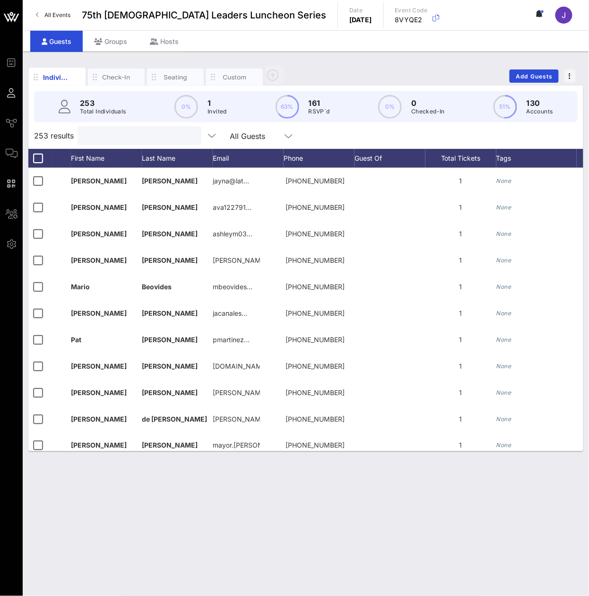
paste input "[PERSON_NAME]"
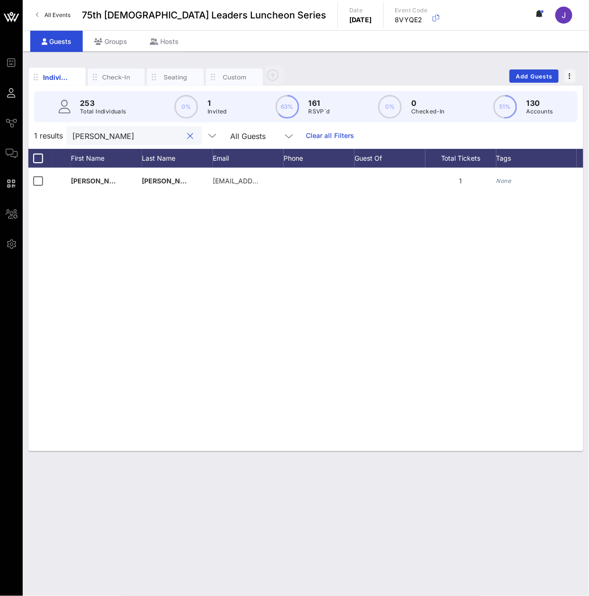
type input "[PERSON_NAME]"
click at [88, 142] on input "[PERSON_NAME]" at bounding box center [127, 135] width 111 height 12
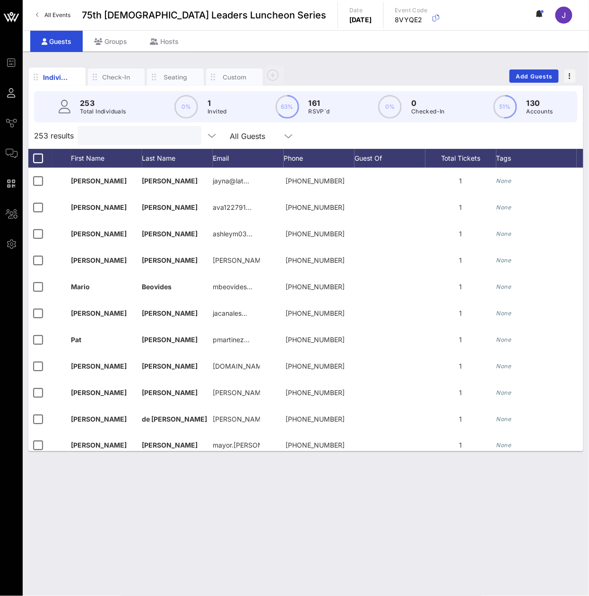
paste input "[PERSON_NAME]"
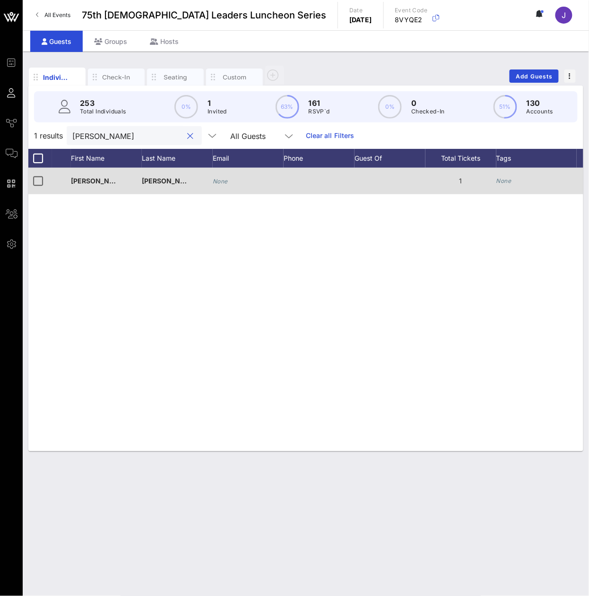
type input "[PERSON_NAME]"
click at [257, 194] on div "None" at bounding box center [248, 181] width 71 height 26
click at [425, 194] on div at bounding box center [389, 181] width 71 height 26
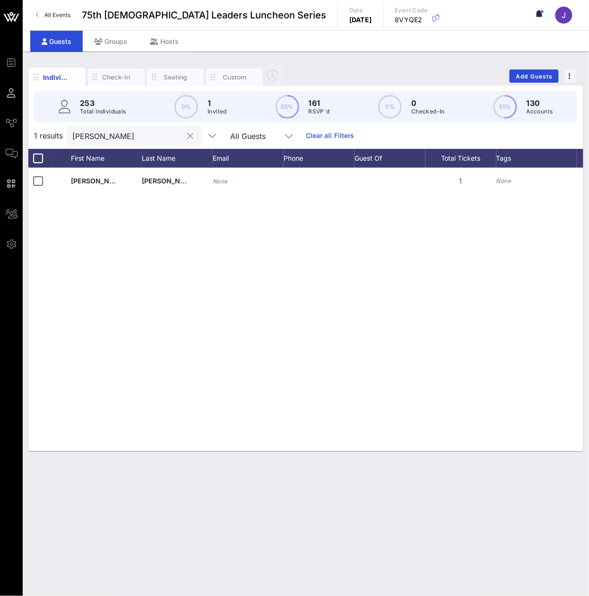
click at [125, 142] on input "[PERSON_NAME]" at bounding box center [127, 135] width 111 height 12
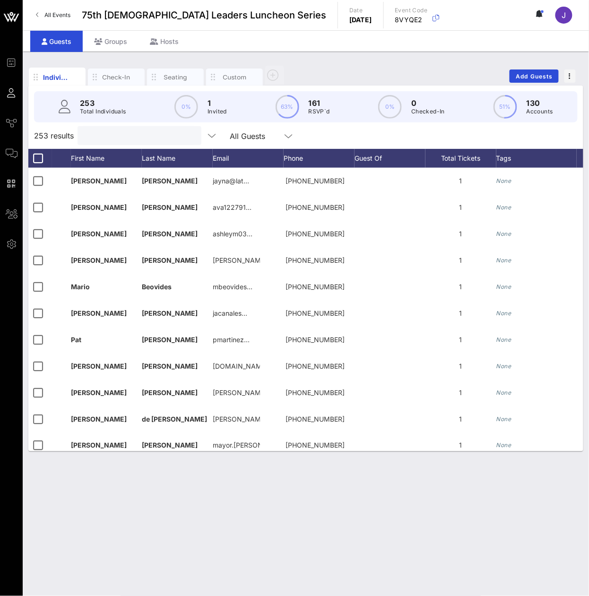
paste input "[PERSON_NAME]"
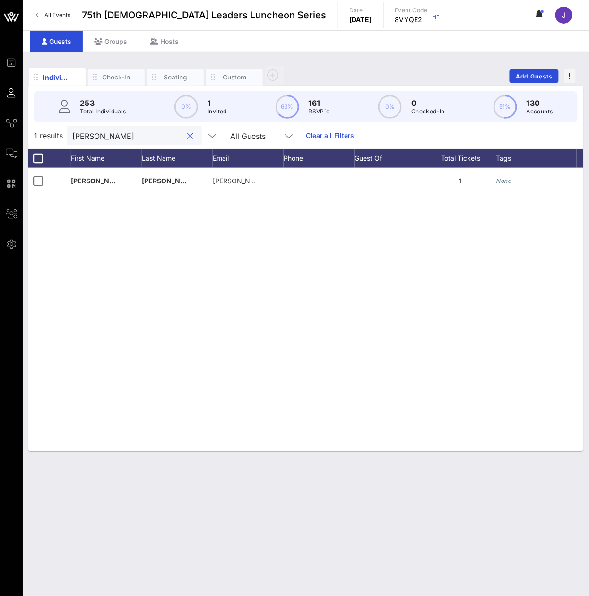
type input "[PERSON_NAME]"
click at [121, 139] on input "[PERSON_NAME]" at bounding box center [127, 135] width 111 height 12
click at [120, 139] on input "[PERSON_NAME]" at bounding box center [127, 135] width 111 height 12
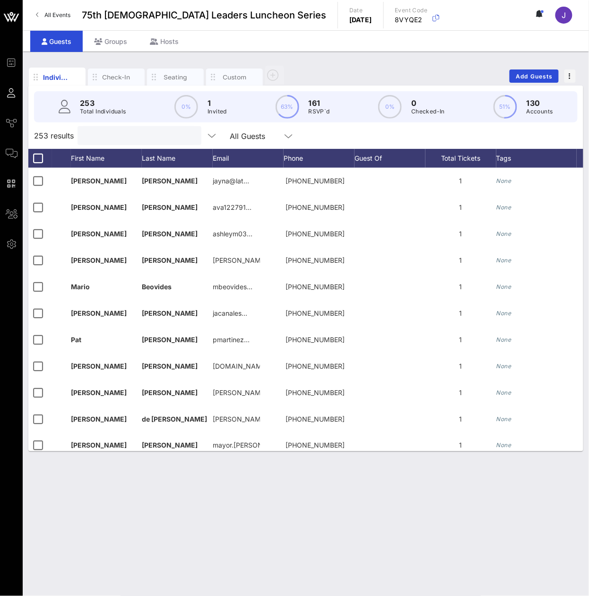
paste input "[PERSON_NAME]"
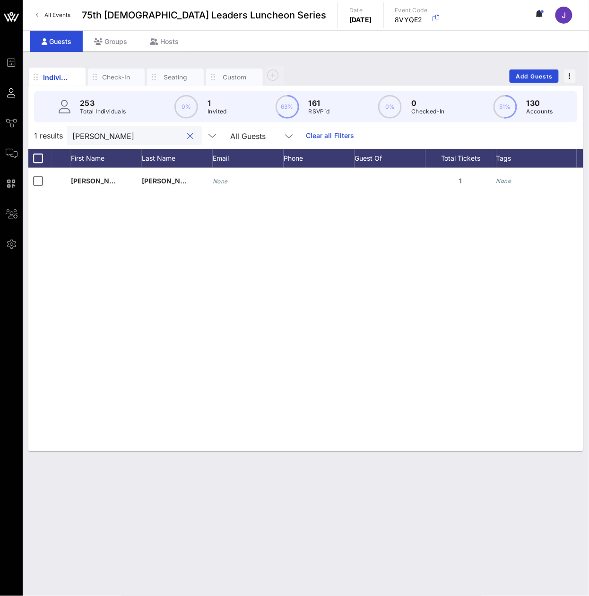
type input "[PERSON_NAME]"
click at [118, 142] on input "[PERSON_NAME]" at bounding box center [127, 135] width 111 height 12
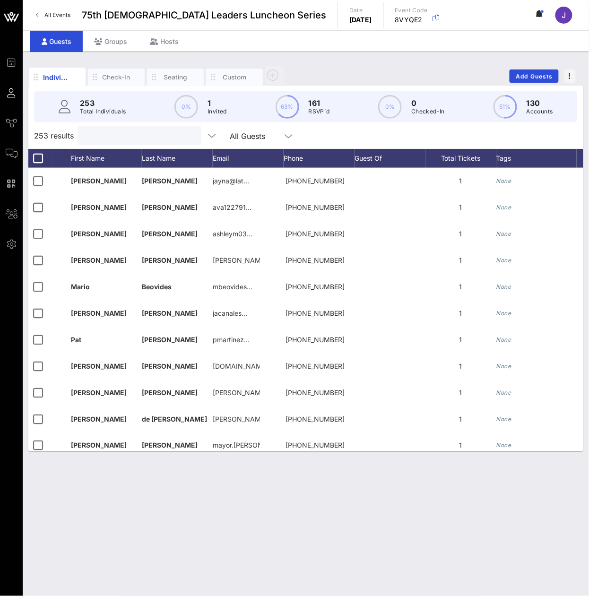
paste input "[PERSON_NAME]"
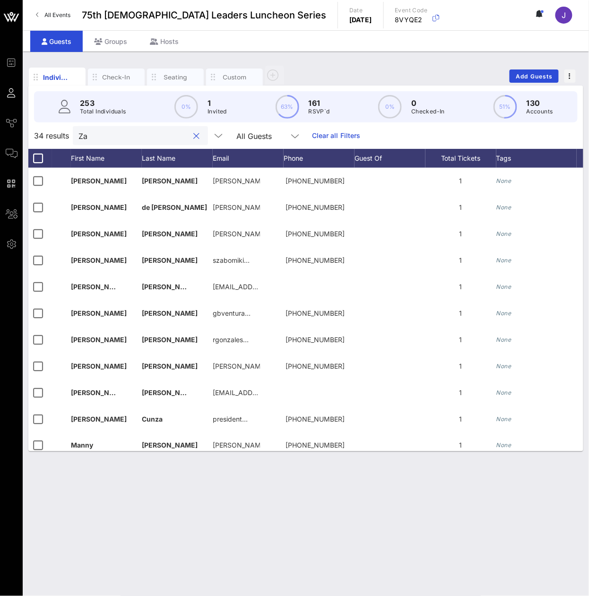
type input "Z"
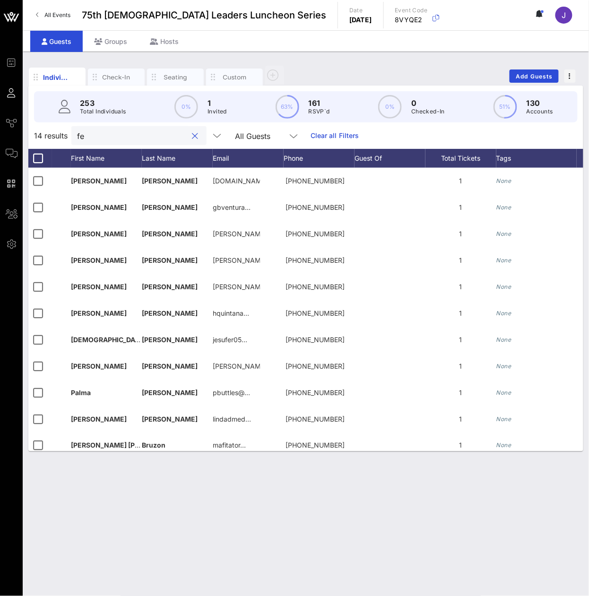
type input "f"
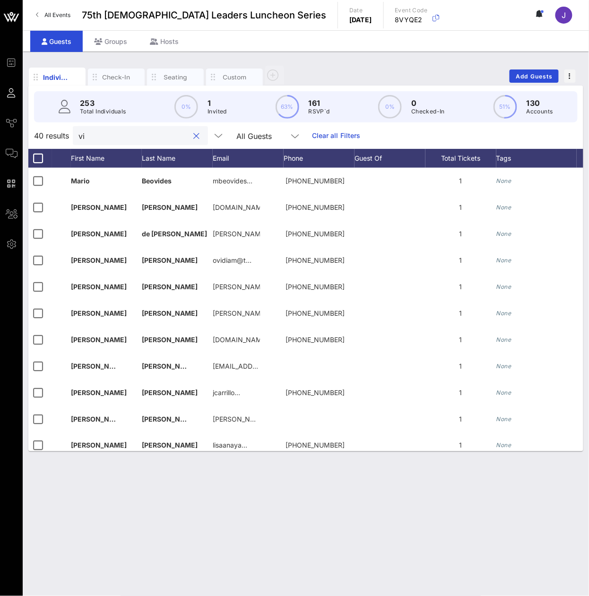
type input "vil"
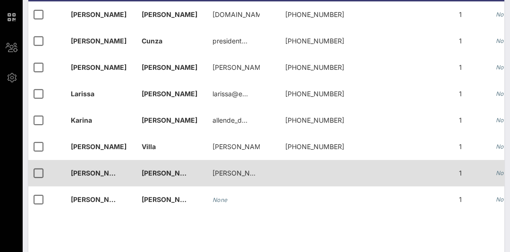
scroll to position [189, 0]
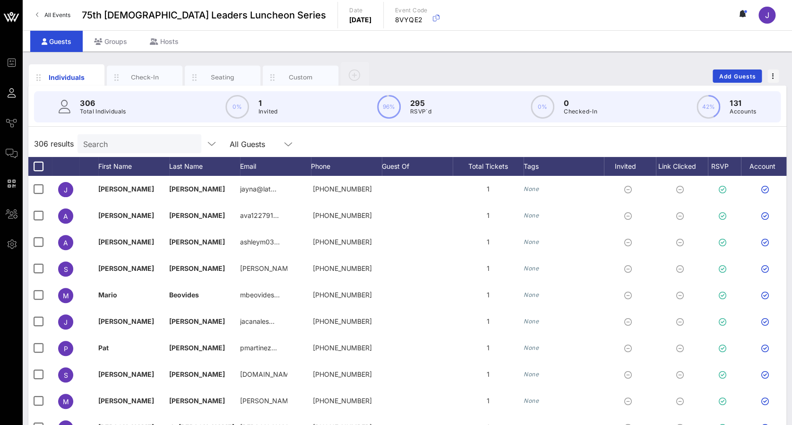
click at [145, 146] on input "Search" at bounding box center [138, 143] width 111 height 12
type input "f"
click at [125, 140] on input "Search" at bounding box center [138, 143] width 111 height 12
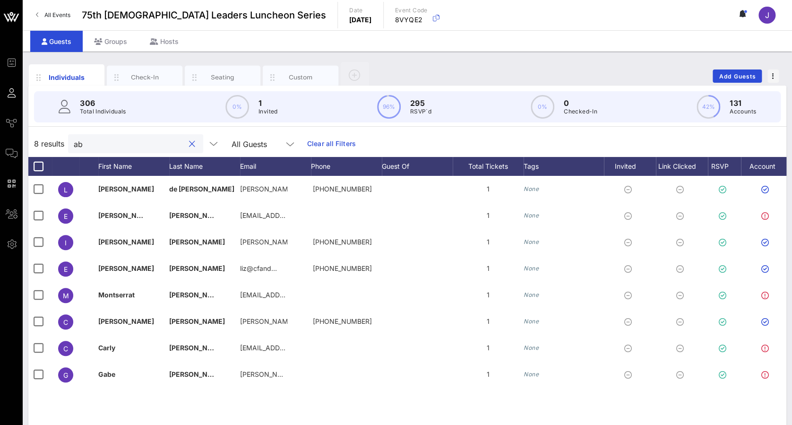
type input "a"
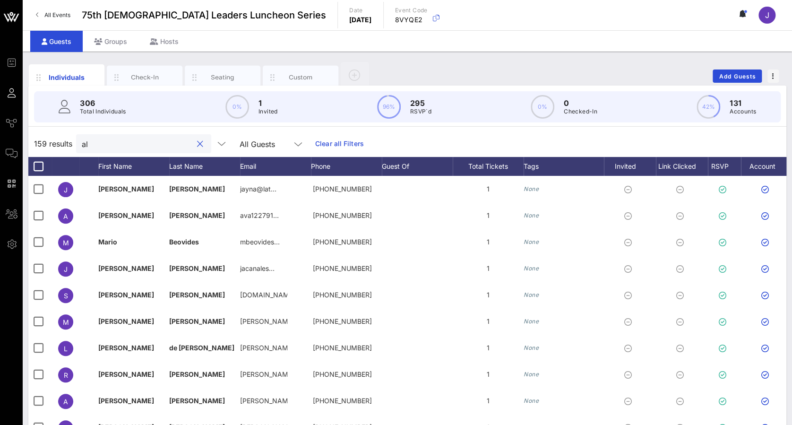
type input "a"
